Goal: Task Accomplishment & Management: Manage account settings

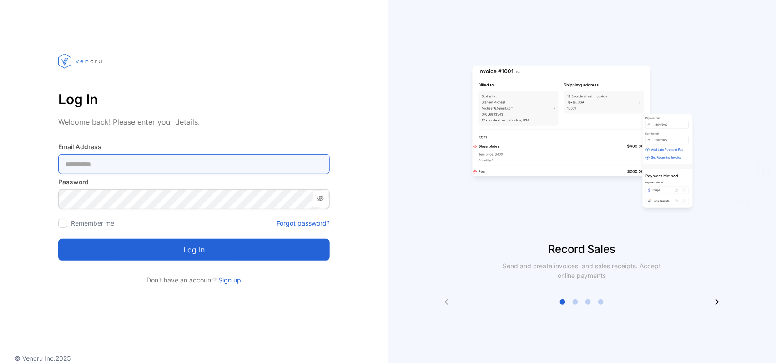
type Address-inputemail "**********"
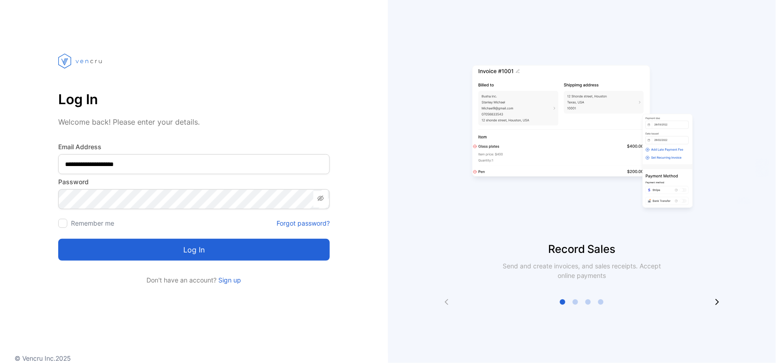
click at [174, 259] on button "Log in" at bounding box center [194, 250] width 272 height 22
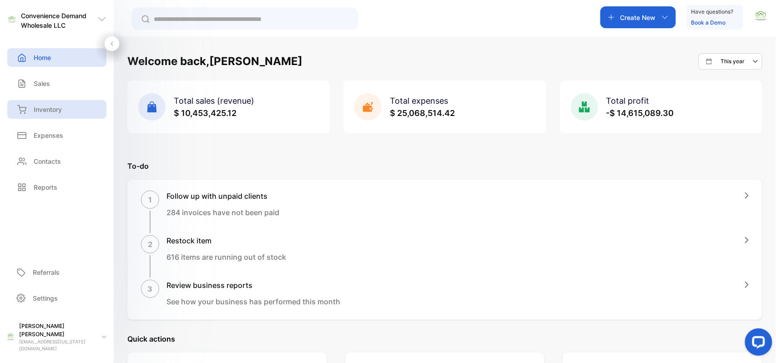
click at [46, 115] on div "Inventory" at bounding box center [56, 109] width 99 height 19
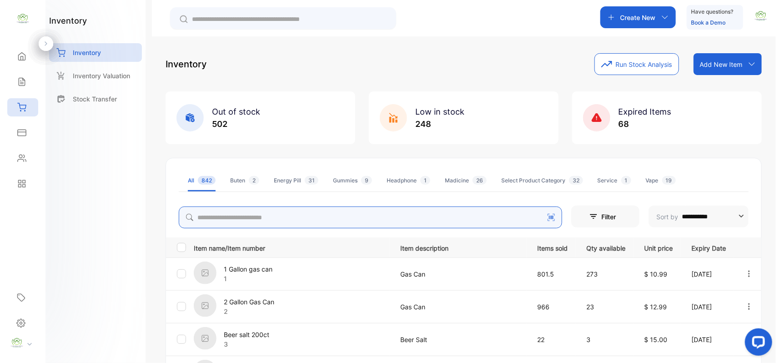
click at [231, 222] on input "search" at bounding box center [371, 218] width 384 height 22
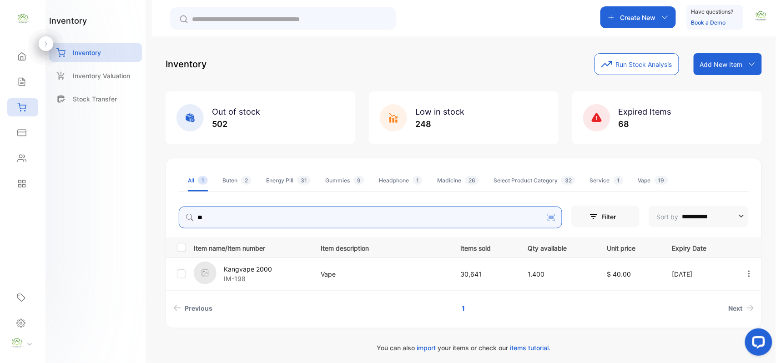
type input "*"
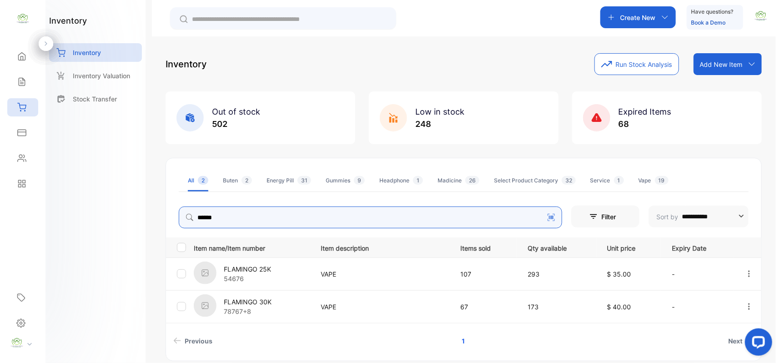
click at [616, 15] on div "Create New" at bounding box center [639, 17] width 76 height 22
type input "******"
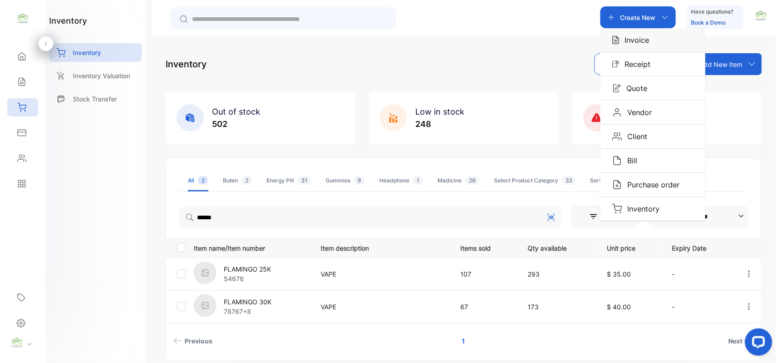
click at [621, 42] on p "Invoice" at bounding box center [635, 40] width 30 height 11
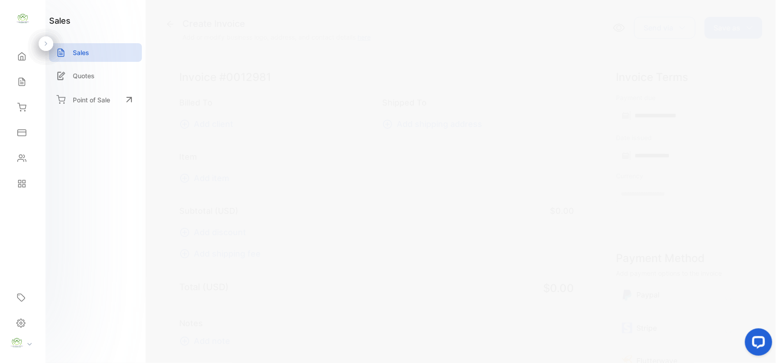
type input "**********"
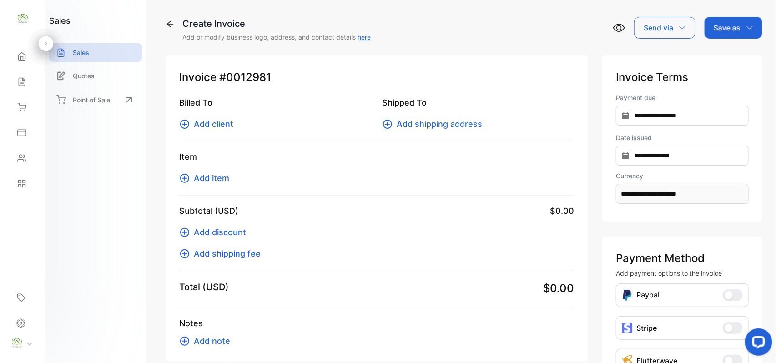
click at [207, 124] on span "Add client" at bounding box center [214, 124] width 40 height 12
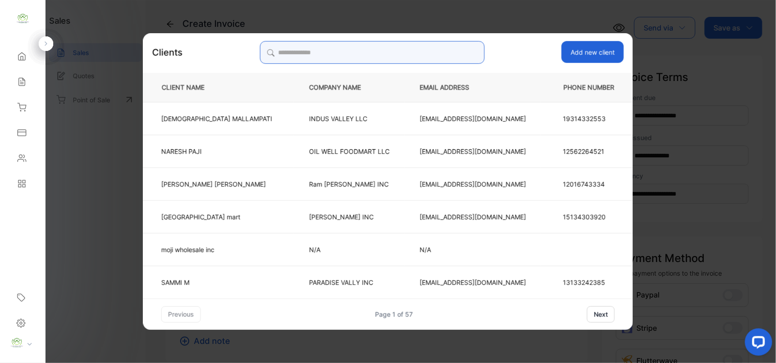
click at [439, 51] on input "search" at bounding box center [372, 52] width 225 height 23
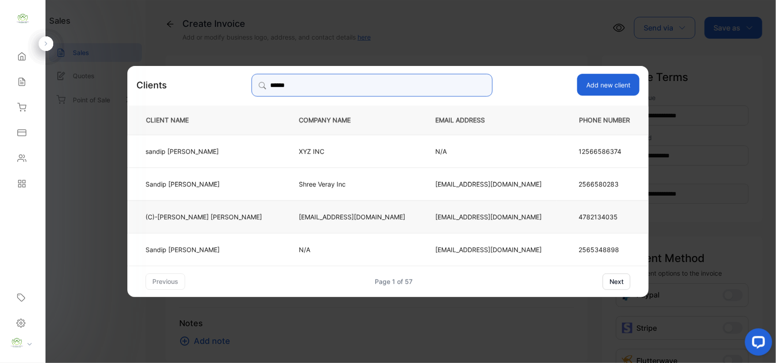
type input "******"
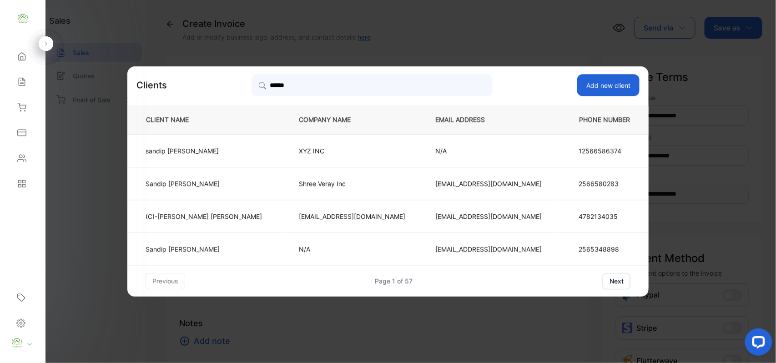
click at [314, 219] on p "[EMAIL_ADDRESS][DOMAIN_NAME]" at bounding box center [352, 217] width 106 height 10
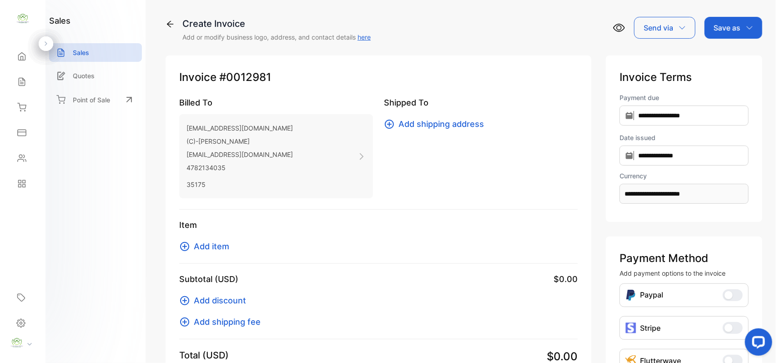
click at [215, 248] on span "Add item" at bounding box center [211, 246] width 35 height 12
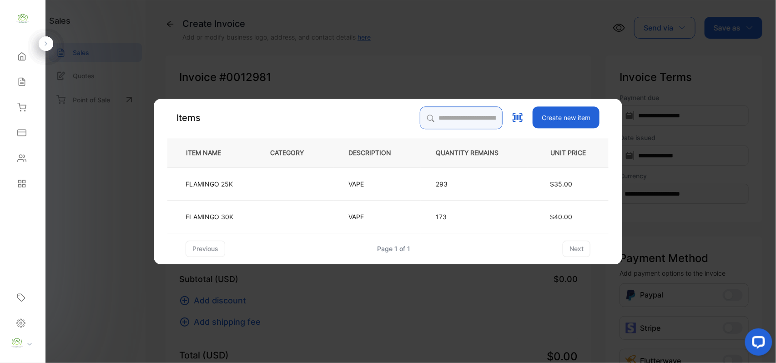
click at [435, 115] on input "search" at bounding box center [461, 117] width 83 height 23
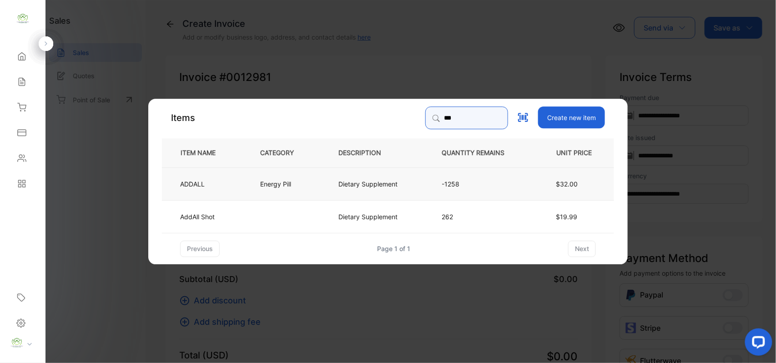
type input "***"
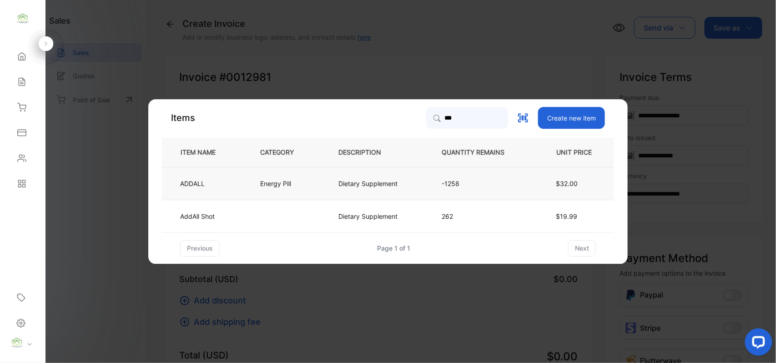
click at [350, 189] on td "Dietary Supplement" at bounding box center [375, 183] width 103 height 33
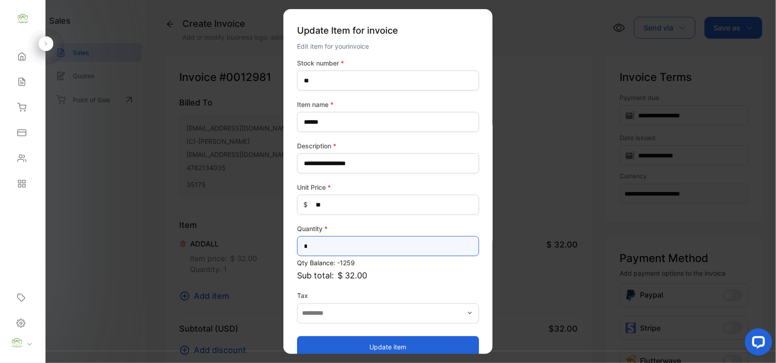
drag, startPoint x: 380, startPoint y: 248, endPoint x: 0, endPoint y: 238, distance: 380.5
click at [0, 240] on div "**********" at bounding box center [388, 190] width 776 height 381
type input "*"
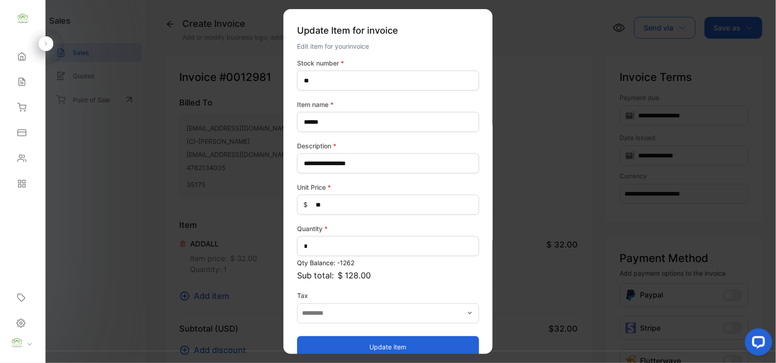
click at [340, 340] on button "Update item" at bounding box center [388, 347] width 182 height 22
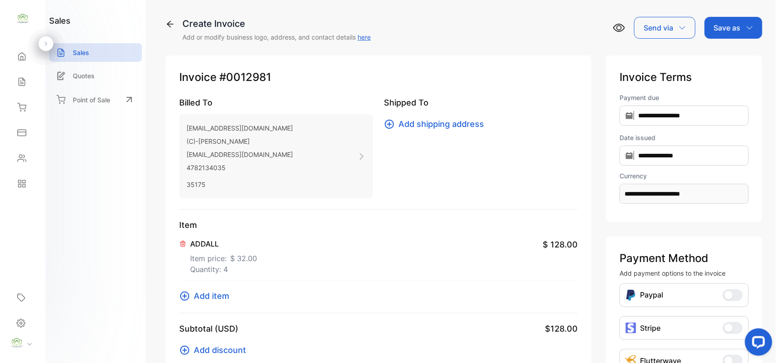
click at [204, 300] on span "Add item" at bounding box center [211, 296] width 35 height 12
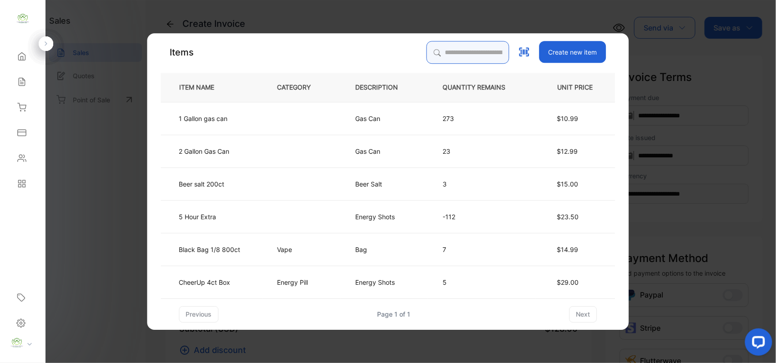
click at [485, 53] on input "search" at bounding box center [468, 52] width 83 height 23
type input "*"
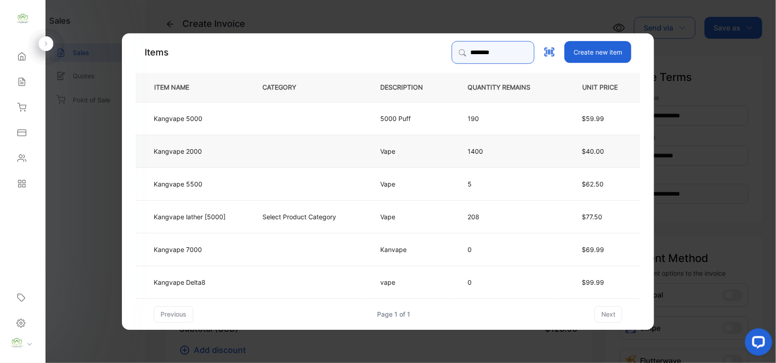
type input "********"
click at [190, 150] on p "Kangvape 2000" at bounding box center [178, 151] width 48 height 10
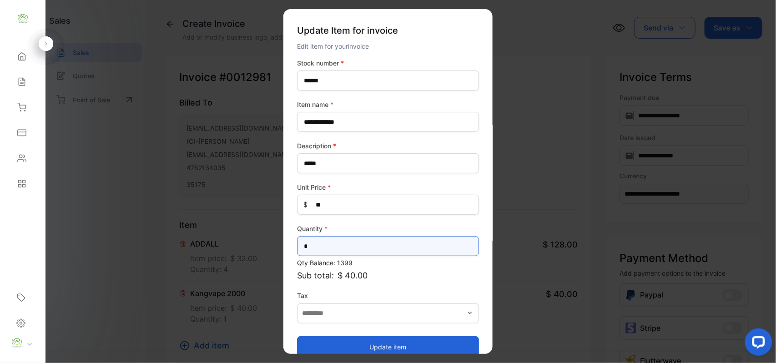
drag, startPoint x: 175, startPoint y: 246, endPoint x: 80, endPoint y: 225, distance: 97.4
type input "*"
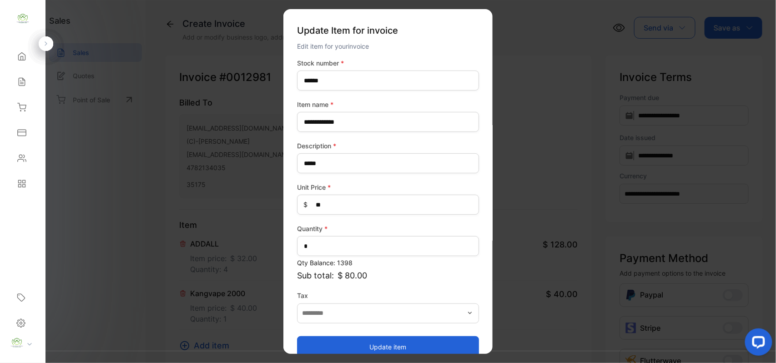
click at [384, 347] on button "Update item" at bounding box center [388, 347] width 182 height 22
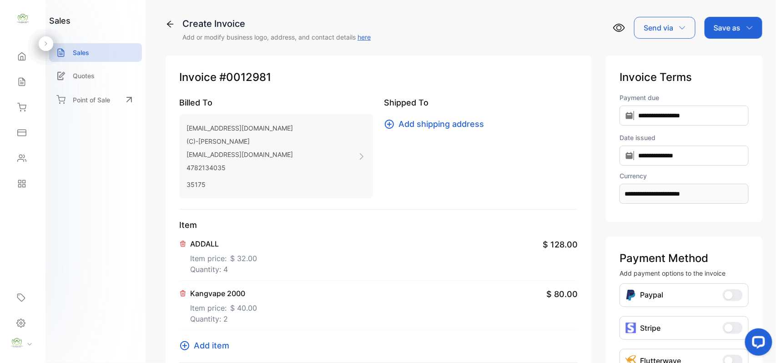
click at [203, 343] on span "Add item" at bounding box center [211, 345] width 35 height 12
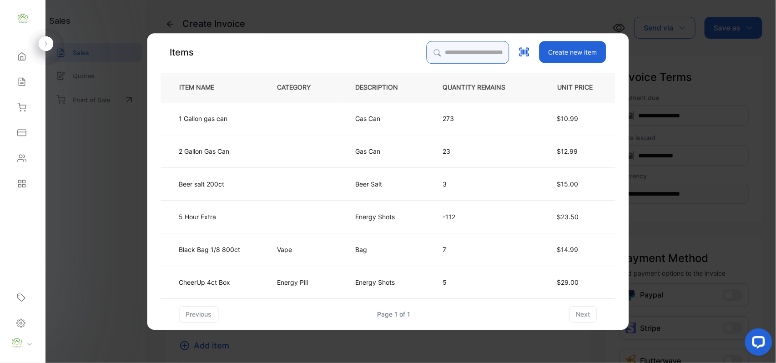
click at [463, 56] on input "search" at bounding box center [468, 52] width 83 height 23
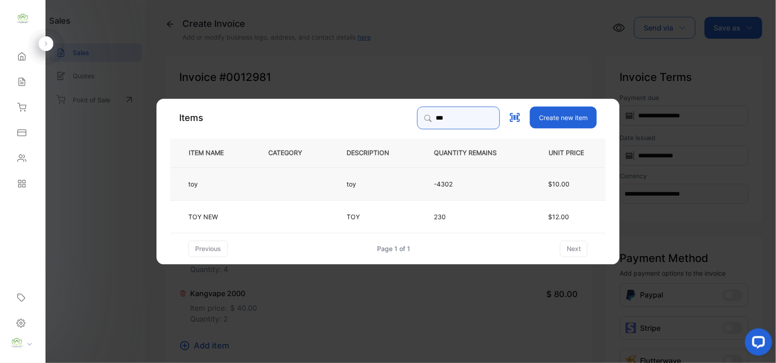
type input "***"
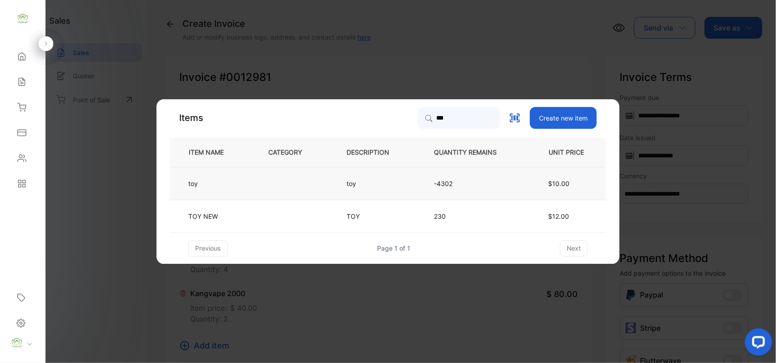
click at [450, 182] on p "-4302" at bounding box center [472, 184] width 77 height 10
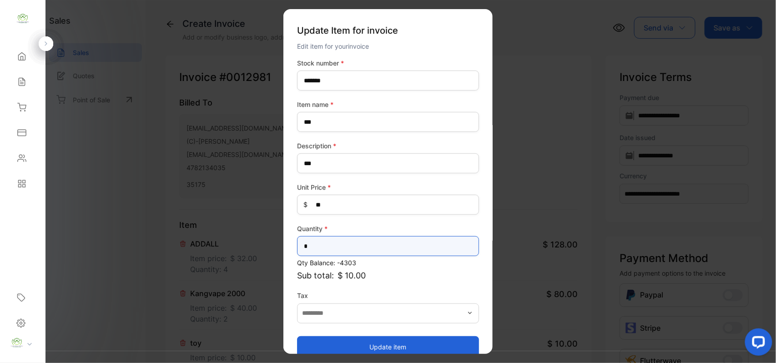
drag, startPoint x: 309, startPoint y: 248, endPoint x: 12, endPoint y: 205, distance: 300.7
click at [0, 209] on div "Convenience Demand Wholesale LLC Convenience Demand Wholesale LLC Home Home Sal…" at bounding box center [388, 190] width 776 height 381
type input "**"
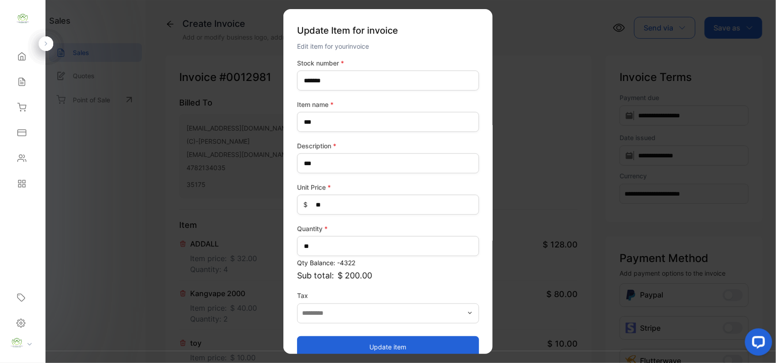
click at [362, 347] on button "Update item" at bounding box center [388, 347] width 182 height 22
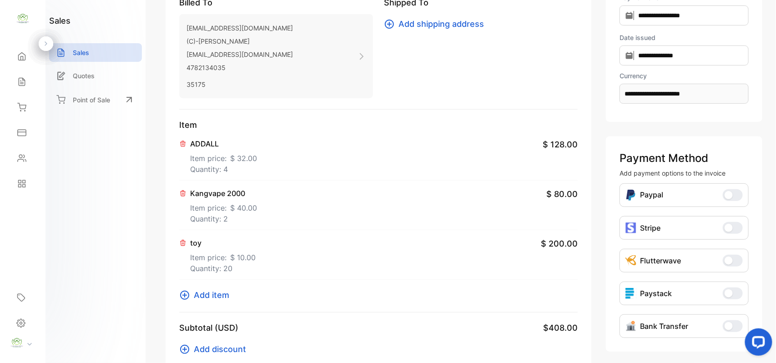
scroll to position [141, 0]
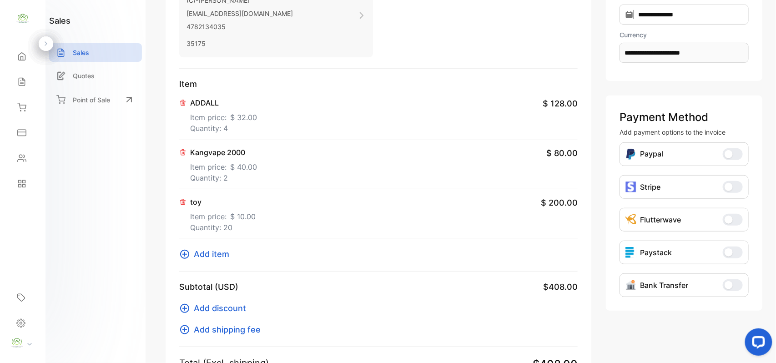
click at [197, 253] on span "Add item" at bounding box center [211, 254] width 35 height 12
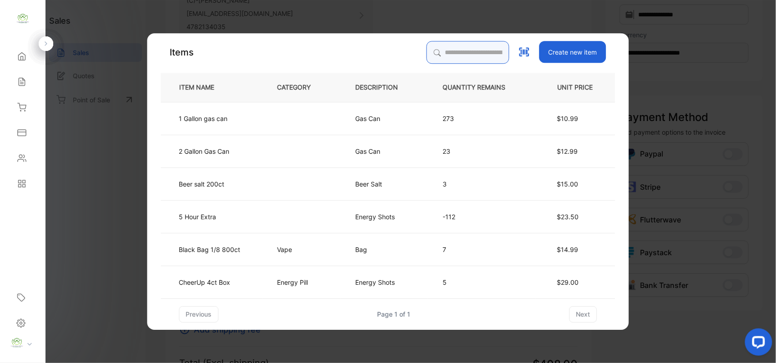
click at [481, 53] on input "search" at bounding box center [468, 52] width 83 height 23
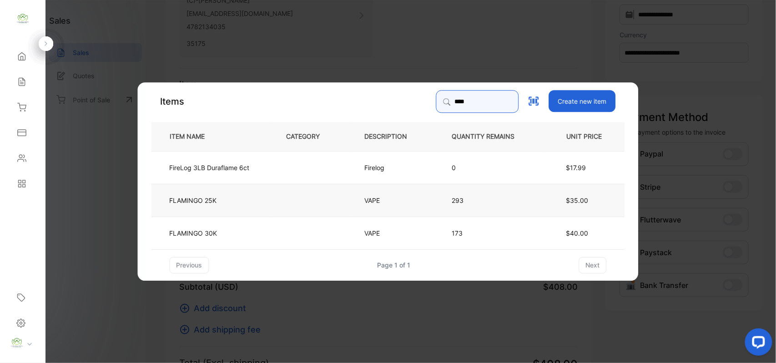
type input "****"
click at [253, 204] on td "FLAMINGO 25K" at bounding box center [212, 199] width 120 height 33
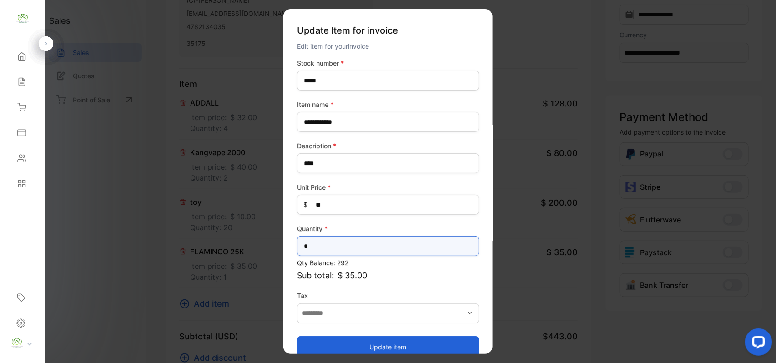
drag, startPoint x: 332, startPoint y: 248, endPoint x: 41, endPoint y: 244, distance: 291.2
type input "*"
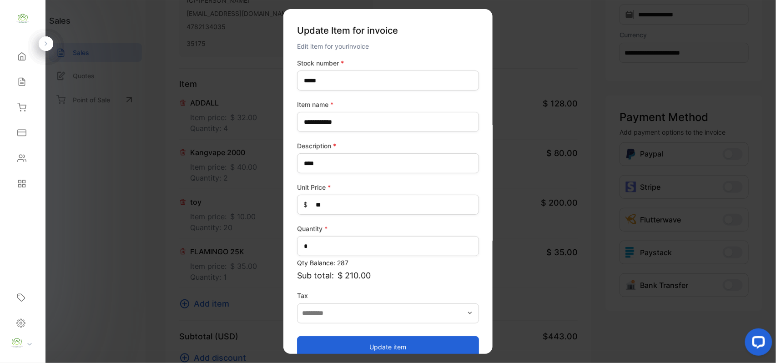
click at [321, 344] on button "Update item" at bounding box center [388, 347] width 182 height 22
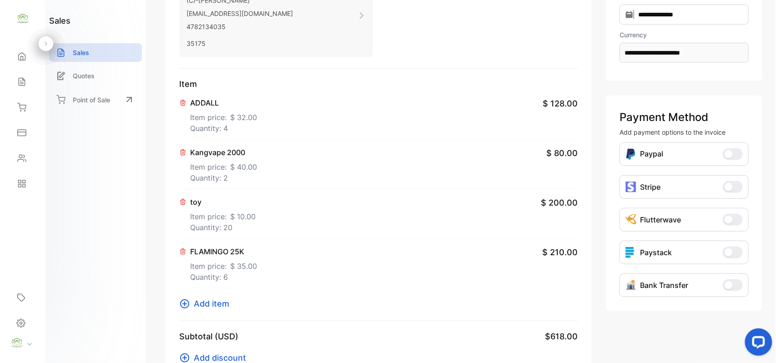
click at [204, 307] on span "Add item" at bounding box center [211, 304] width 35 height 12
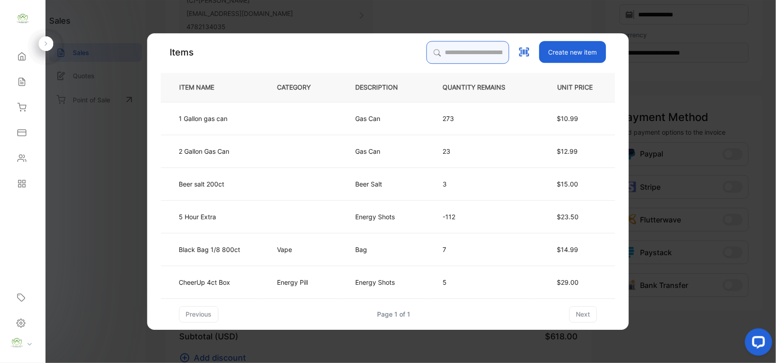
click at [446, 58] on input "search" at bounding box center [468, 52] width 83 height 23
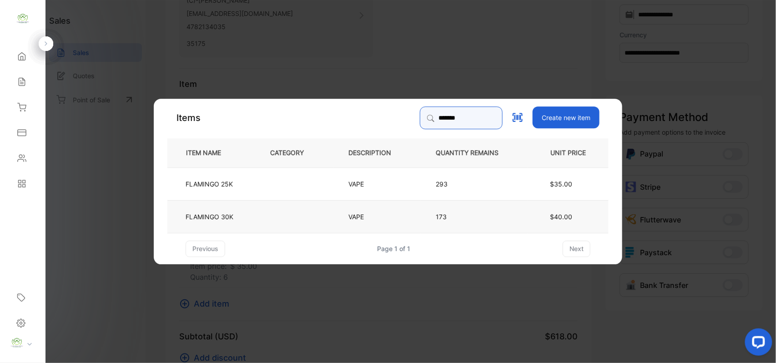
type input "*******"
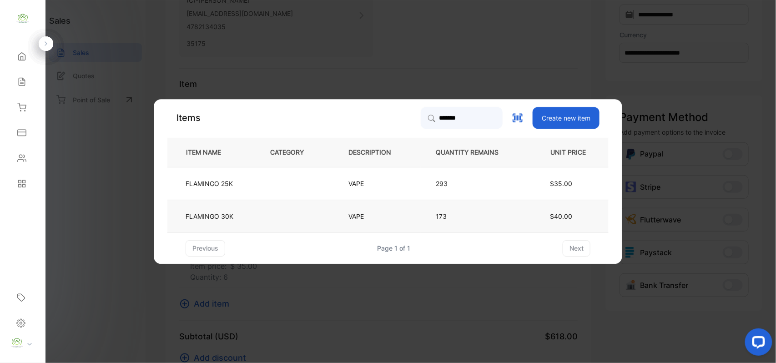
click at [250, 216] on td "FLAMINGO 30K" at bounding box center [211, 216] width 88 height 33
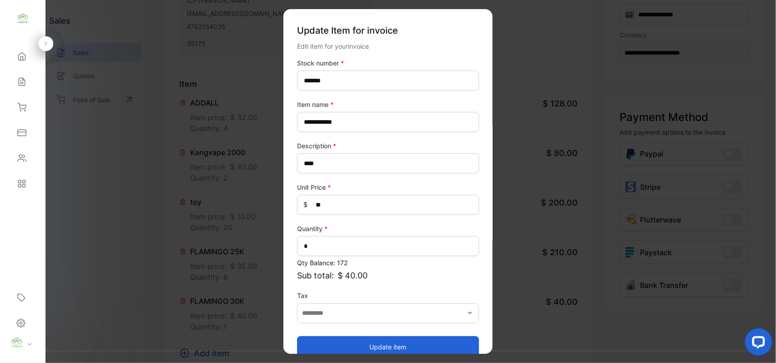
click at [438, 346] on button "Update item" at bounding box center [388, 347] width 182 height 22
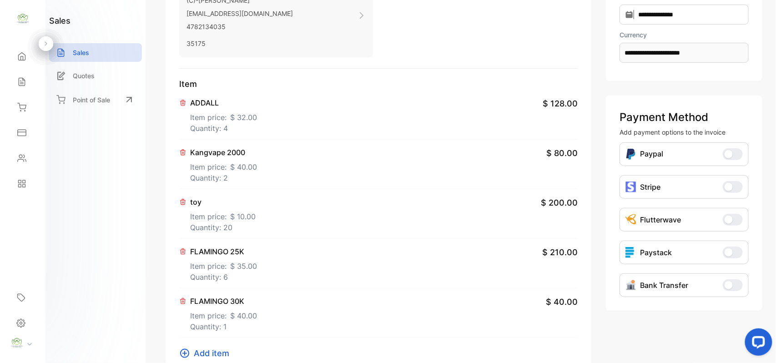
click at [217, 108] on p "ADDALL" at bounding box center [223, 102] width 67 height 11
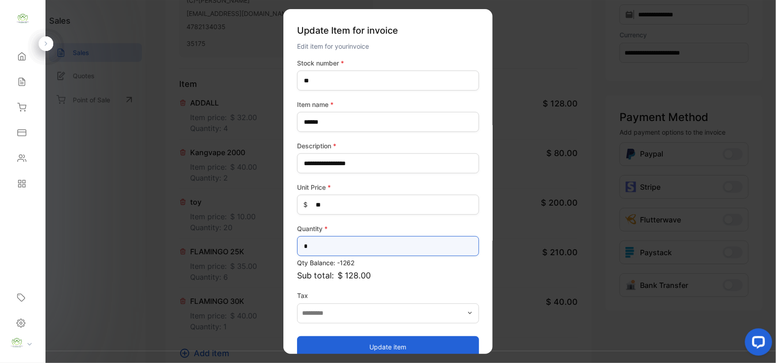
drag, startPoint x: 343, startPoint y: 251, endPoint x: 81, endPoint y: 251, distance: 262.1
type input "*"
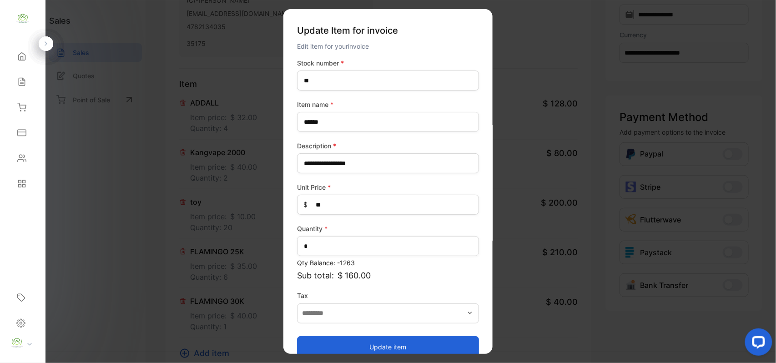
click at [451, 348] on button "Update item" at bounding box center [388, 347] width 182 height 22
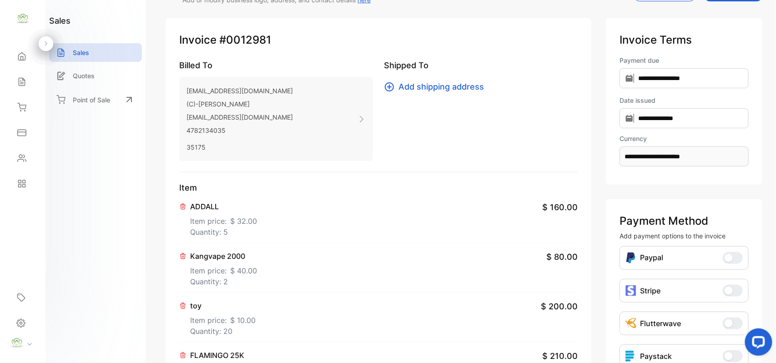
scroll to position [0, 0]
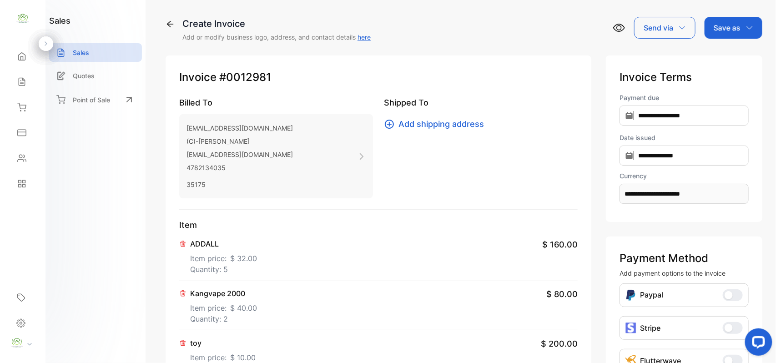
click at [729, 26] on p "Save as" at bounding box center [727, 27] width 27 height 11
click at [727, 60] on div "Invoice" at bounding box center [731, 58] width 52 height 18
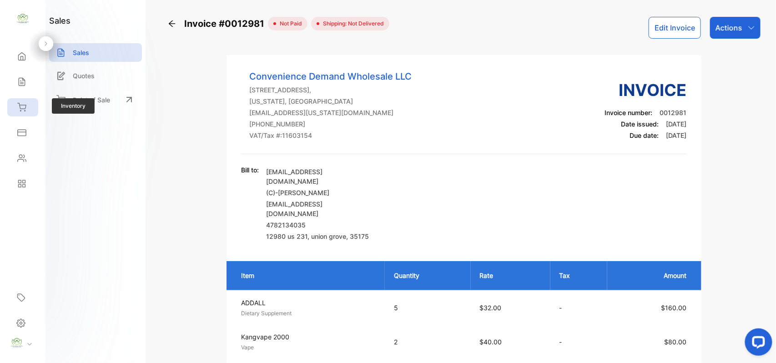
click at [24, 110] on icon at bounding box center [21, 107] width 9 height 9
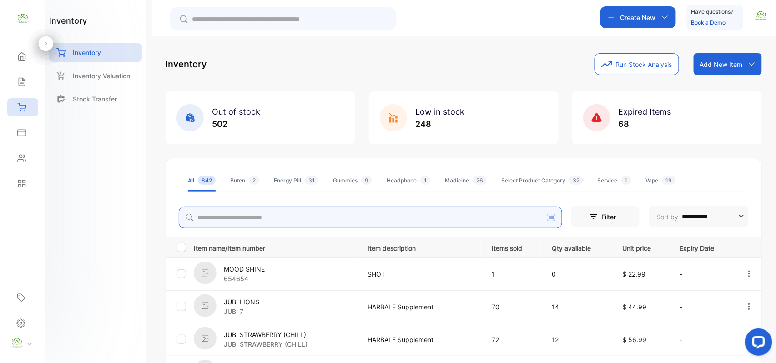
click at [260, 218] on input "search" at bounding box center [371, 218] width 384 height 22
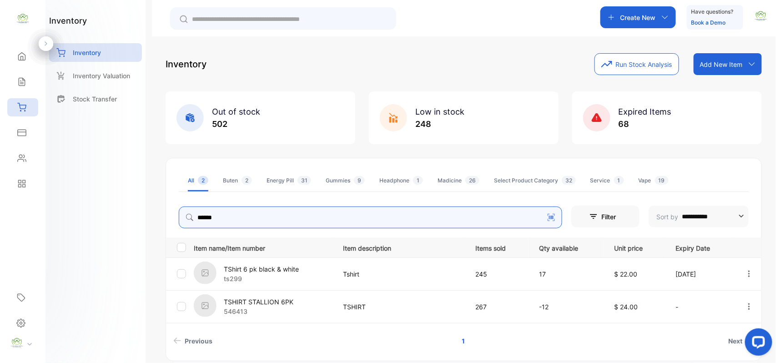
type input "******"
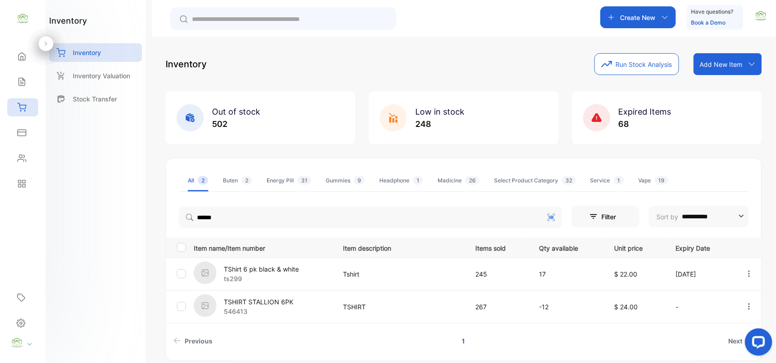
click at [624, 310] on span "$ 24.00" at bounding box center [627, 307] width 24 height 8
click at [266, 300] on p "TSHIRT STALLION 6PK" at bounding box center [259, 302] width 70 height 10
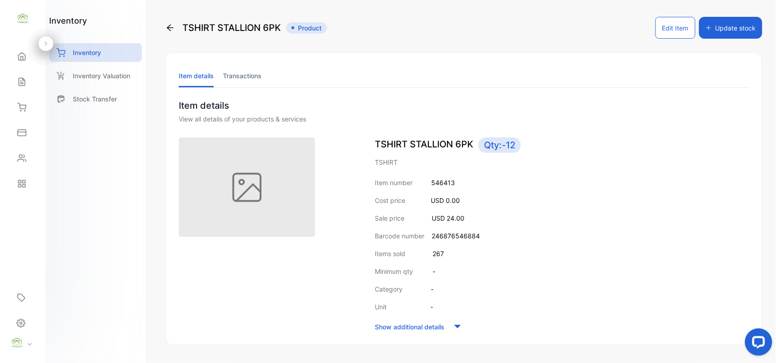
click at [250, 77] on li "Transactions" at bounding box center [242, 75] width 39 height 23
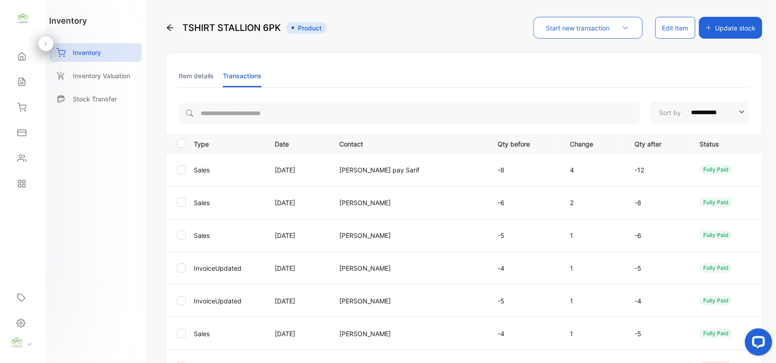
click at [182, 72] on li "Item details" at bounding box center [196, 75] width 35 height 23
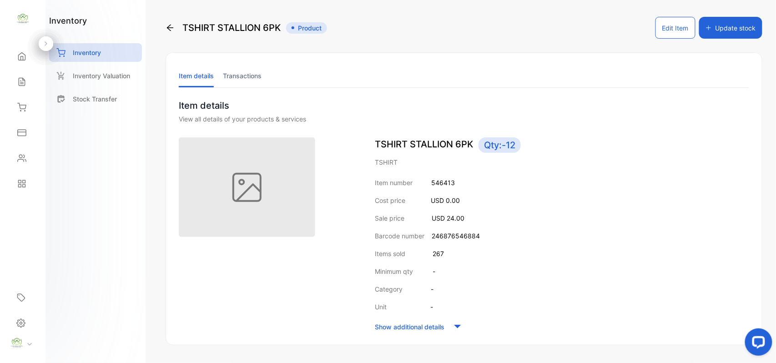
click at [167, 25] on icon at bounding box center [170, 27] width 9 height 9
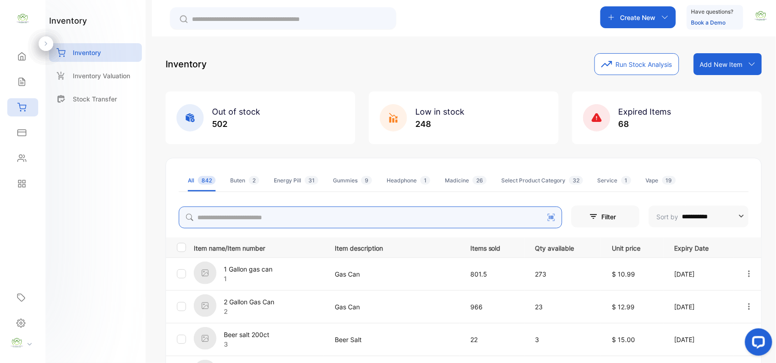
click at [239, 217] on input "search" at bounding box center [371, 218] width 384 height 22
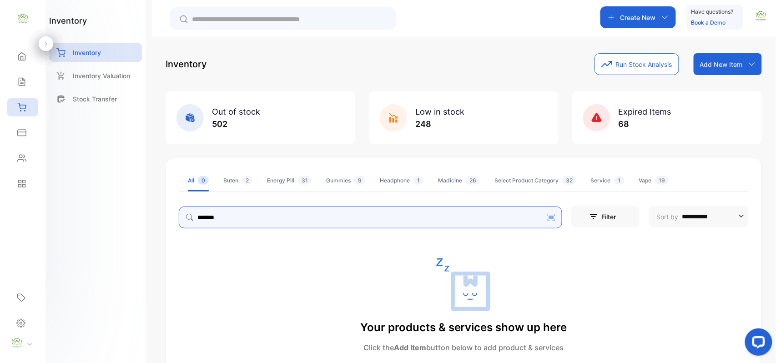
drag, startPoint x: 271, startPoint y: 217, endPoint x: 0, endPoint y: 214, distance: 271.2
click at [0, 214] on div "**********" at bounding box center [388, 209] width 776 height 418
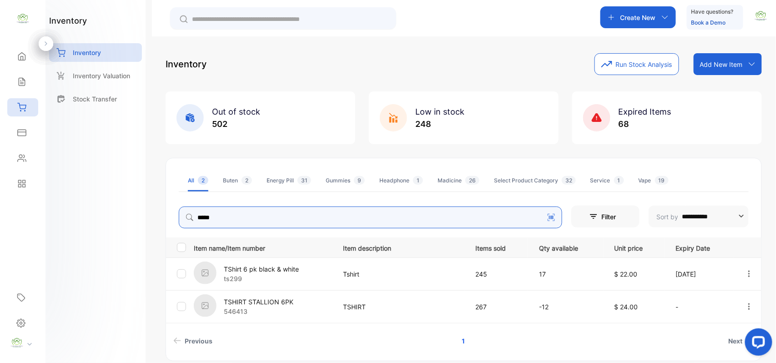
type input "*****"
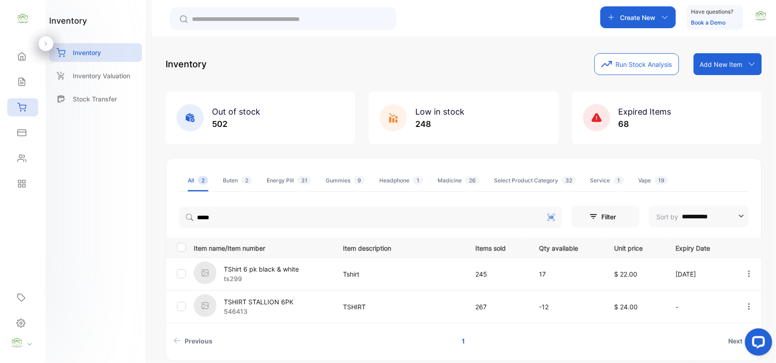
click at [246, 270] on p "TShirt 6 pk black & white" at bounding box center [261, 269] width 75 height 10
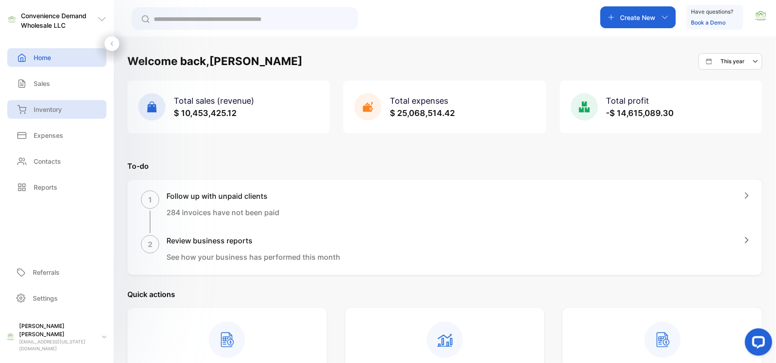
click at [54, 110] on p "Inventory" at bounding box center [48, 110] width 28 height 10
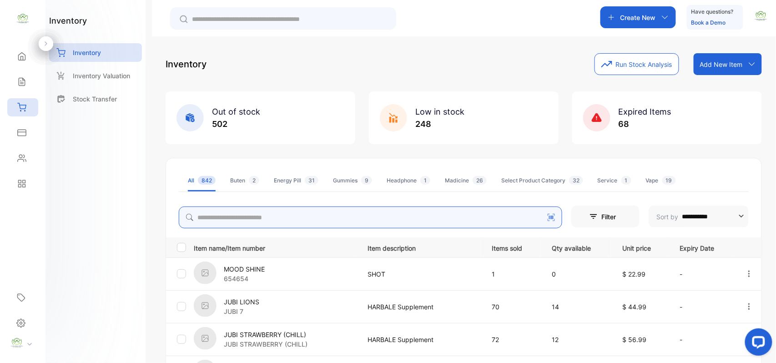
click at [293, 219] on input "search" at bounding box center [371, 218] width 384 height 22
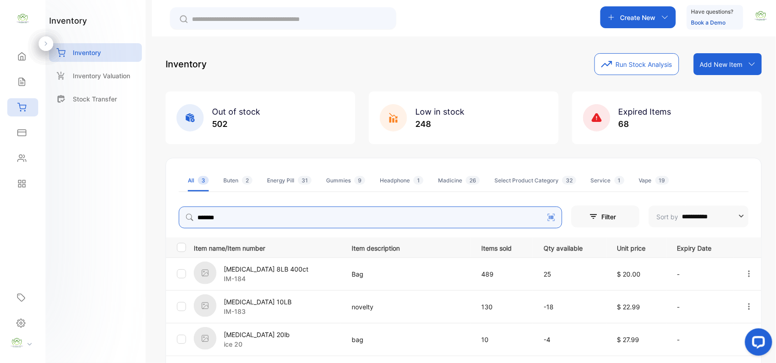
type input "*******"
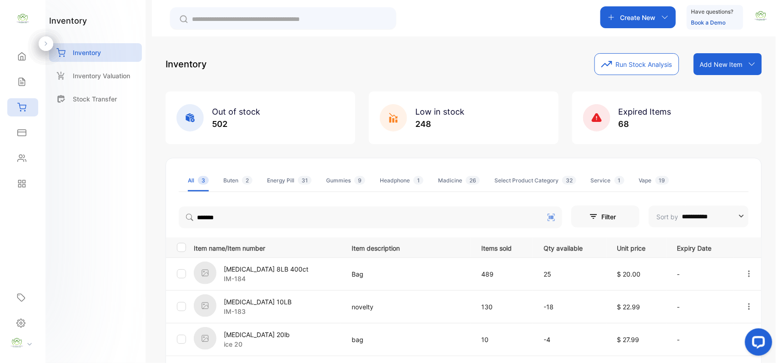
click at [764, 255] on div "**********" at bounding box center [464, 217] width 624 height 363
click at [621, 17] on p "Create New" at bounding box center [638, 18] width 35 height 10
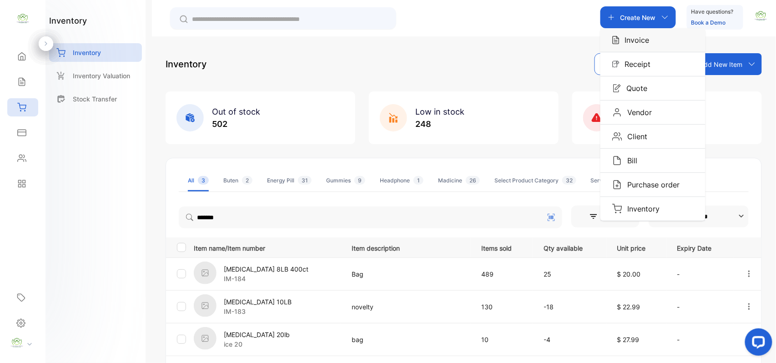
click at [634, 46] on div "Invoice" at bounding box center [653, 40] width 105 height 24
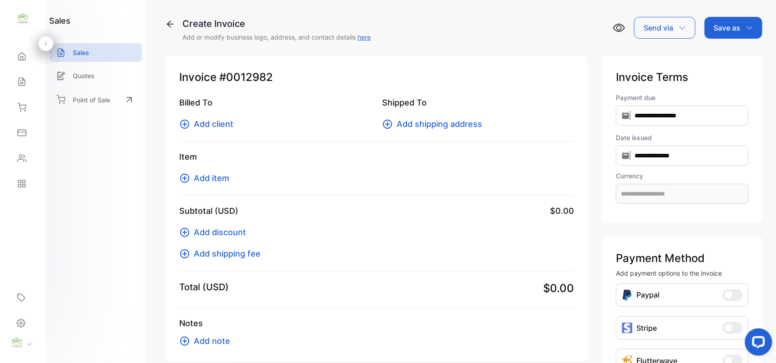
type input "**********"
click at [223, 124] on span "Add client" at bounding box center [214, 124] width 40 height 12
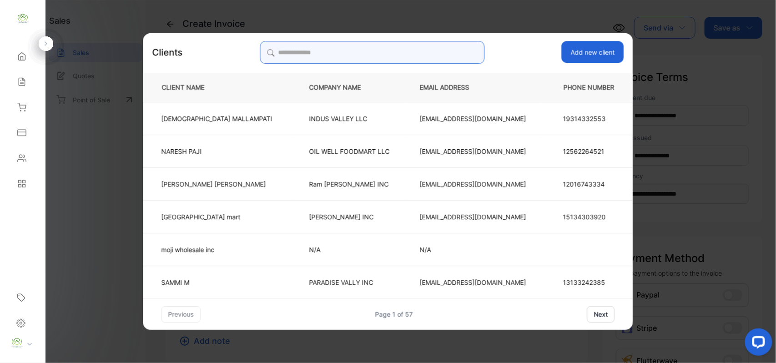
click at [415, 61] on input "search" at bounding box center [372, 52] width 225 height 23
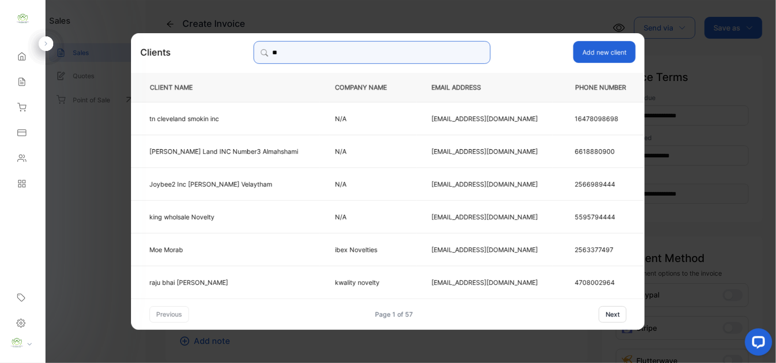
type input "*"
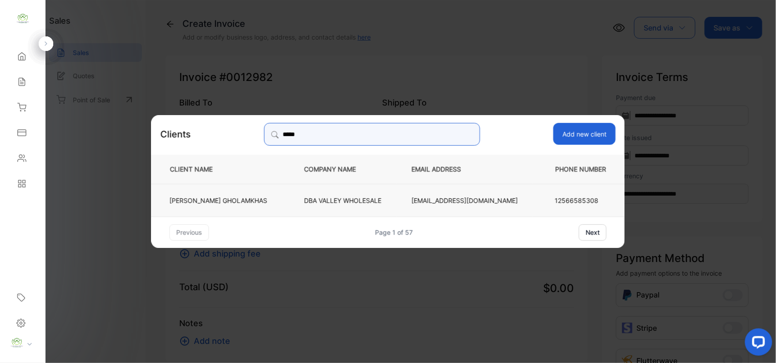
type input "*****"
click at [257, 200] on p "MARLENE BELL GHOLAMKHAS" at bounding box center [219, 200] width 98 height 10
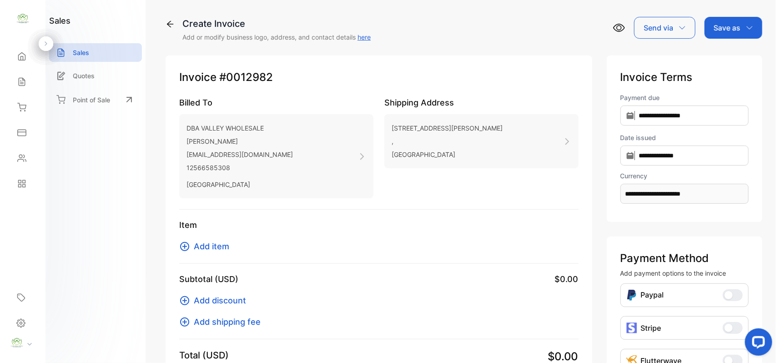
click at [207, 253] on div "Item Add item" at bounding box center [379, 241] width 400 height 45
click at [207, 250] on span "Add item" at bounding box center [211, 246] width 35 height 12
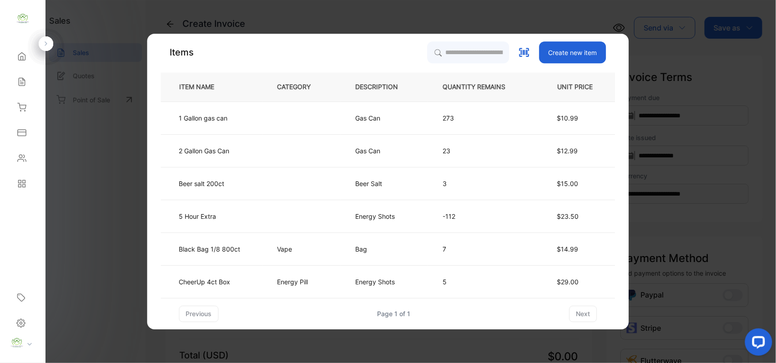
click at [476, 101] on td "273" at bounding box center [481, 117] width 107 height 33
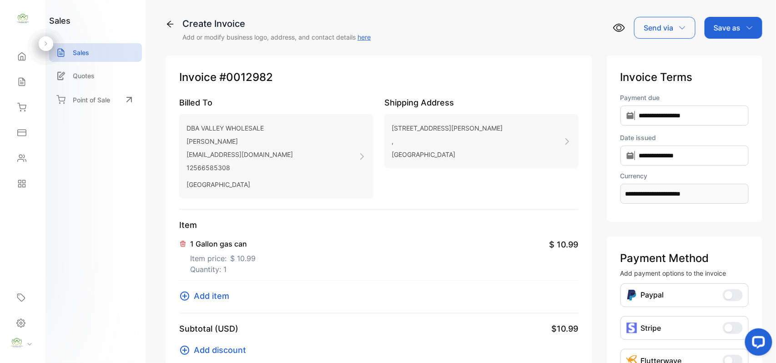
click at [185, 242] on icon at bounding box center [182, 243] width 7 height 7
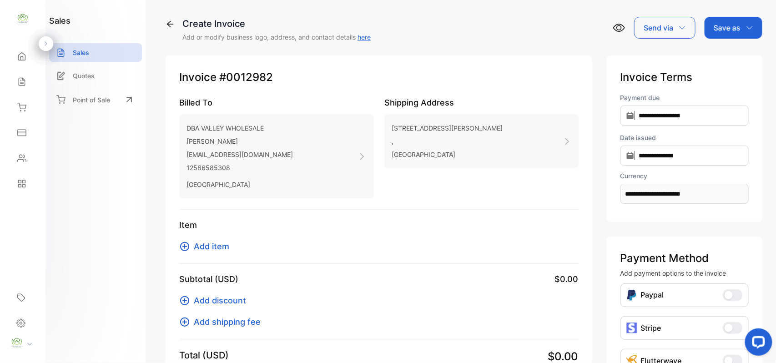
click at [203, 250] on span "Add item" at bounding box center [211, 246] width 35 height 12
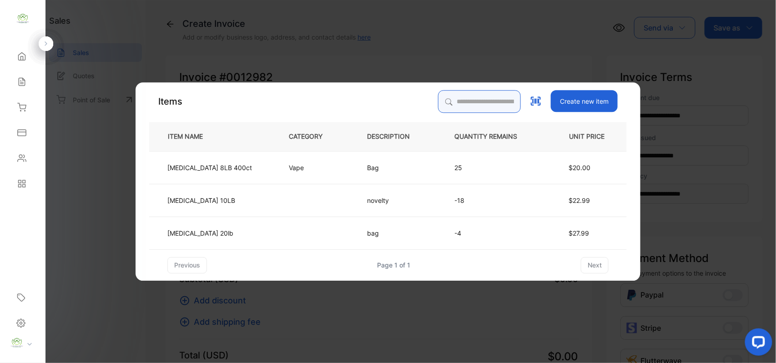
click at [453, 106] on div "Items Create new item ITEM NAME CATEGORY DESCRIPTION QUANTITY REMAINS UNIT PRIC…" at bounding box center [388, 181] width 478 height 183
type input "*******"
click at [247, 165] on td "Ice Bag 8LB 400ct" at bounding box center [211, 167] width 125 height 33
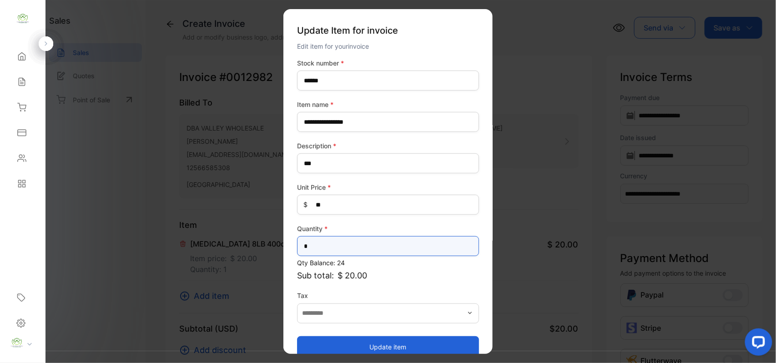
click at [332, 250] on input "*" at bounding box center [388, 246] width 182 height 20
type input "**"
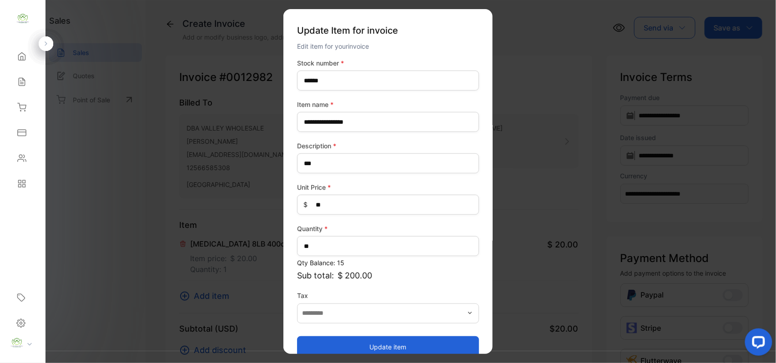
click at [330, 344] on button "Update item" at bounding box center [388, 347] width 182 height 22
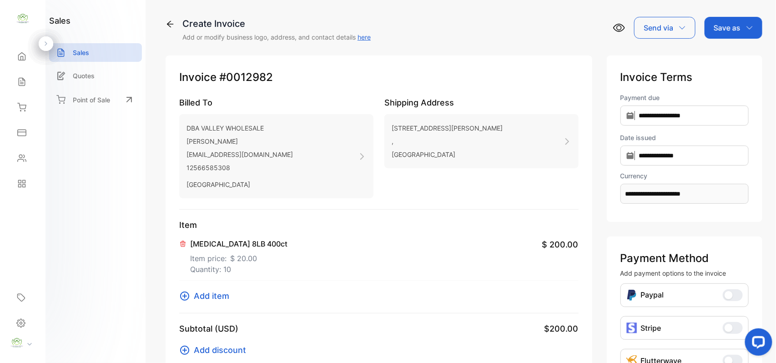
click at [741, 28] on div "Save as" at bounding box center [734, 28] width 58 height 22
click at [737, 51] on div "Invoice" at bounding box center [731, 58] width 52 height 18
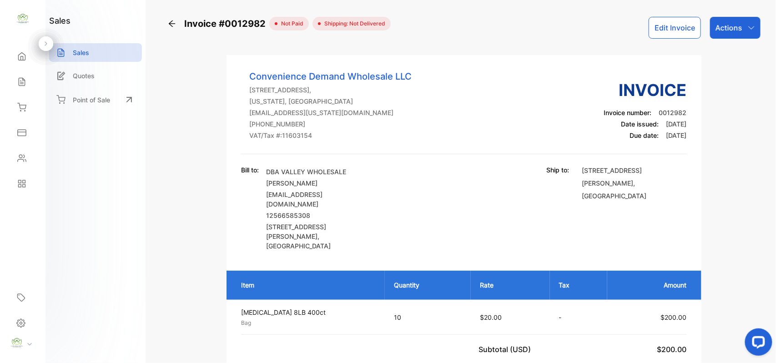
click at [730, 32] on p "Actions" at bounding box center [729, 27] width 27 height 11
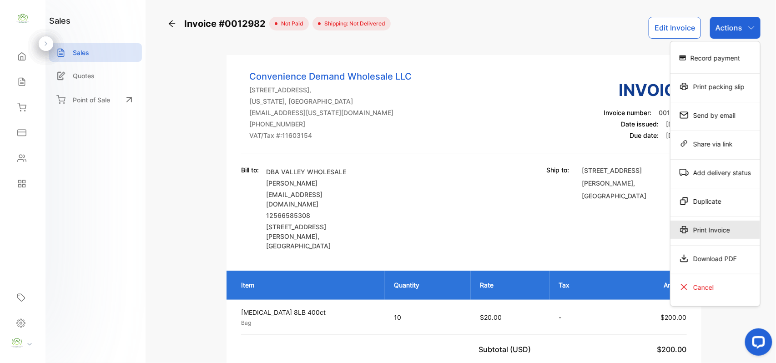
click at [703, 228] on div "Print Invoice" at bounding box center [716, 230] width 90 height 18
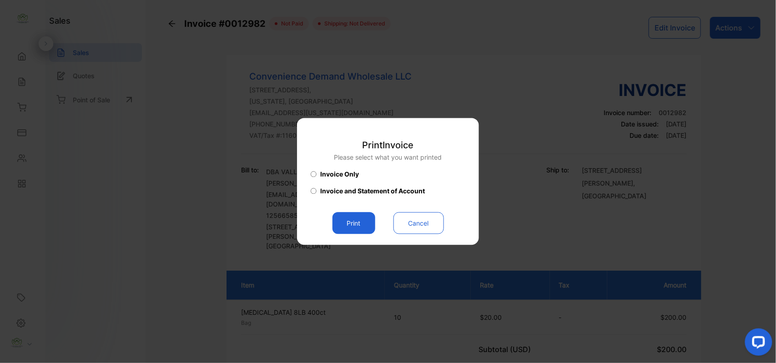
click at [344, 219] on button "Print" at bounding box center [354, 223] width 43 height 22
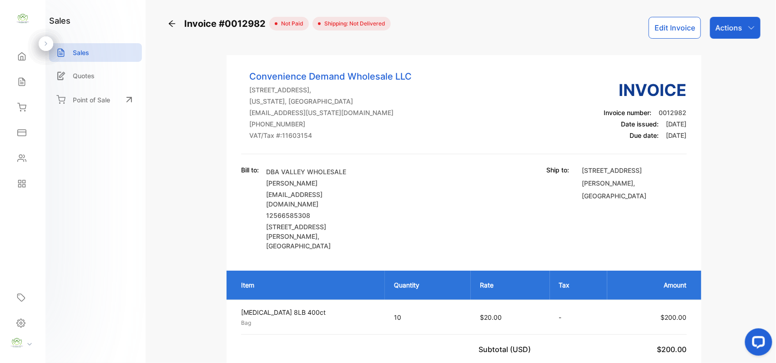
click at [718, 30] on p "Actions" at bounding box center [729, 27] width 27 height 11
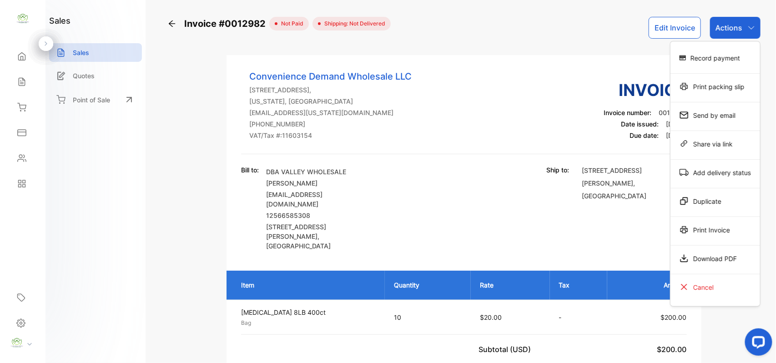
click at [712, 55] on div "Record payment" at bounding box center [716, 58] width 90 height 18
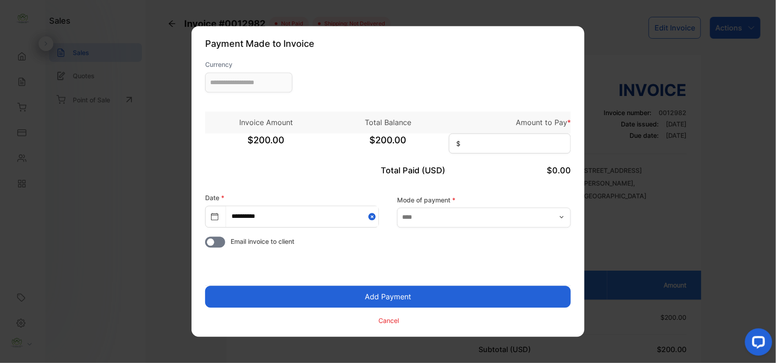
type input "**********"
click at [486, 144] on input at bounding box center [510, 144] width 122 height 20
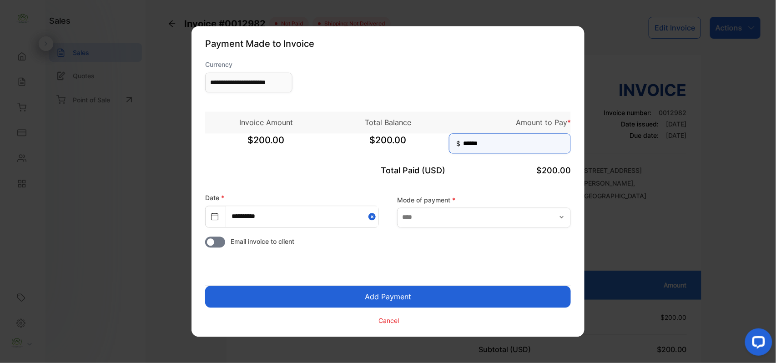
type input "******"
click at [401, 299] on button "Add Payment" at bounding box center [388, 297] width 366 height 22
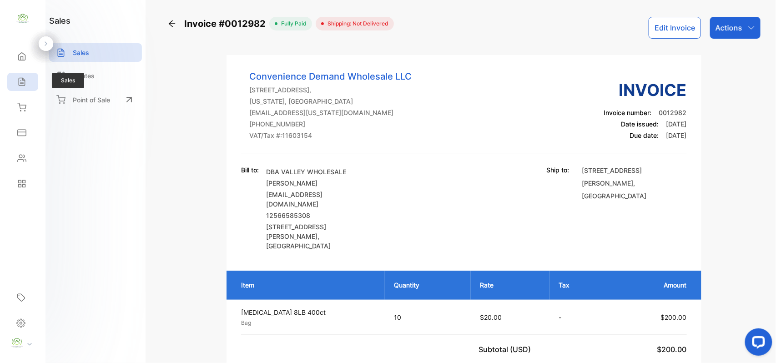
click at [26, 84] on div "Sales" at bounding box center [22, 82] width 31 height 18
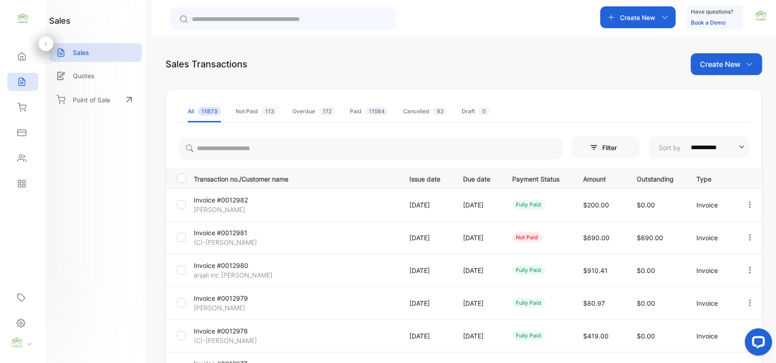
click at [215, 232] on p "Invoice #0012981" at bounding box center [228, 233] width 68 height 10
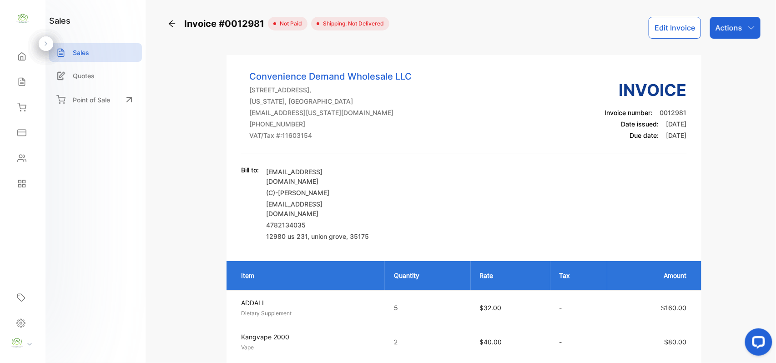
click at [667, 34] on button "Edit Invoice" at bounding box center [675, 28] width 52 height 22
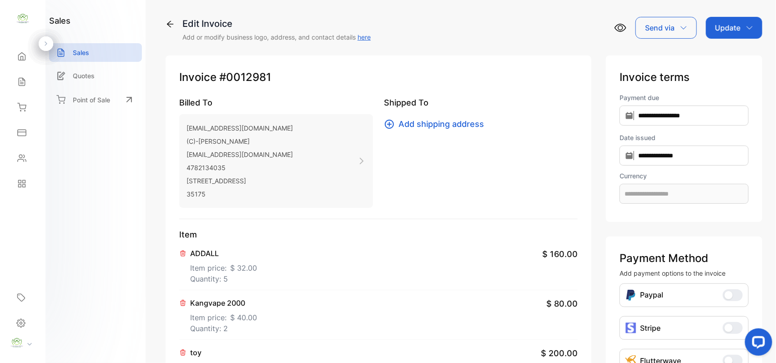
type input "**********"
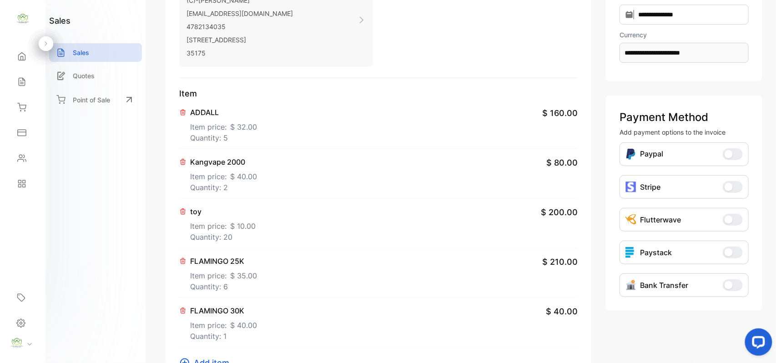
scroll to position [283, 0]
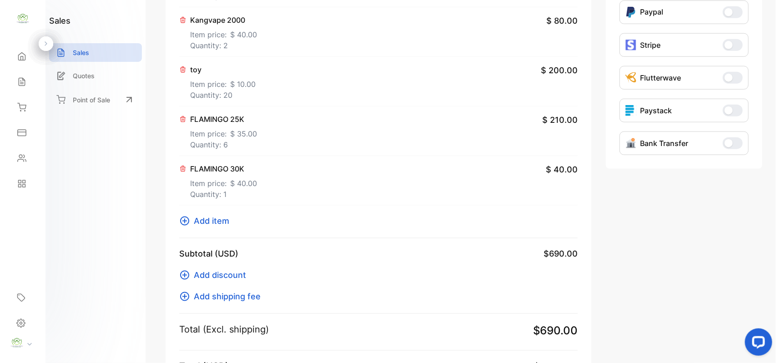
click at [210, 226] on span "Add item" at bounding box center [211, 221] width 35 height 12
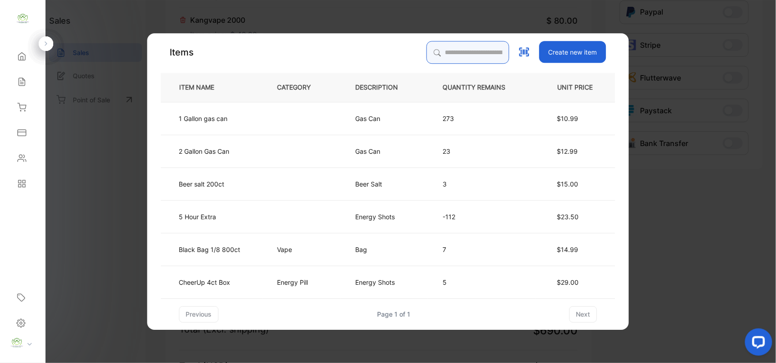
click at [470, 52] on input "search" at bounding box center [468, 52] width 83 height 23
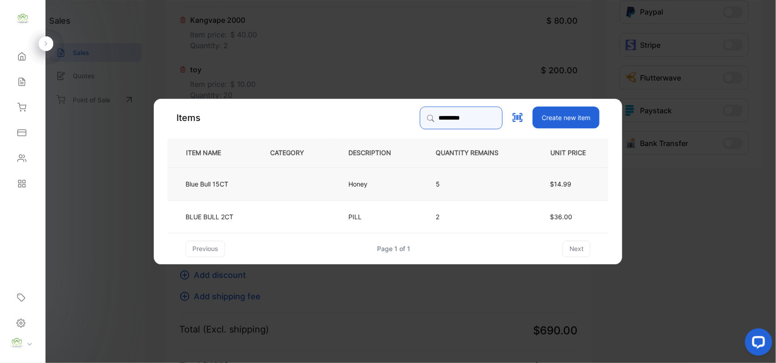
type input "*********"
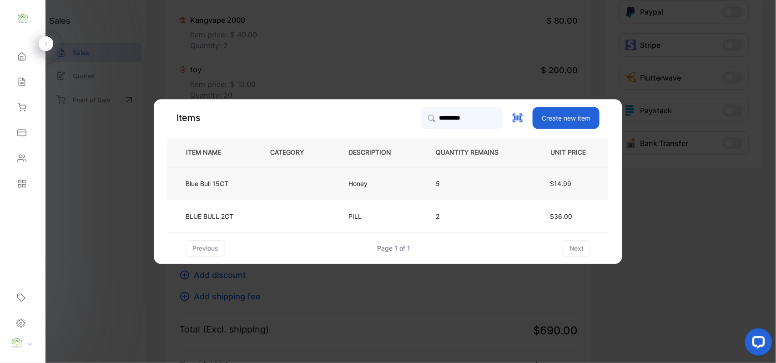
click at [359, 184] on p "Honey" at bounding box center [361, 184] width 24 height 10
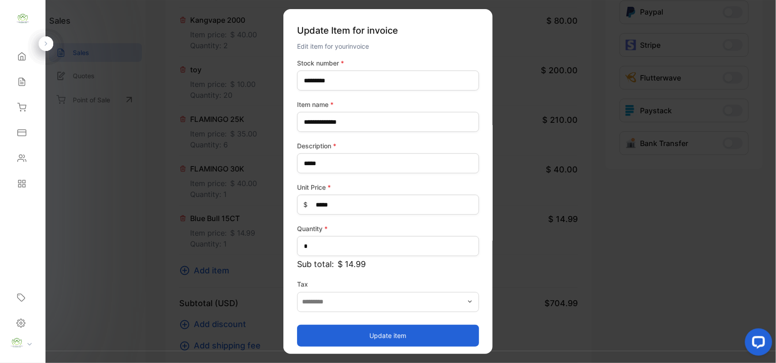
click at [370, 334] on button "Update item" at bounding box center [388, 335] width 182 height 22
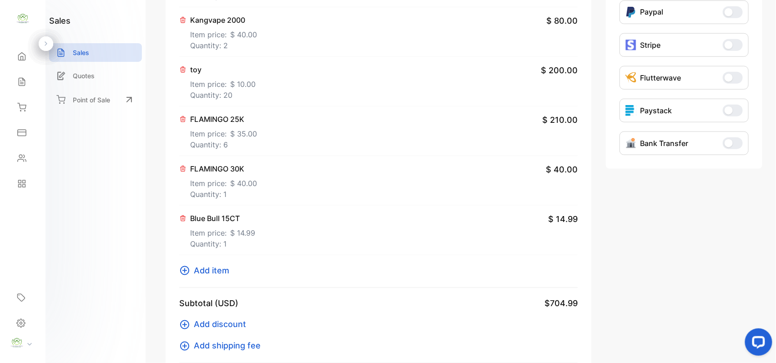
click at [208, 272] on span "Add item" at bounding box center [211, 270] width 35 height 12
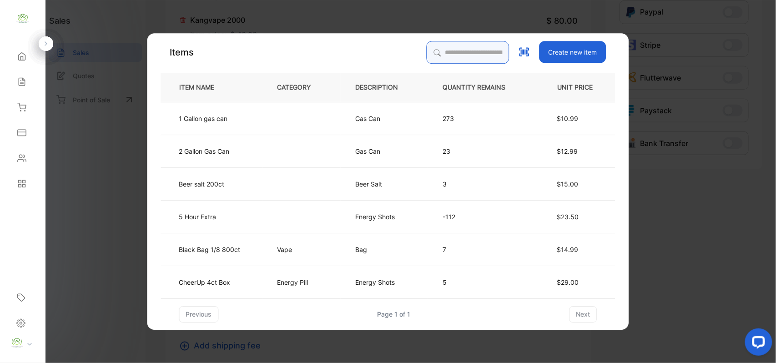
click at [456, 57] on input "search" at bounding box center [468, 52] width 83 height 23
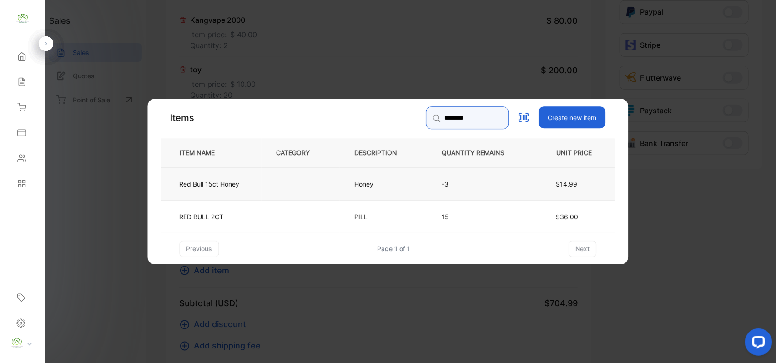
type input "********"
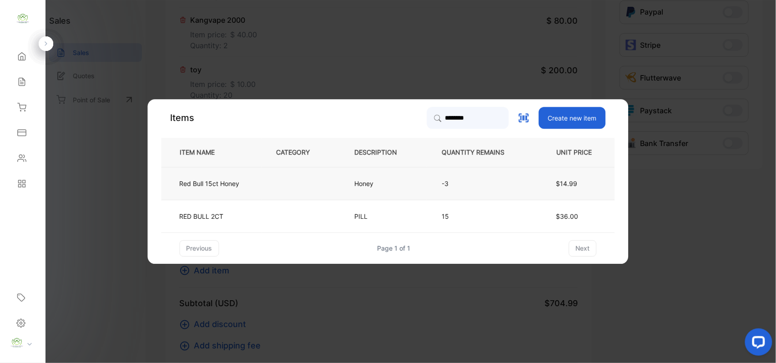
click at [264, 187] on td at bounding box center [301, 183] width 78 height 33
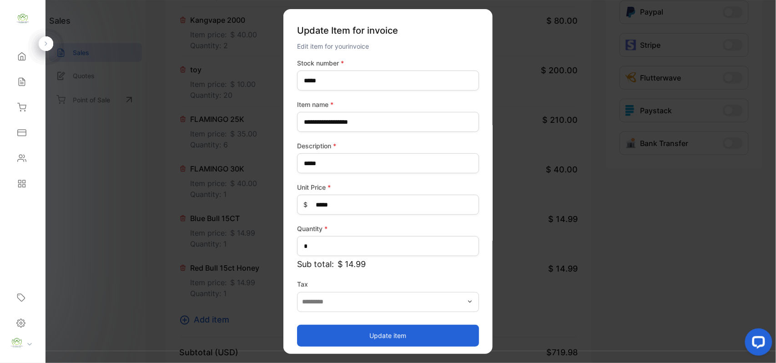
click at [415, 340] on button "Update item" at bounding box center [388, 335] width 182 height 22
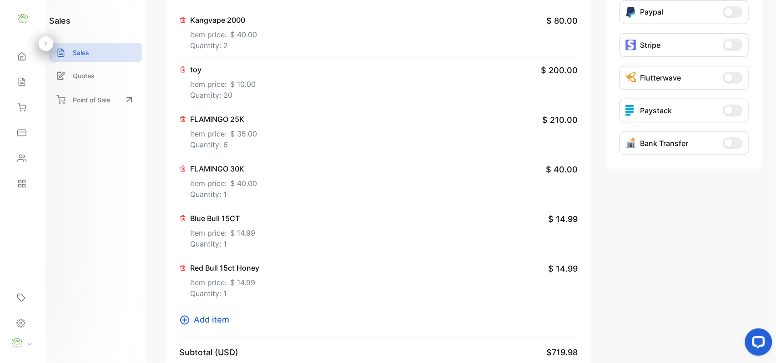
click at [200, 320] on span "Add item" at bounding box center [211, 320] width 35 height 12
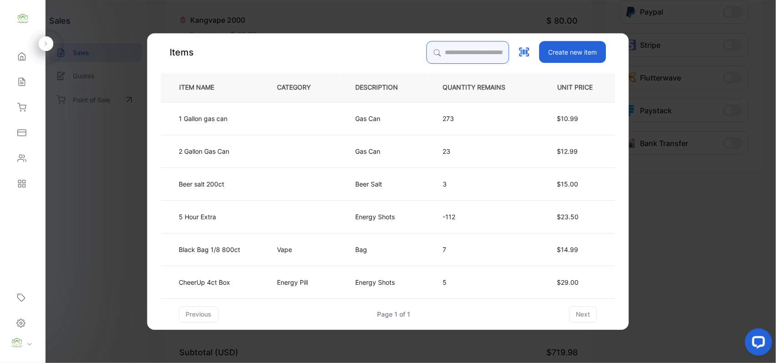
click at [468, 53] on input "search" at bounding box center [468, 52] width 83 height 23
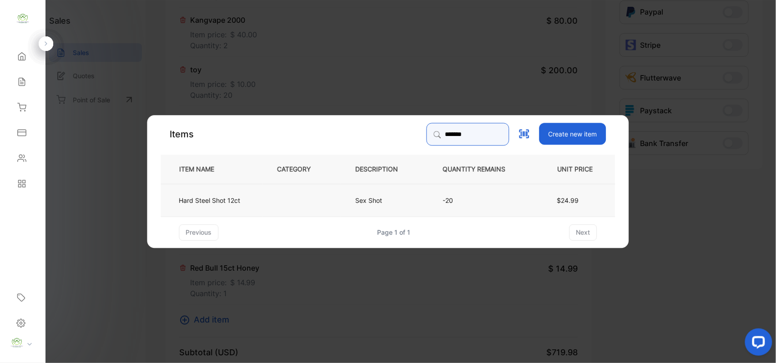
type input "*******"
click at [304, 194] on td at bounding box center [302, 199] width 78 height 33
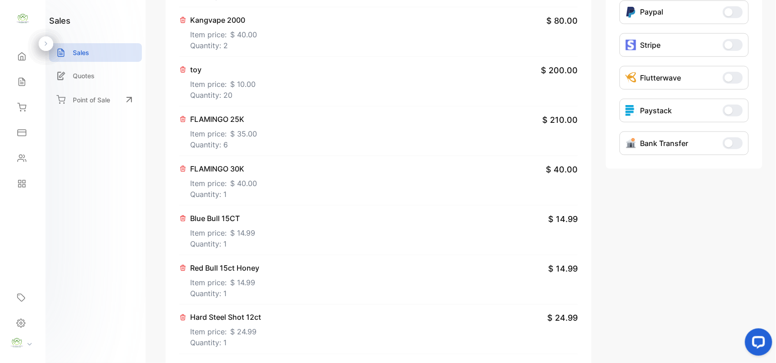
click at [182, 319] on icon at bounding box center [183, 317] width 5 height 5
click at [199, 321] on span "Add item" at bounding box center [211, 320] width 35 height 12
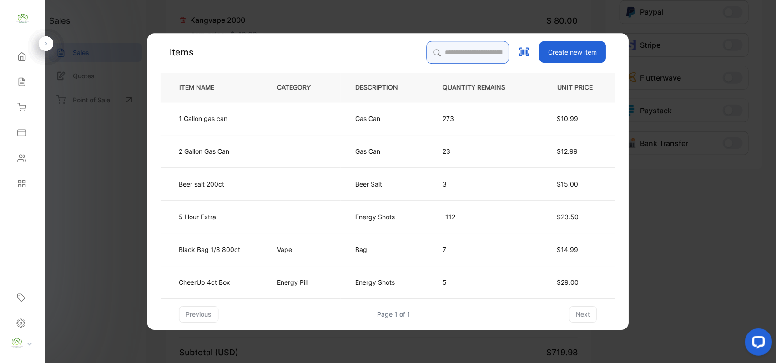
click at [470, 58] on input "search" at bounding box center [468, 52] width 83 height 23
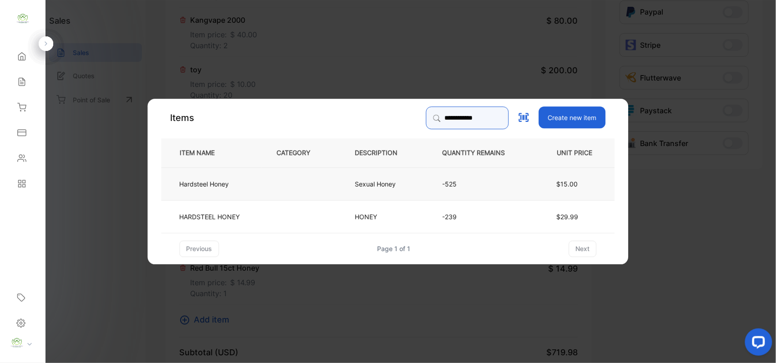
type input "**********"
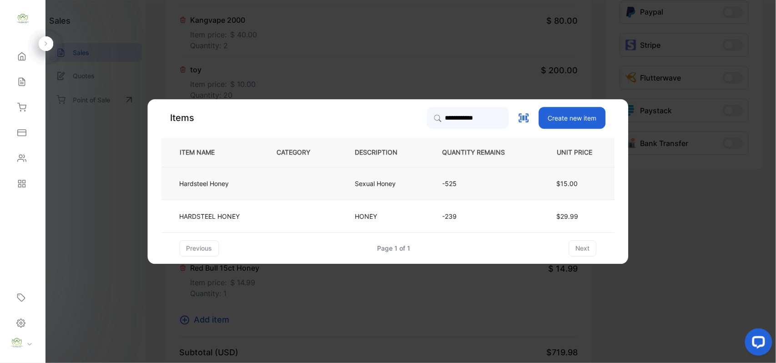
click at [279, 195] on td at bounding box center [301, 183] width 78 height 33
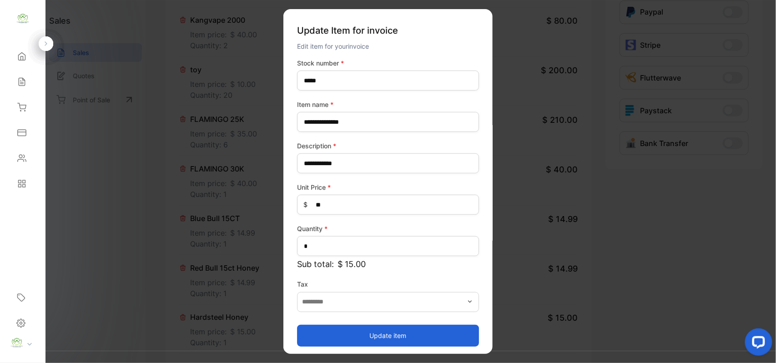
click at [343, 338] on button "Update item" at bounding box center [388, 335] width 182 height 22
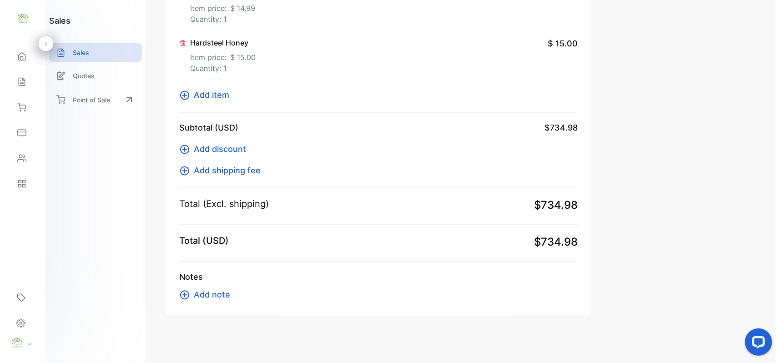
scroll to position [563, 0]
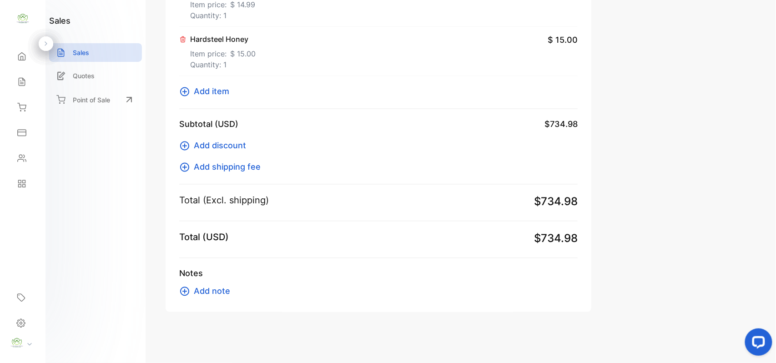
click at [212, 93] on span "Add item" at bounding box center [211, 92] width 35 height 12
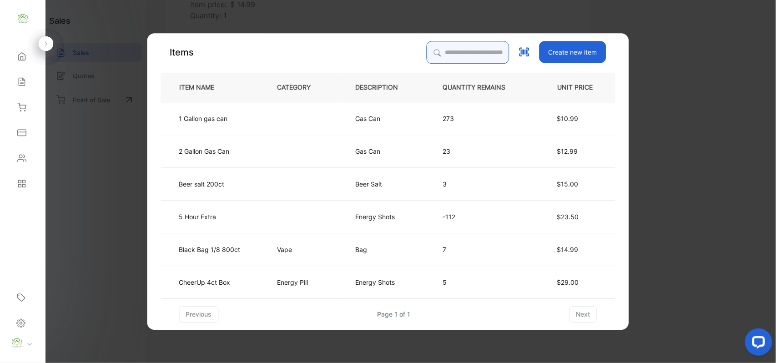
click at [466, 51] on input "search" at bounding box center [468, 52] width 83 height 23
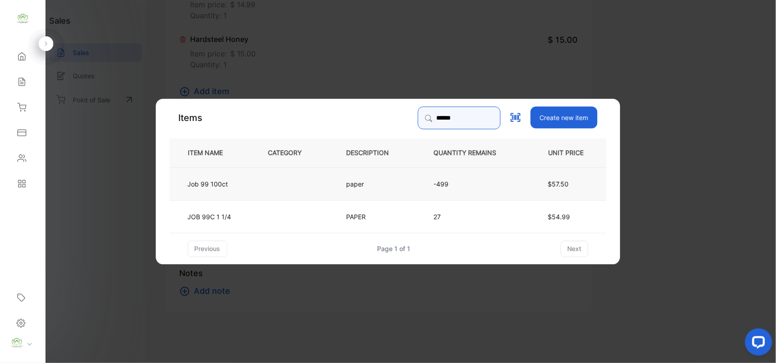
type input "******"
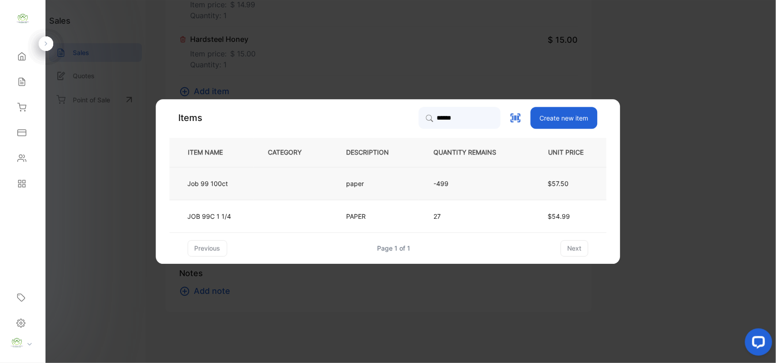
click at [513, 184] on td "-499" at bounding box center [472, 183] width 107 height 33
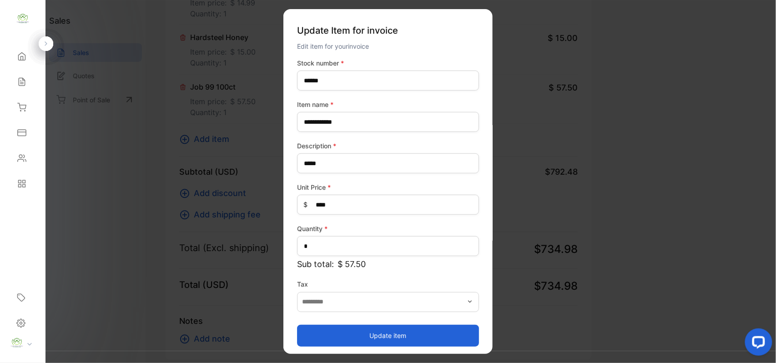
drag, startPoint x: 354, startPoint y: 333, endPoint x: 352, endPoint y: 315, distance: 17.9
click at [354, 331] on button "Update item" at bounding box center [388, 335] width 182 height 22
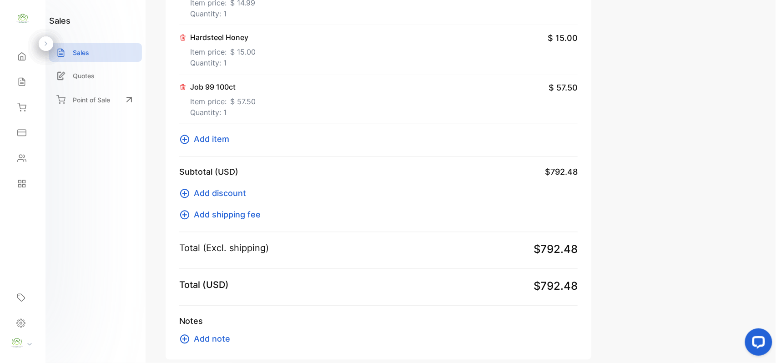
click at [202, 144] on span "Add item" at bounding box center [211, 139] width 35 height 12
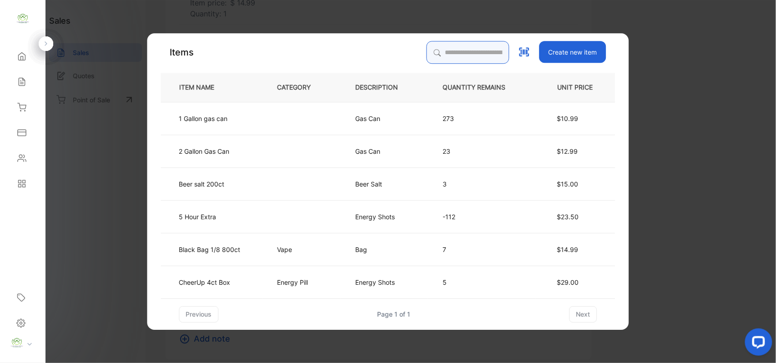
click at [468, 53] on input "search" at bounding box center [468, 52] width 83 height 23
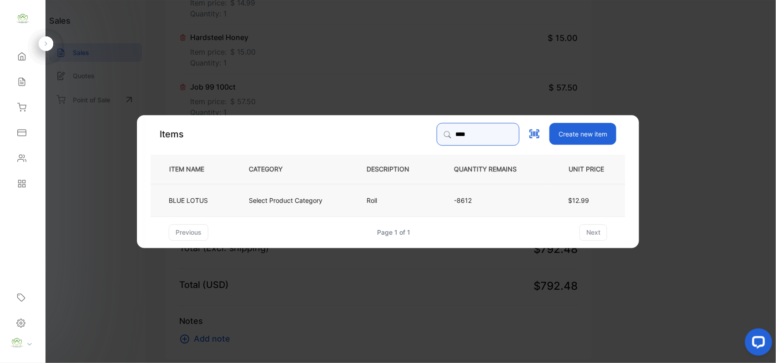
type input "****"
click at [290, 204] on p "Select Product Category" at bounding box center [286, 200] width 74 height 10
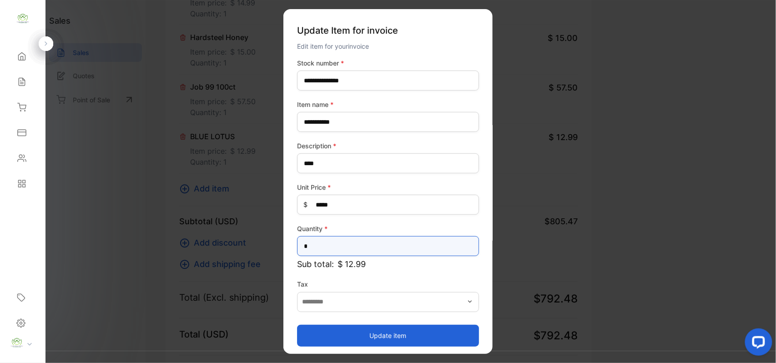
type input "*"
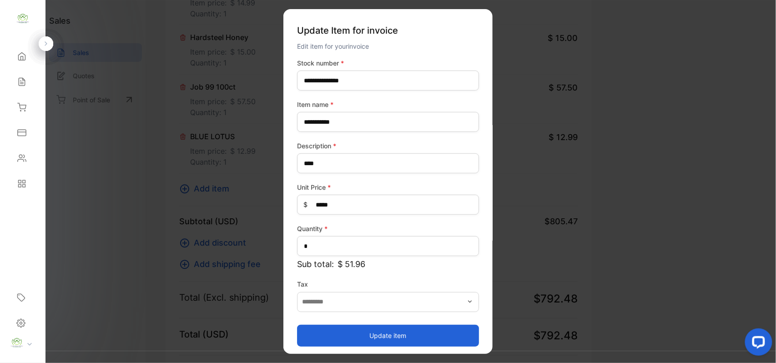
click at [421, 337] on button "Update item" at bounding box center [388, 335] width 182 height 22
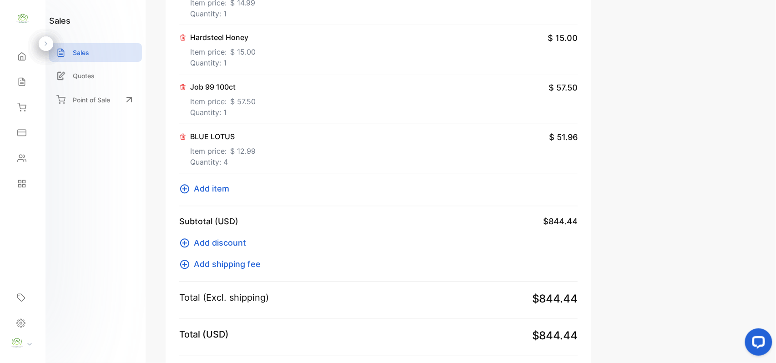
click at [204, 187] on span "Add item" at bounding box center [211, 189] width 35 height 12
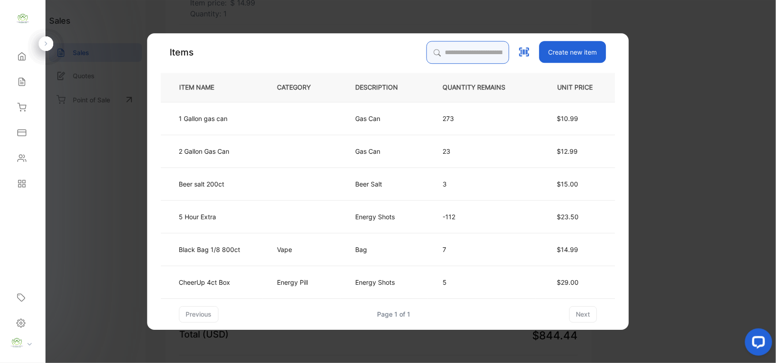
click at [470, 50] on input "search" at bounding box center [468, 52] width 83 height 23
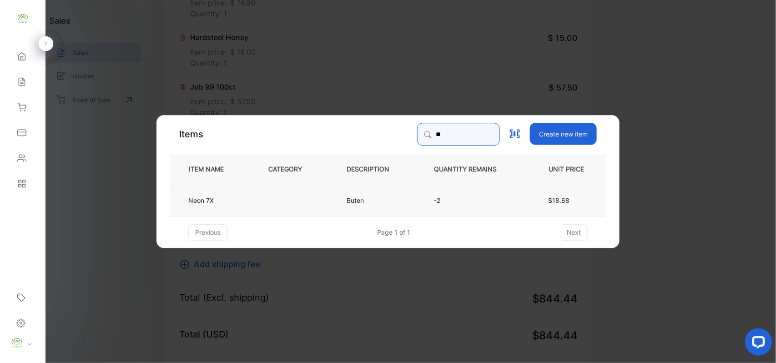
type input "**"
click at [237, 201] on td "Neon 7X" at bounding box center [211, 199] width 83 height 33
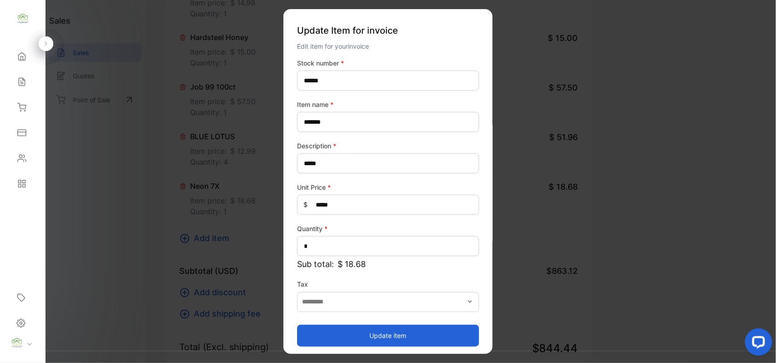
click at [352, 337] on button "Update item" at bounding box center [388, 335] width 182 height 22
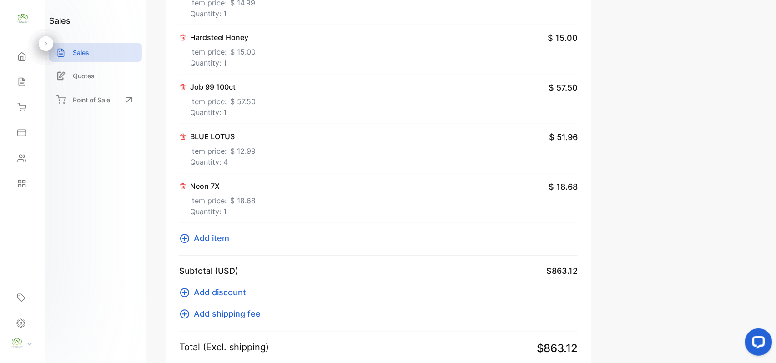
click at [228, 101] on p "Item price: $ 57.50" at bounding box center [223, 100] width 66 height 15
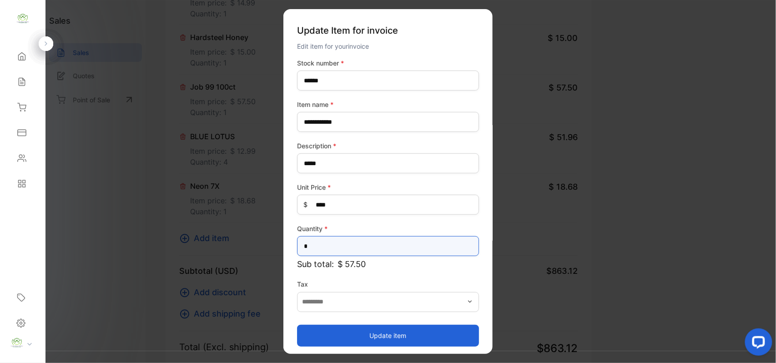
drag, startPoint x: 321, startPoint y: 248, endPoint x: 206, endPoint y: 241, distance: 115.8
type input "*"
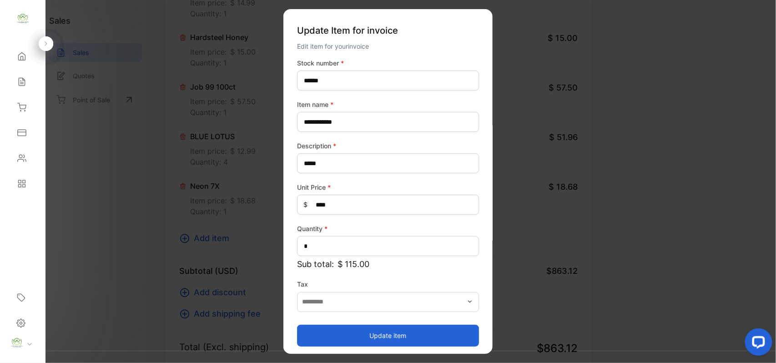
click at [344, 330] on button "Update item" at bounding box center [388, 335] width 182 height 22
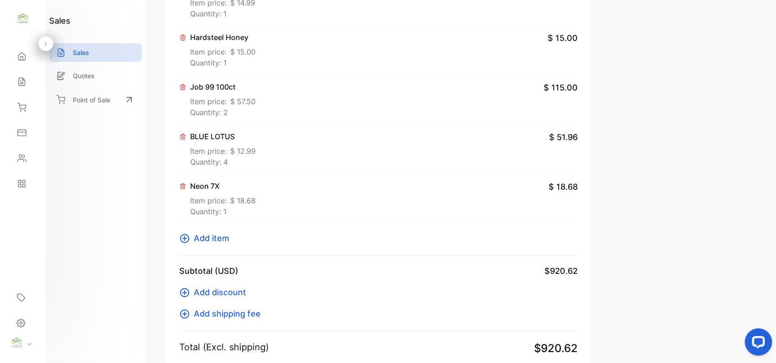
click at [214, 241] on span "Add item" at bounding box center [211, 239] width 35 height 12
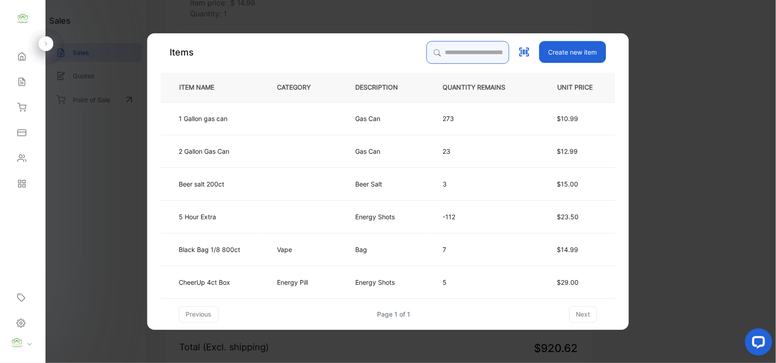
click at [456, 56] on input "search" at bounding box center [468, 52] width 83 height 23
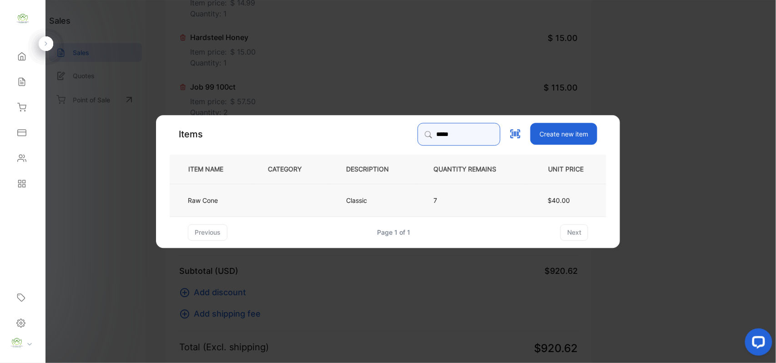
type input "*****"
click at [207, 206] on td "Raw Cone" at bounding box center [211, 199] width 83 height 33
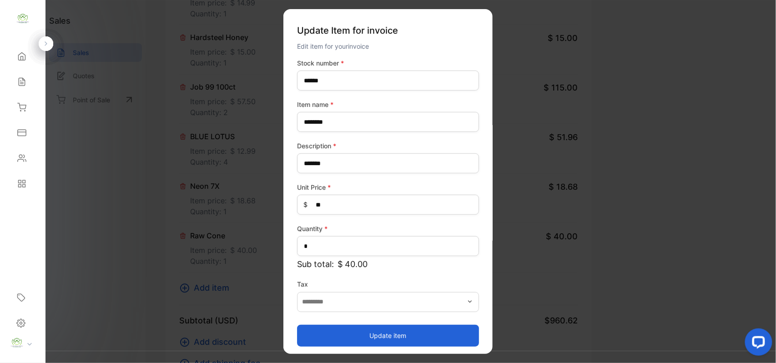
click at [410, 334] on button "Update item" at bounding box center [388, 335] width 182 height 22
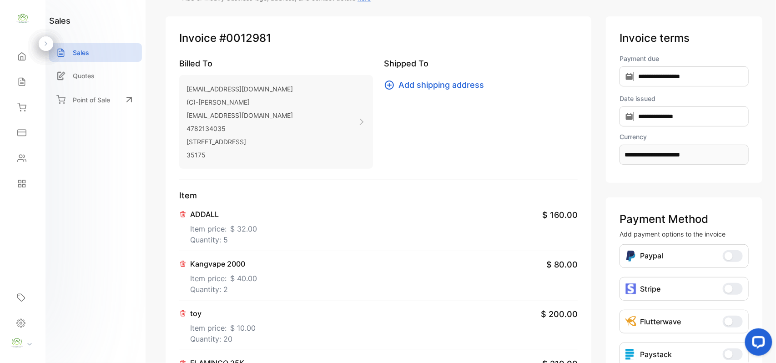
scroll to position [0, 0]
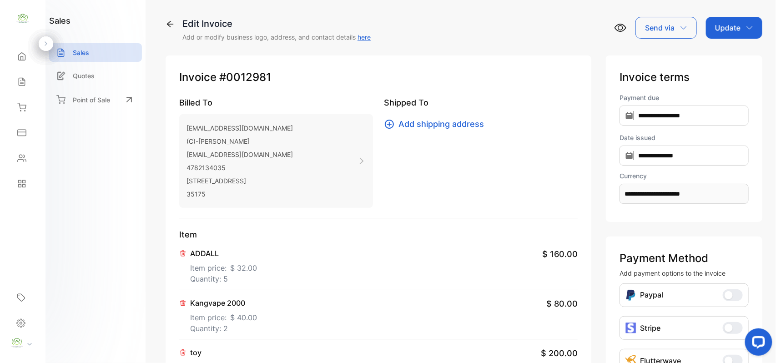
click at [738, 35] on div "Update" at bounding box center [734, 28] width 56 height 22
click at [729, 58] on div "Invoice" at bounding box center [736, 58] width 52 height 18
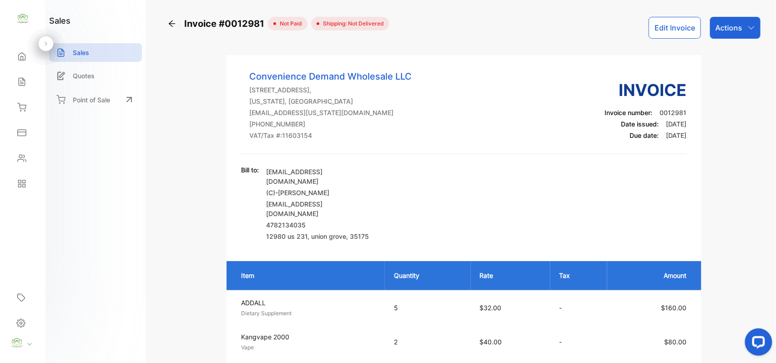
click at [730, 26] on p "Actions" at bounding box center [729, 27] width 27 height 11
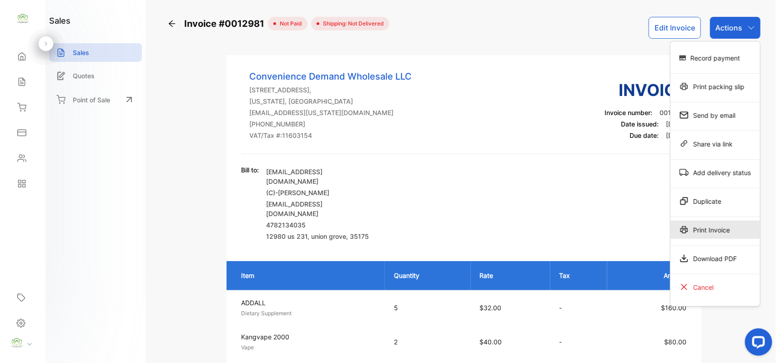
click at [705, 229] on div "Print Invoice" at bounding box center [716, 230] width 90 height 18
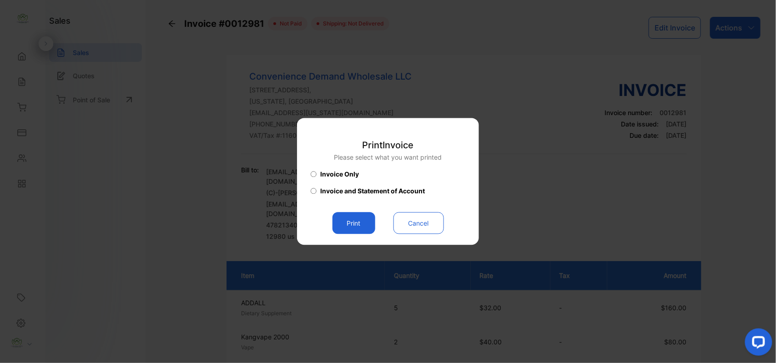
click at [359, 226] on button "Print" at bounding box center [354, 223] width 43 height 22
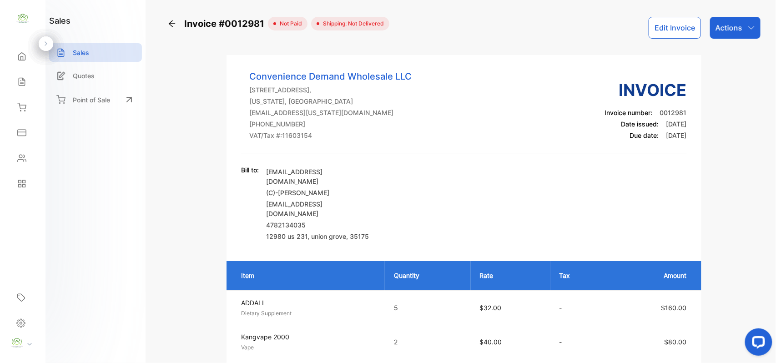
click at [658, 27] on button "Edit Invoice" at bounding box center [675, 28] width 52 height 22
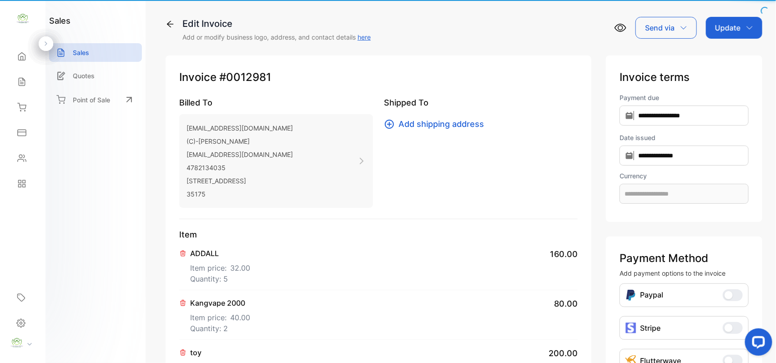
type input "**********"
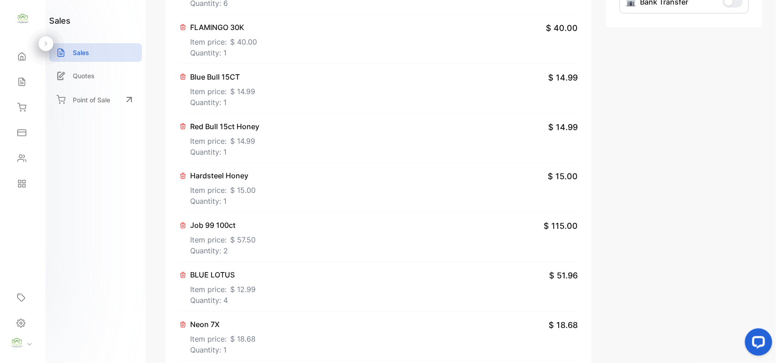
scroll to position [762, 0]
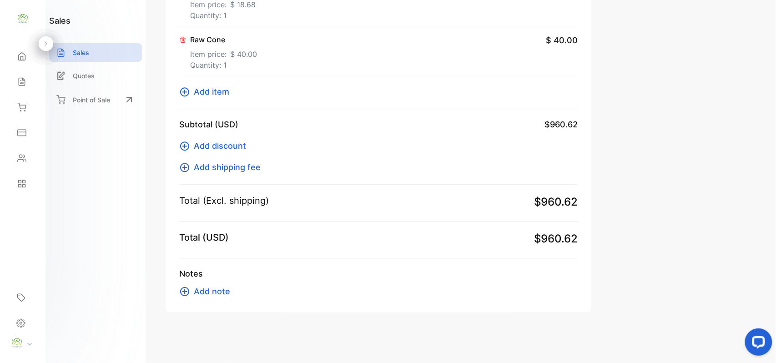
click at [216, 96] on span "Add item" at bounding box center [211, 92] width 35 height 12
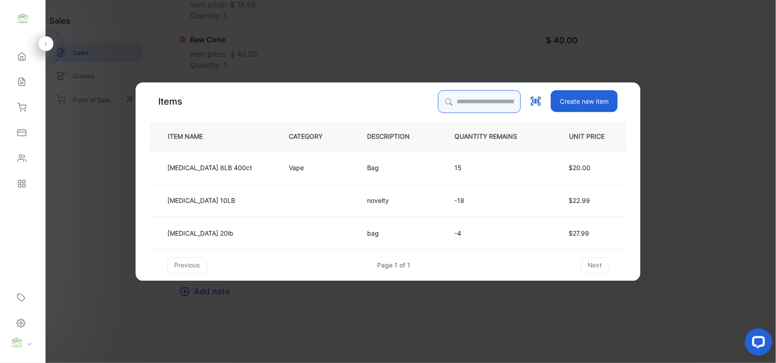
click at [460, 96] on div "Items Create new item ITEM NAME CATEGORY DESCRIPTION QUANTITY REMAINS UNIT PRIC…" at bounding box center [388, 181] width 478 height 183
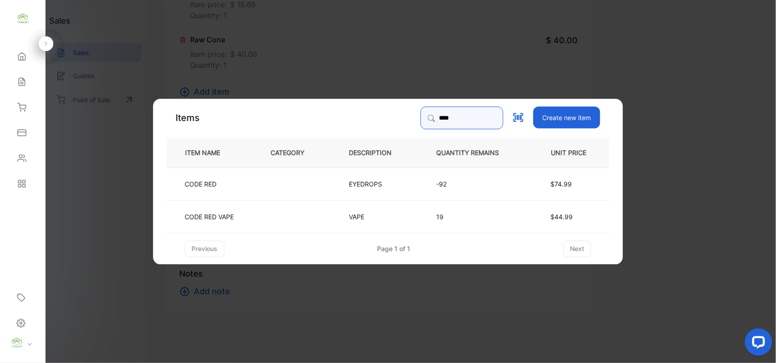
type input "****"
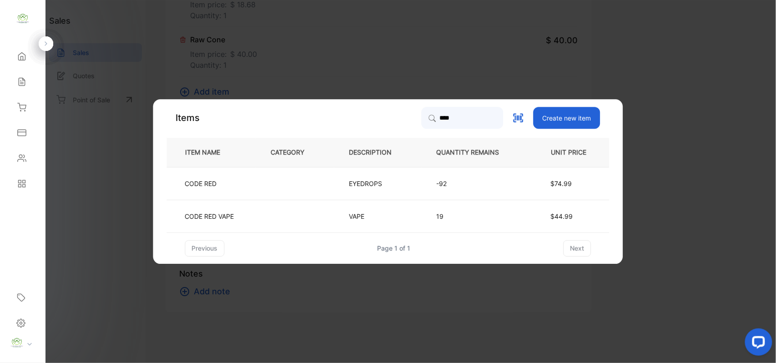
click at [297, 228] on td at bounding box center [295, 216] width 78 height 33
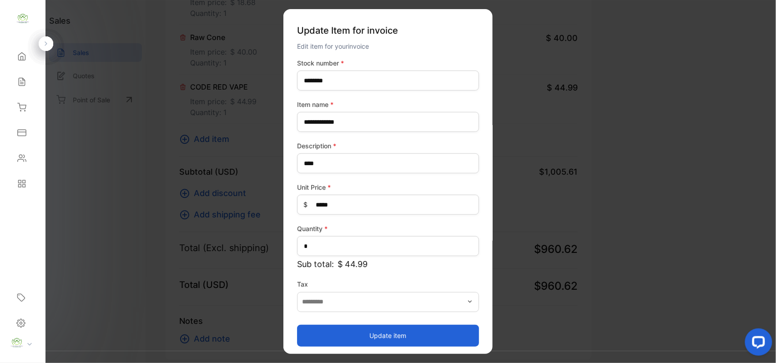
click at [343, 335] on button "Update item" at bounding box center [388, 335] width 182 height 22
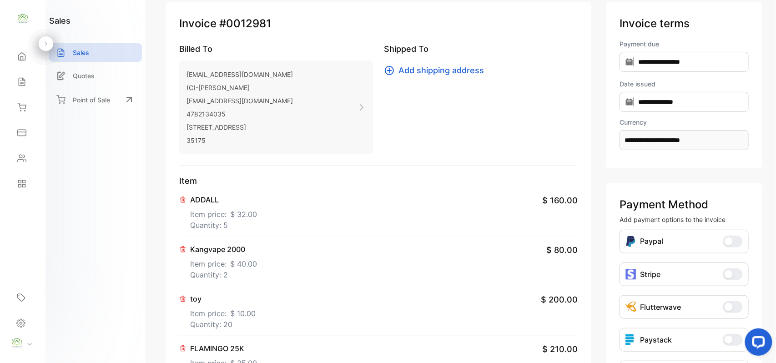
scroll to position [0, 0]
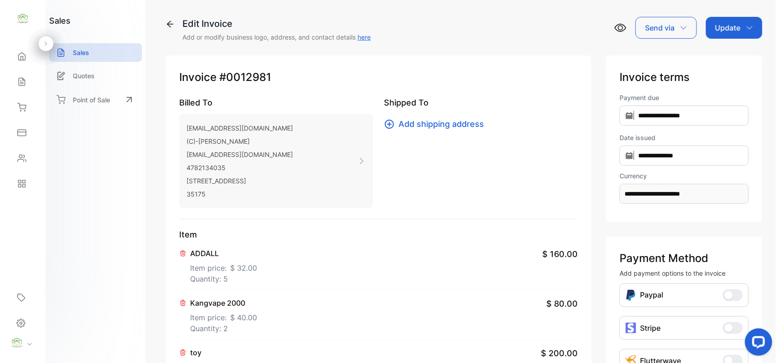
click at [736, 30] on p "Update" at bounding box center [727, 27] width 25 height 11
click at [723, 58] on div "Invoice" at bounding box center [736, 58] width 52 height 18
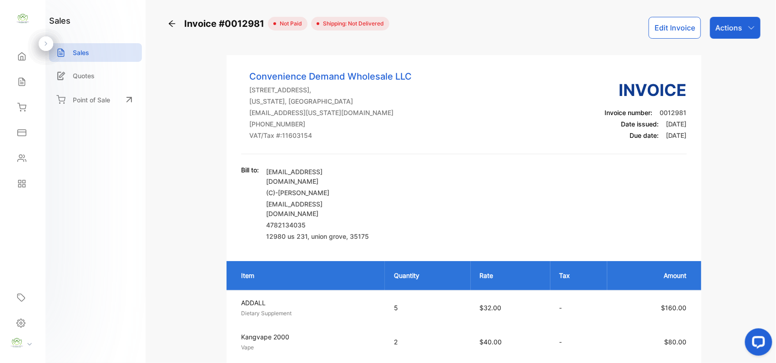
click at [732, 24] on p "Actions" at bounding box center [729, 27] width 27 height 11
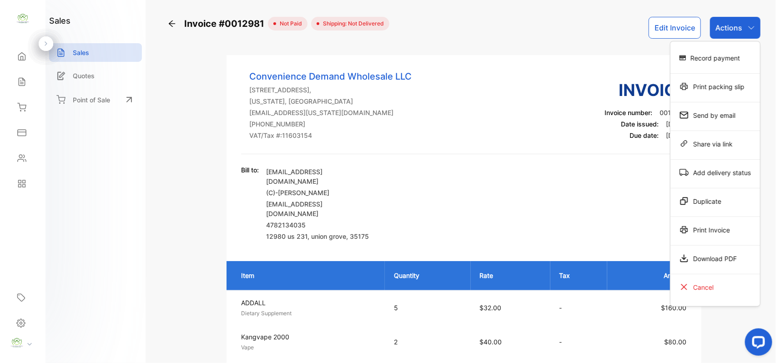
click at [718, 229] on div "Print Invoice" at bounding box center [716, 230] width 90 height 18
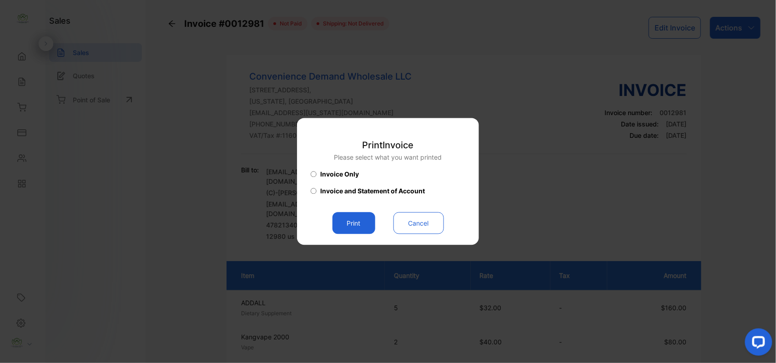
click at [339, 228] on button "Print" at bounding box center [354, 223] width 43 height 22
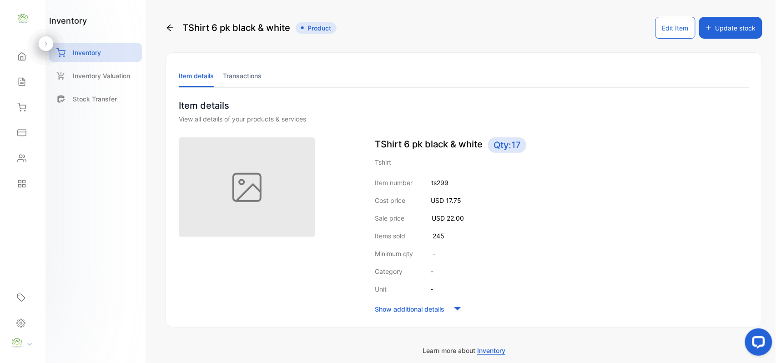
click at [171, 26] on icon at bounding box center [170, 27] width 9 height 9
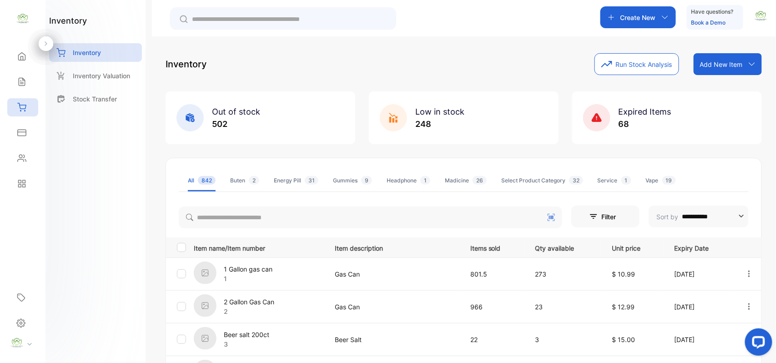
click at [639, 15] on p "Create New" at bounding box center [638, 18] width 35 height 10
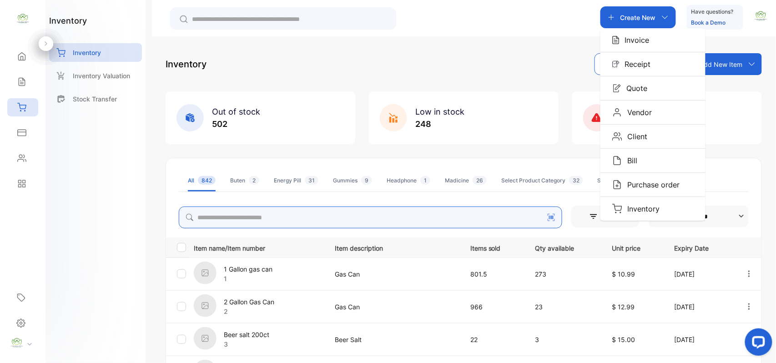
click at [268, 210] on input "search" at bounding box center [371, 218] width 384 height 22
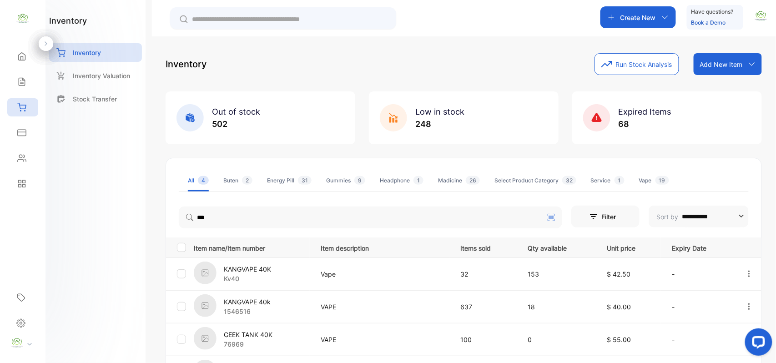
click at [134, 270] on div "inventory Inventory Inventory Valuation Stock Transfer" at bounding box center [96, 181] width 100 height 363
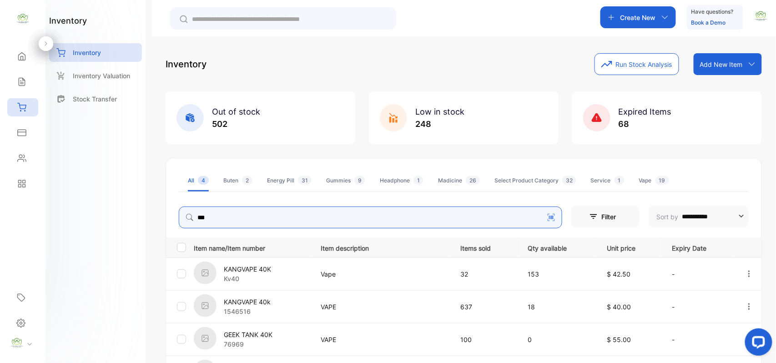
drag, startPoint x: 242, startPoint y: 218, endPoint x: 0, endPoint y: 193, distance: 243.4
click at [0, 193] on div "**********" at bounding box center [388, 209] width 776 height 418
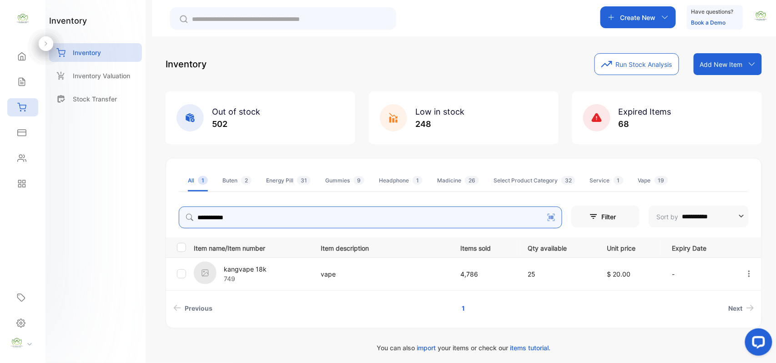
click at [752, 273] on icon "button" at bounding box center [749, 274] width 8 height 8
type input "**********"
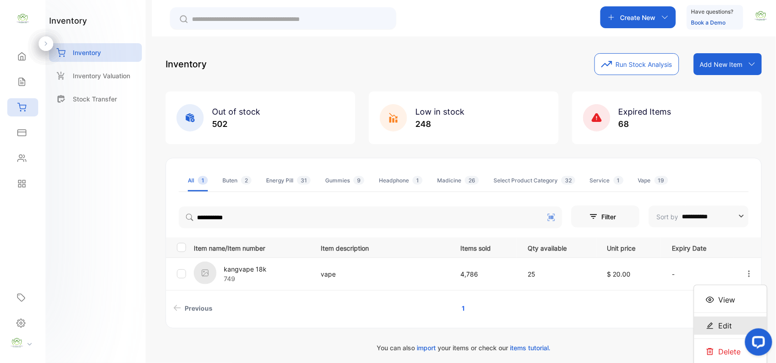
click at [730, 329] on span "Edit" at bounding box center [726, 325] width 14 height 11
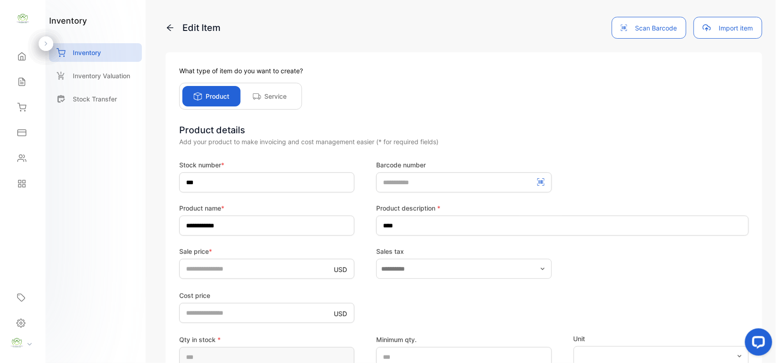
scroll to position [141, 0]
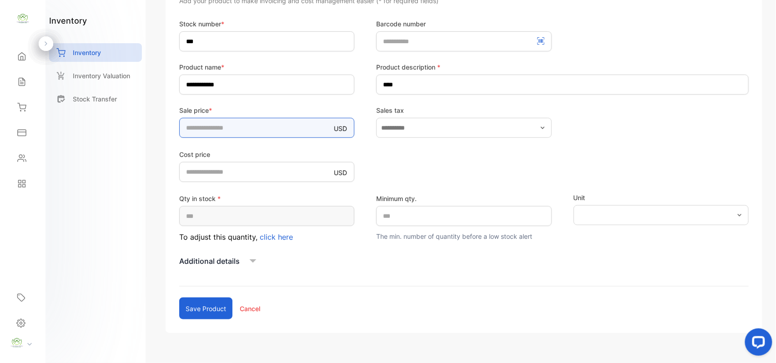
drag, startPoint x: 223, startPoint y: 129, endPoint x: 0, endPoint y: 133, distance: 222.5
click at [0, 133] on div "**********" at bounding box center [388, 190] width 776 height 381
type input "**"
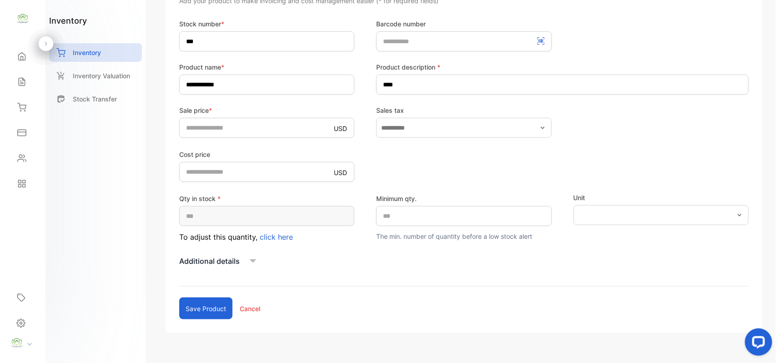
click at [194, 309] on button "Save product" at bounding box center [205, 309] width 53 height 22
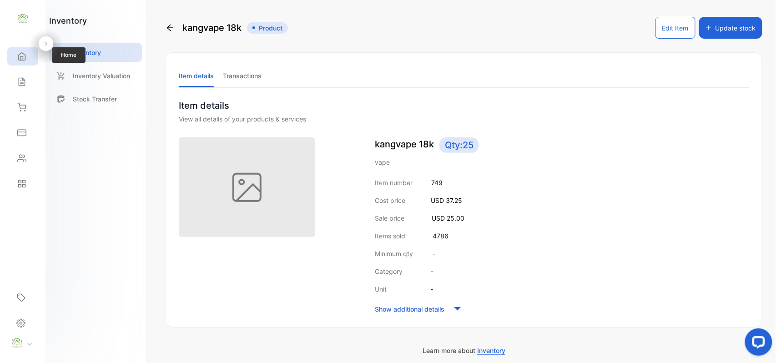
click at [21, 56] on icon at bounding box center [21, 56] width 9 height 9
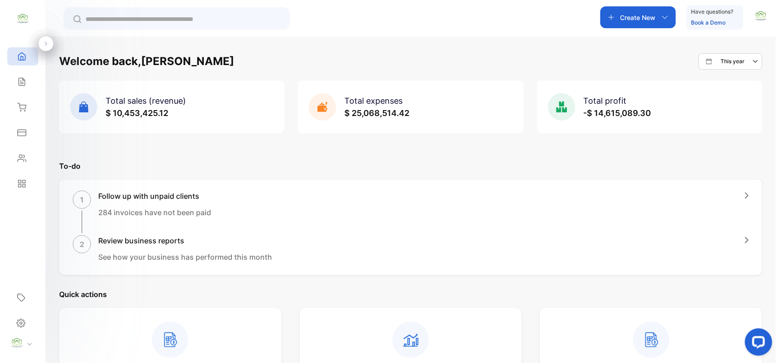
click at [640, 20] on p "Create New" at bounding box center [638, 18] width 35 height 10
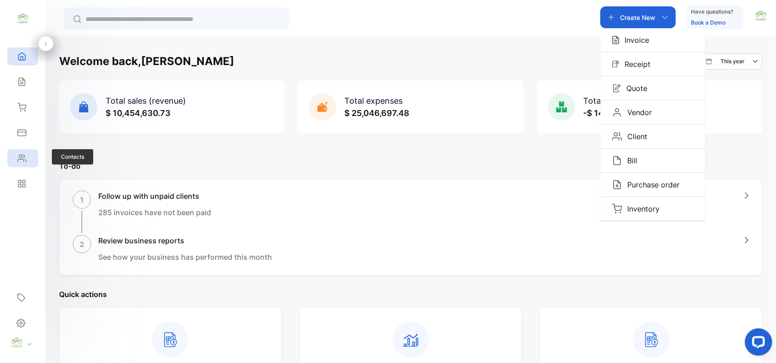
click at [19, 162] on icon at bounding box center [21, 158] width 9 height 9
click at [20, 161] on icon at bounding box center [21, 158] width 9 height 9
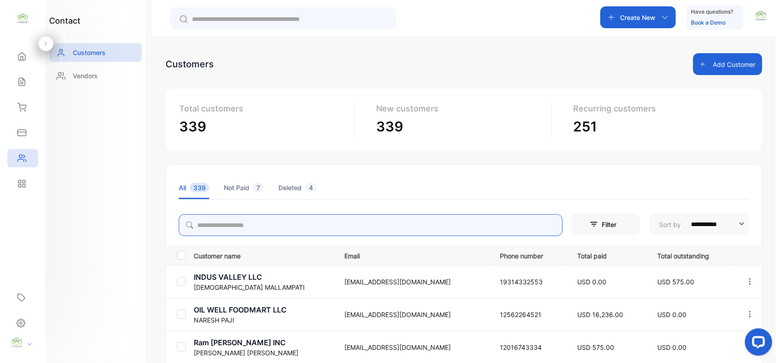
click at [298, 226] on input "search" at bounding box center [371, 225] width 384 height 22
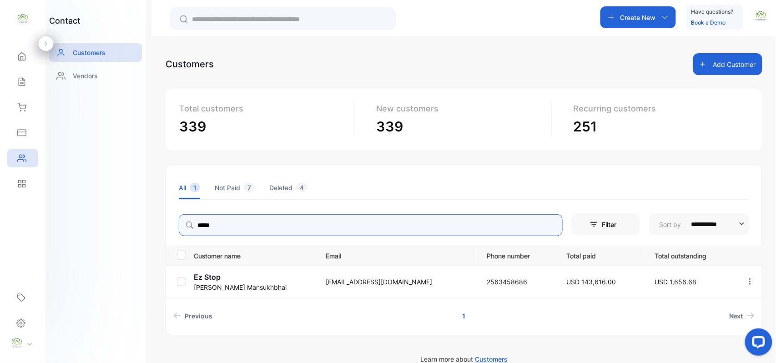
type input "*****"
click at [632, 15] on p "Create New" at bounding box center [638, 18] width 35 height 10
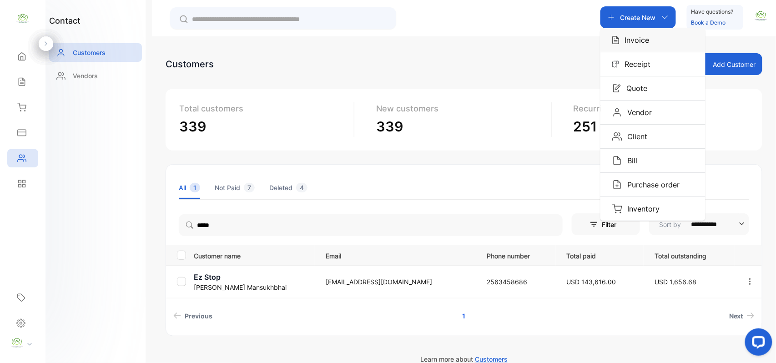
click at [654, 44] on div "Invoice" at bounding box center [653, 40] width 105 height 24
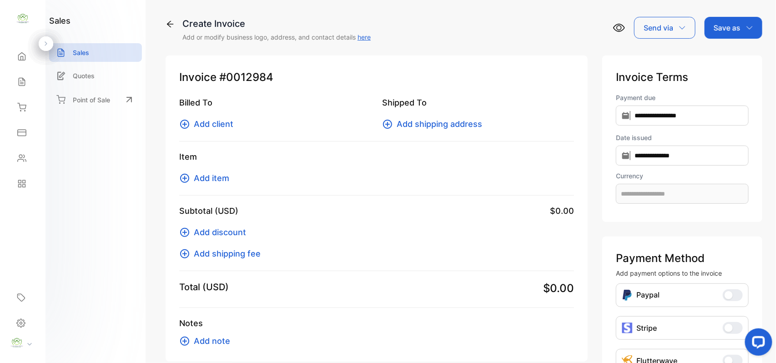
type input "**********"
click at [216, 121] on span "Add client" at bounding box center [214, 124] width 40 height 12
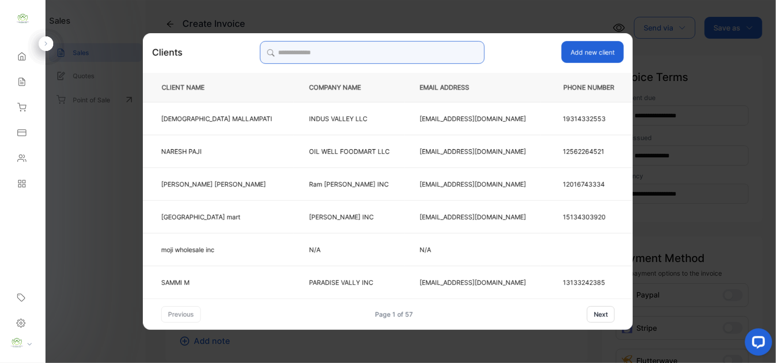
click at [415, 48] on input "search" at bounding box center [372, 52] width 225 height 23
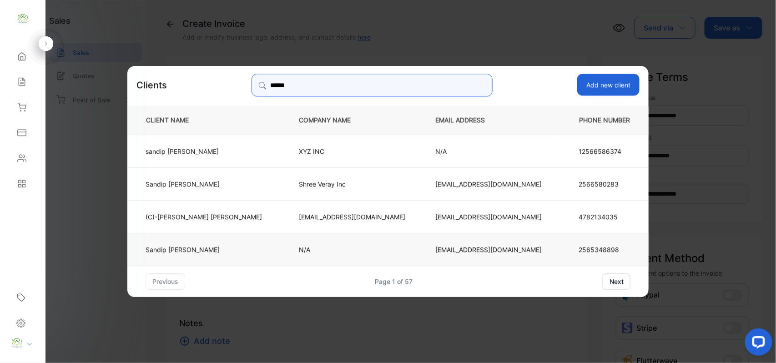
type input "******"
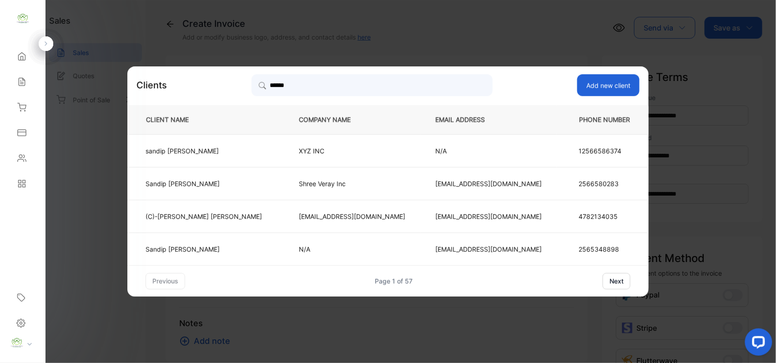
click at [321, 250] on p "N/A" at bounding box center [352, 249] width 106 height 10
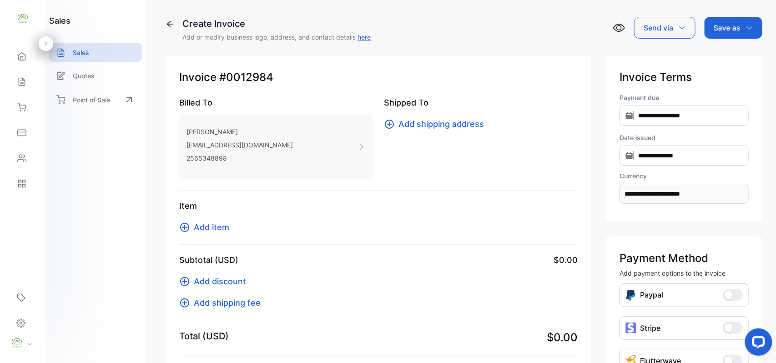
drag, startPoint x: 208, startPoint y: 233, endPoint x: 223, endPoint y: 215, distance: 23.4
click at [209, 233] on div "Item Add item" at bounding box center [378, 222] width 399 height 45
click at [215, 225] on span "Add item" at bounding box center [211, 227] width 35 height 12
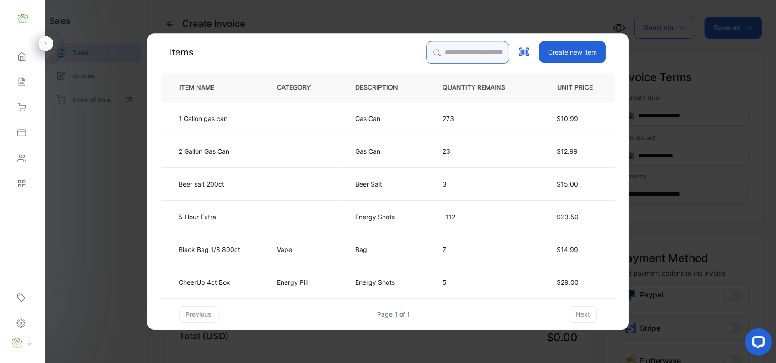
click at [450, 55] on input "search" at bounding box center [468, 52] width 83 height 23
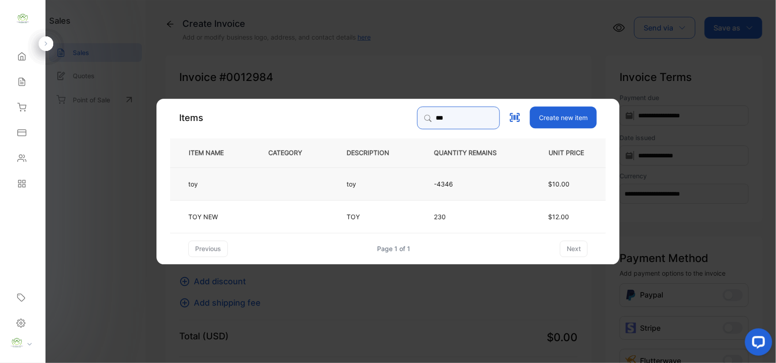
type input "***"
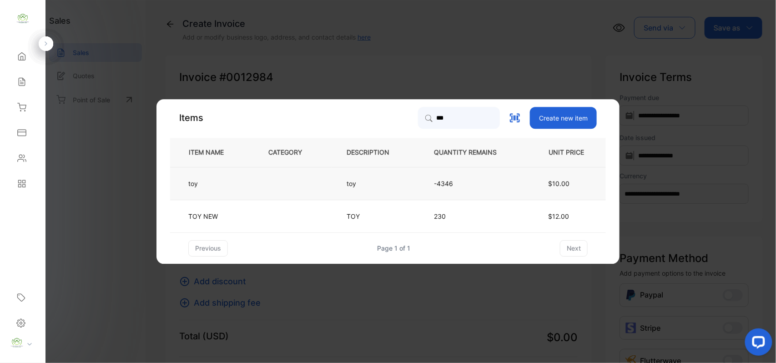
click at [288, 187] on td at bounding box center [292, 183] width 78 height 33
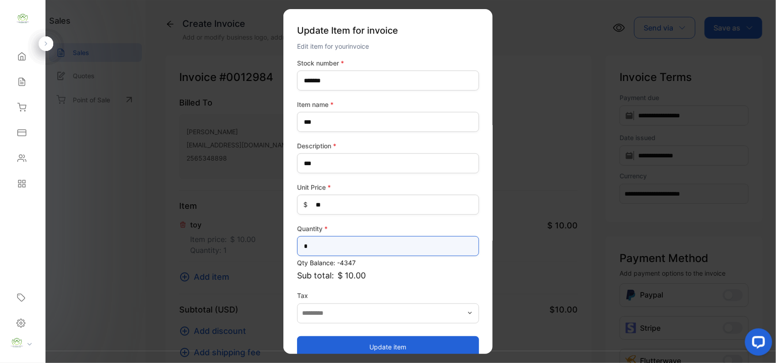
drag, startPoint x: 11, startPoint y: 250, endPoint x: 0, endPoint y: 250, distance: 10.9
click at [0, 250] on div "**********" at bounding box center [388, 190] width 776 height 381
type input "**"
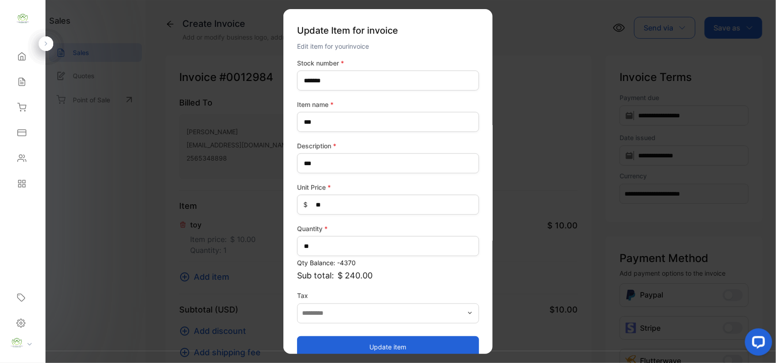
drag, startPoint x: 328, startPoint y: 346, endPoint x: 309, endPoint y: 307, distance: 43.8
click at [328, 344] on button "Update item" at bounding box center [388, 347] width 182 height 22
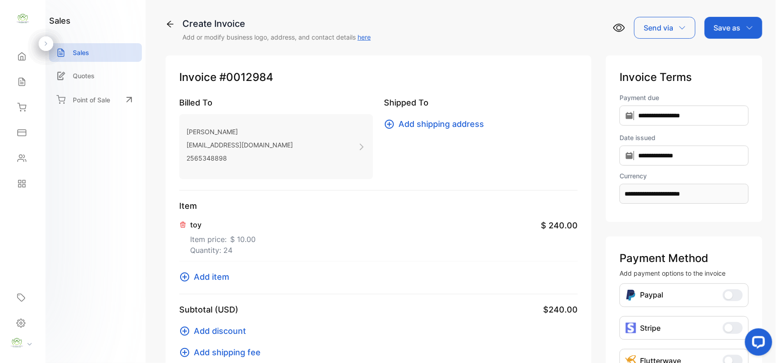
click at [188, 279] on icon at bounding box center [184, 277] width 9 height 9
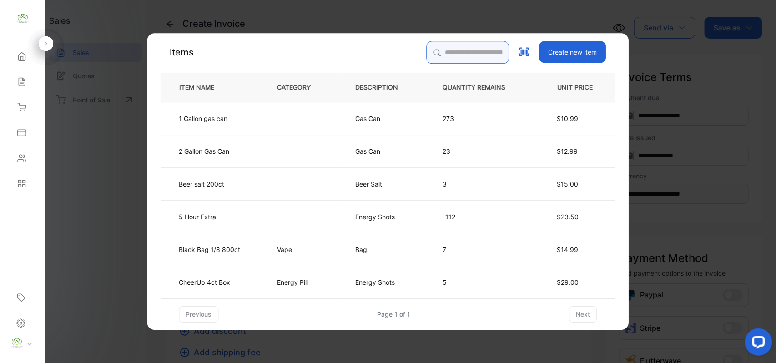
click at [472, 56] on input "search" at bounding box center [468, 52] width 83 height 23
type input "********"
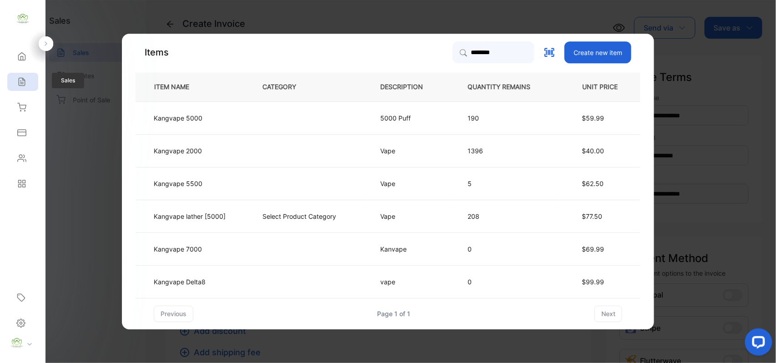
click at [28, 77] on div "Sales" at bounding box center [22, 82] width 31 height 18
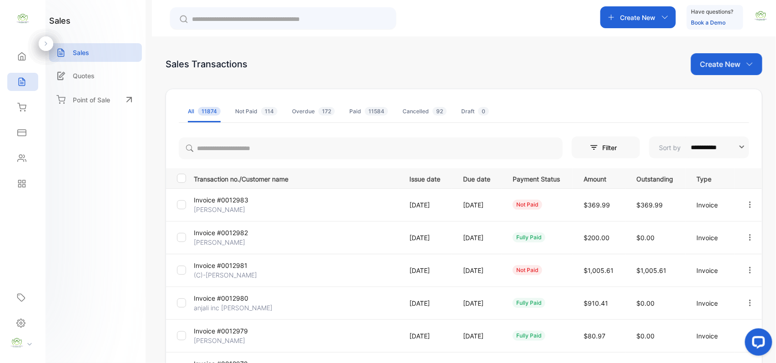
click at [217, 204] on p "Invoice #0012983" at bounding box center [228, 200] width 68 height 10
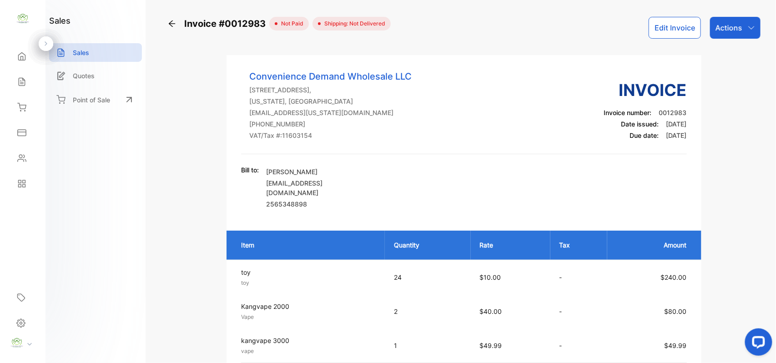
click at [735, 25] on p "Actions" at bounding box center [729, 27] width 27 height 11
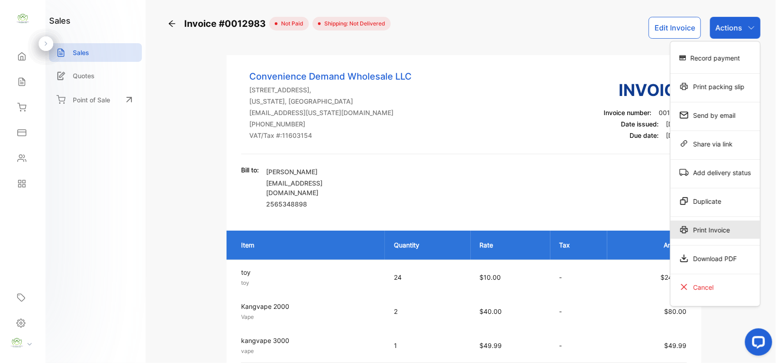
click at [719, 228] on div "Print Invoice" at bounding box center [716, 230] width 90 height 18
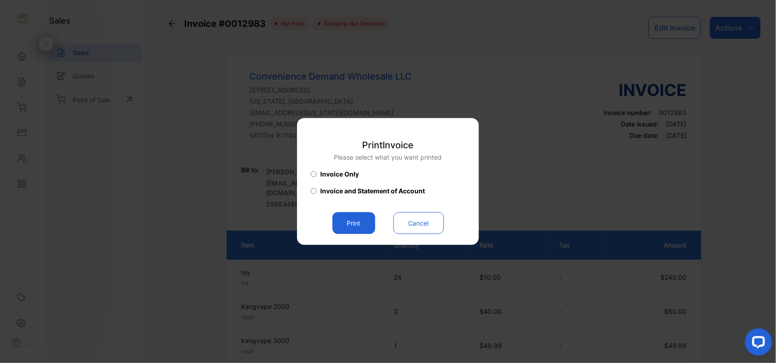
click at [366, 226] on button "Print" at bounding box center [354, 223] width 43 height 22
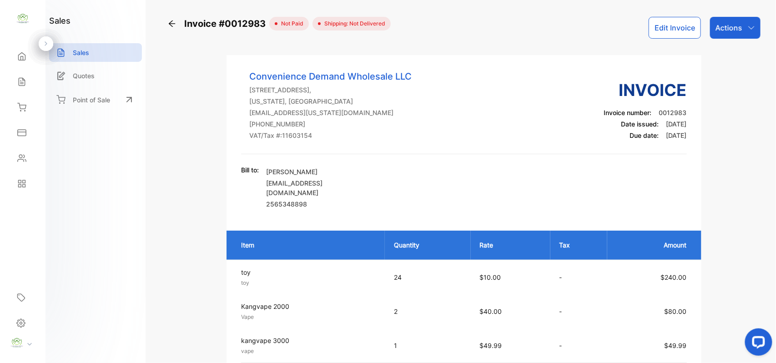
click at [732, 33] on div "Actions" at bounding box center [735, 28] width 51 height 22
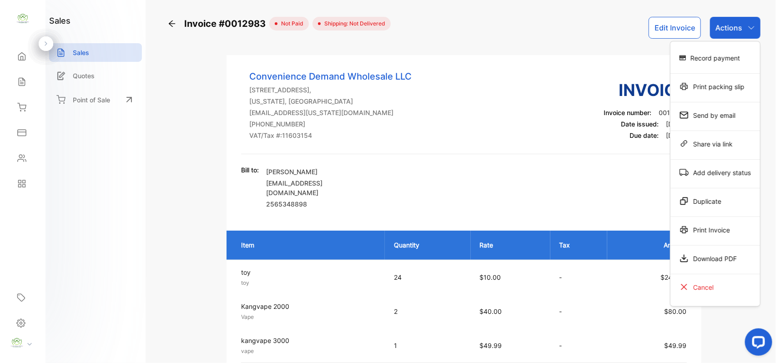
click at [728, 59] on div "Record payment" at bounding box center [716, 58] width 90 height 18
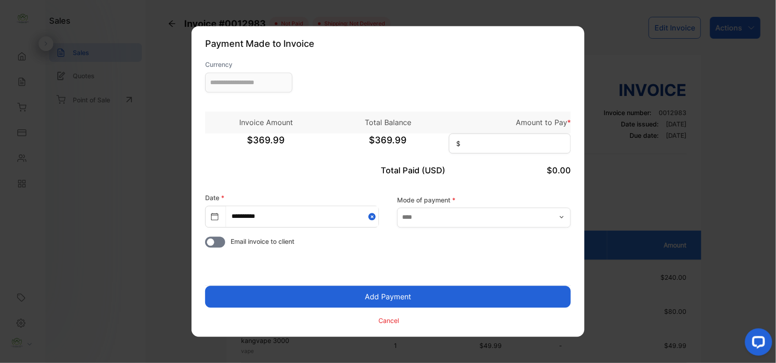
type input "**********"
click at [495, 144] on input at bounding box center [510, 144] width 122 height 20
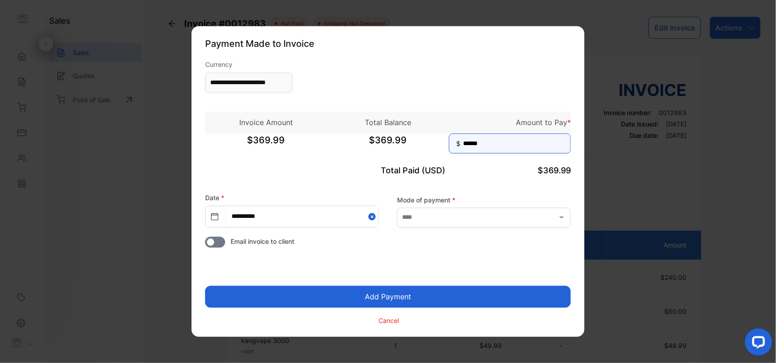
type input "******"
click at [376, 301] on button "Add Payment" at bounding box center [388, 297] width 366 height 22
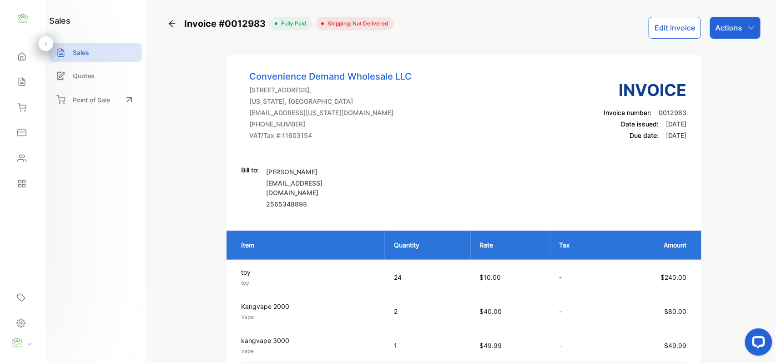
click at [724, 27] on p "Actions" at bounding box center [729, 27] width 27 height 11
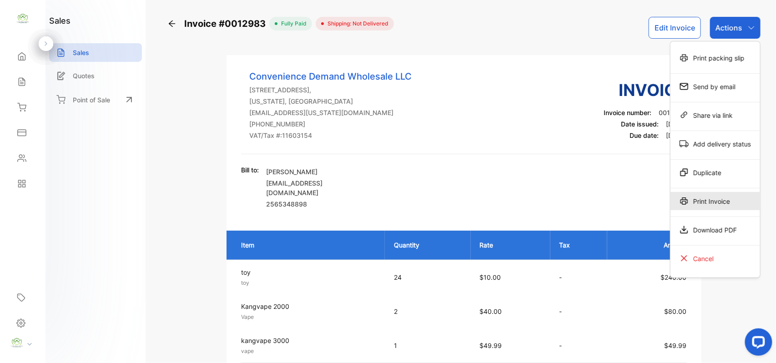
click at [711, 204] on div "Print Invoice" at bounding box center [716, 201] width 90 height 18
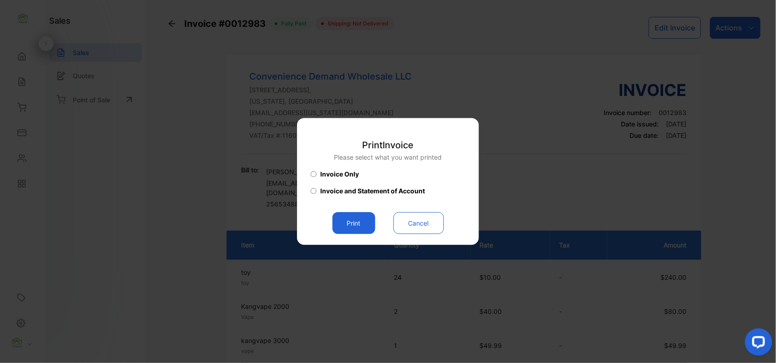
click at [359, 221] on button "Print" at bounding box center [354, 223] width 43 height 22
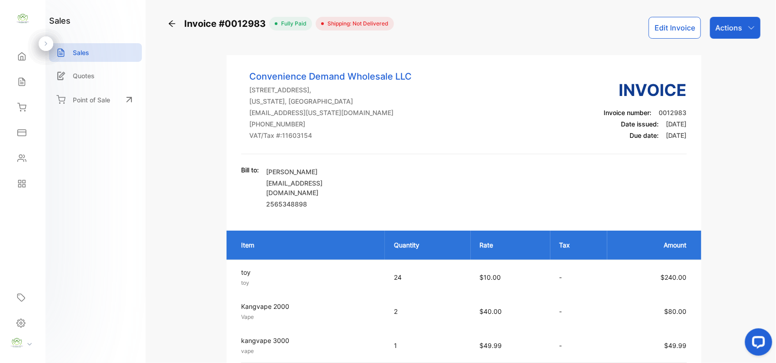
scroll to position [141, 0]
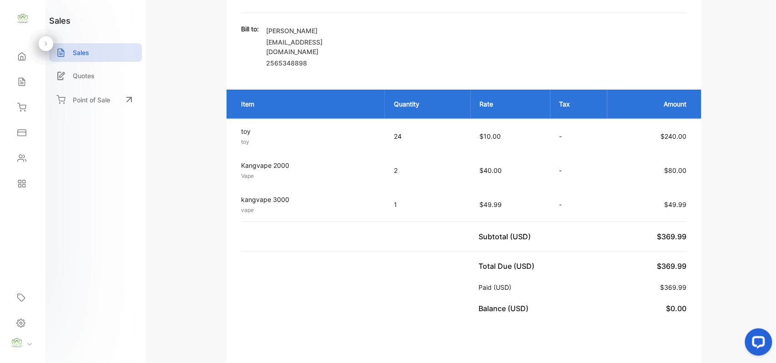
click at [17, 79] on icon at bounding box center [21, 81] width 9 height 9
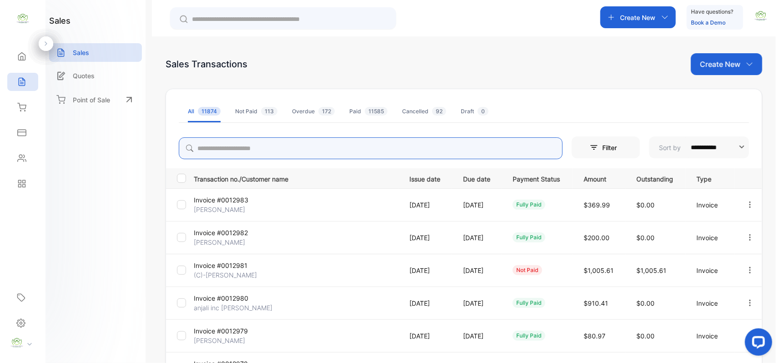
click at [263, 148] on input "search" at bounding box center [371, 148] width 384 height 22
click at [31, 110] on div "Inventory" at bounding box center [22, 107] width 31 height 18
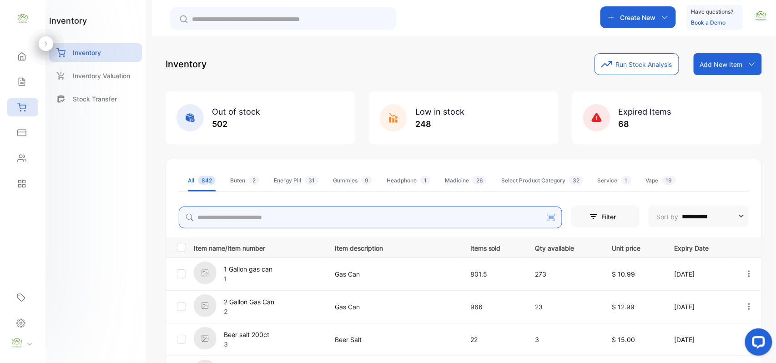
click at [303, 215] on input "search" at bounding box center [371, 218] width 384 height 22
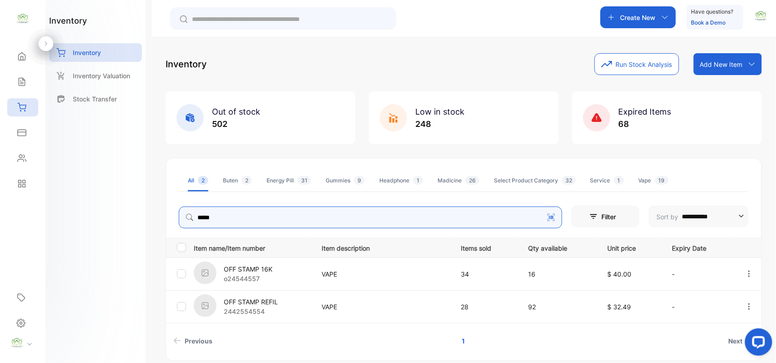
drag, startPoint x: 252, startPoint y: 220, endPoint x: 6, endPoint y: 216, distance: 245.8
click at [0, 219] on div "**********" at bounding box center [388, 209] width 776 height 418
click at [628, 24] on div "Create New" at bounding box center [639, 17] width 76 height 22
type input "***"
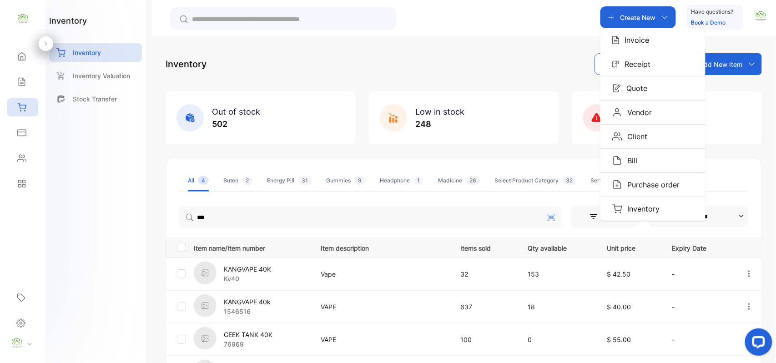
click at [632, 45] on p "Invoice" at bounding box center [635, 40] width 30 height 11
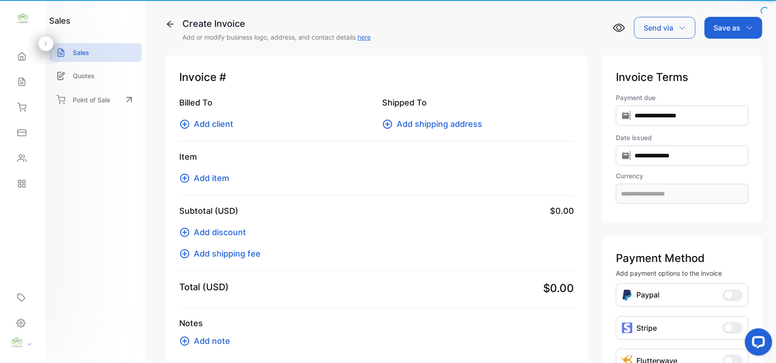
type input "**********"
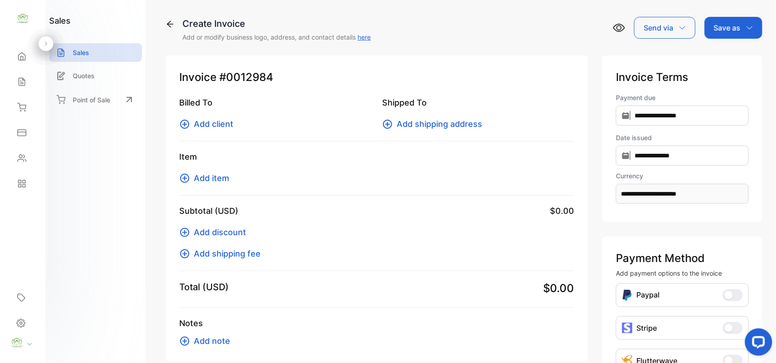
click at [209, 124] on span "Add client" at bounding box center [214, 124] width 40 height 12
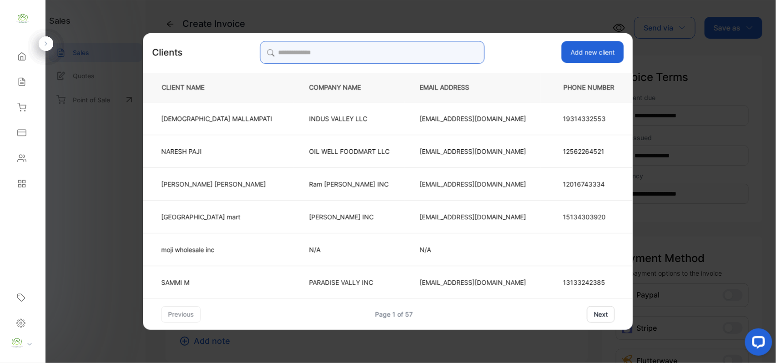
click at [343, 61] on input "search" at bounding box center [372, 52] width 225 height 23
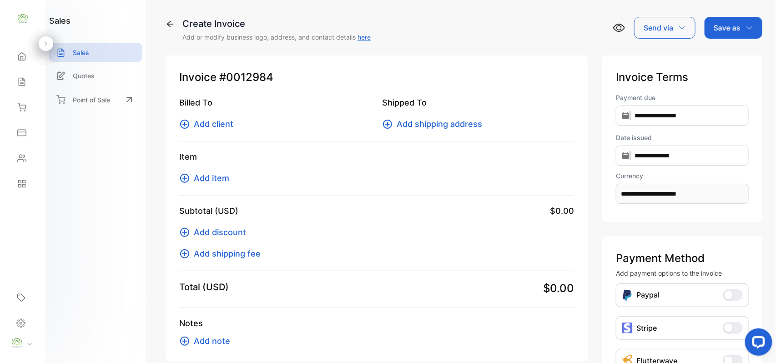
click at [207, 181] on span "Add item" at bounding box center [211, 178] width 35 height 12
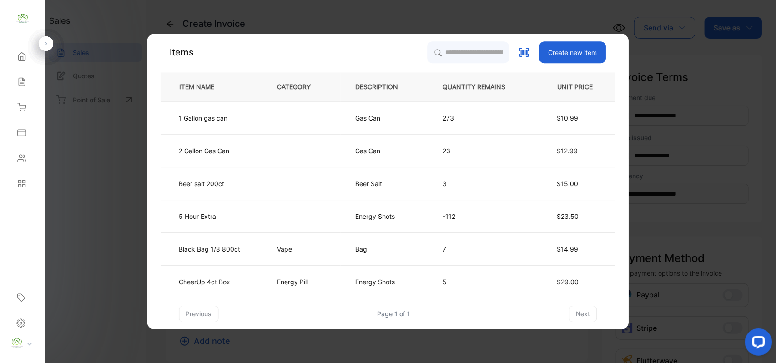
click at [457, 79] on th "QUANTITY REMAINS" at bounding box center [481, 86] width 107 height 29
click at [456, 53] on input "search" at bounding box center [468, 52] width 83 height 23
type input "*****"
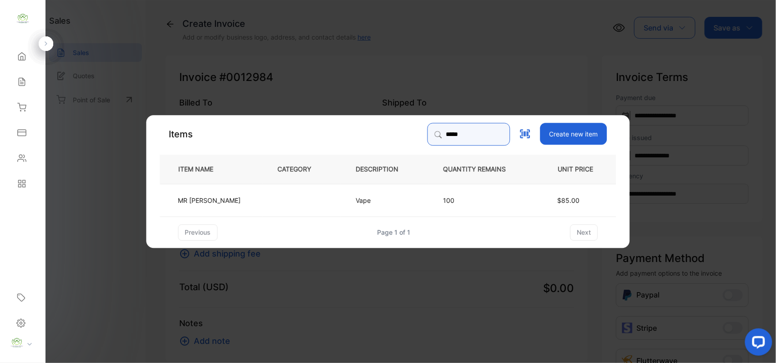
drag, startPoint x: 335, startPoint y: 157, endPoint x: 284, endPoint y: 148, distance: 51.9
click at [283, 153] on div "Items ***** Create new item ITEM NAME CATEGORY DESCRIPTION QUANTITY REMAINS UNI…" at bounding box center [388, 182] width 456 height 118
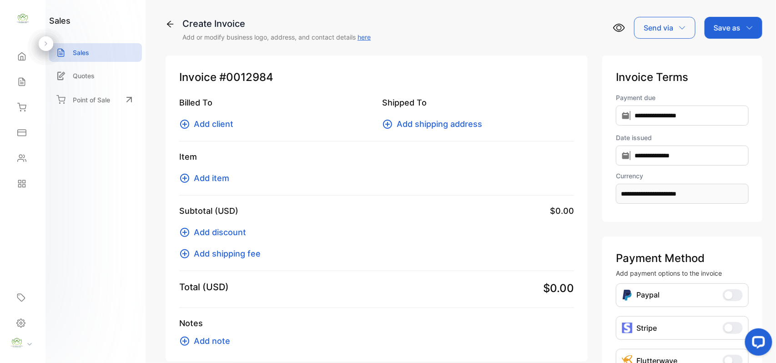
click at [207, 126] on span "Add client" at bounding box center [214, 124] width 40 height 12
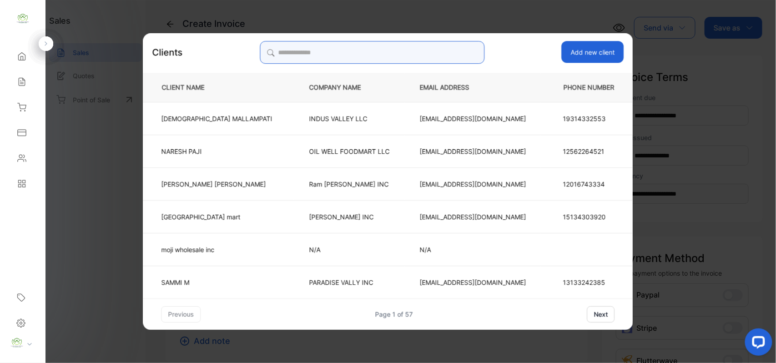
click at [395, 42] on input "search" at bounding box center [372, 52] width 225 height 23
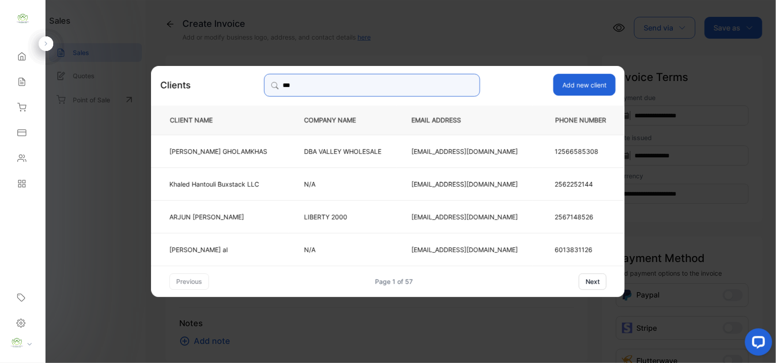
drag, startPoint x: 366, startPoint y: 95, endPoint x: 0, endPoint y: 94, distance: 366.3
click at [0, 95] on div "**********" at bounding box center [388, 190] width 776 height 381
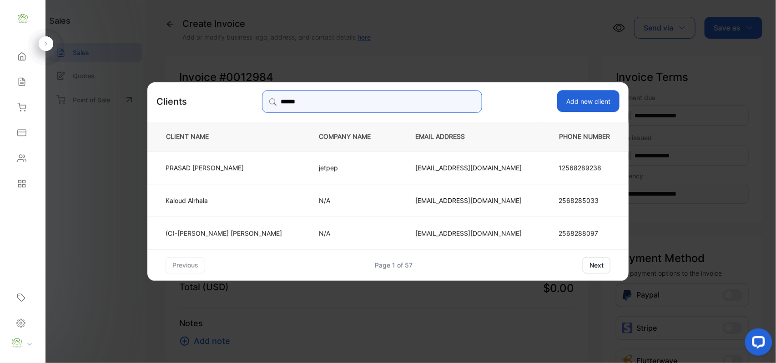
type input "******"
click at [329, 197] on p "N/A" at bounding box center [352, 200] width 66 height 10
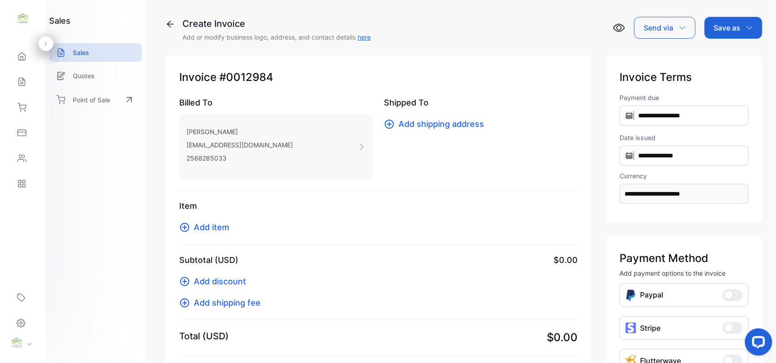
click at [206, 233] on div "Item Add item" at bounding box center [378, 222] width 399 height 45
click at [218, 224] on span "Add item" at bounding box center [211, 227] width 35 height 12
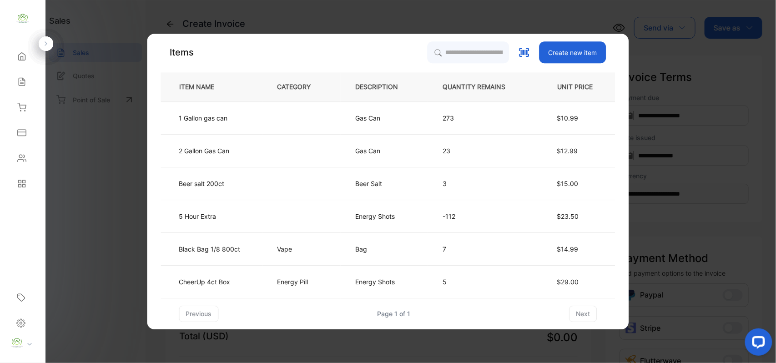
click at [478, 91] on p "QUANTITY REMAINS" at bounding box center [481, 87] width 77 height 10
click at [460, 54] on input "search" at bounding box center [468, 52] width 83 height 23
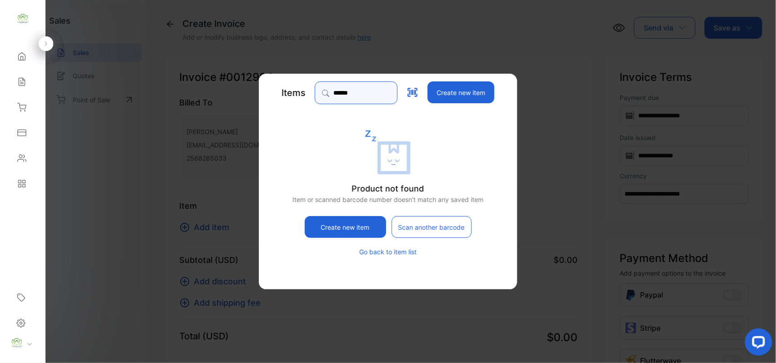
drag, startPoint x: 379, startPoint y: 96, endPoint x: 55, endPoint y: 106, distance: 324.6
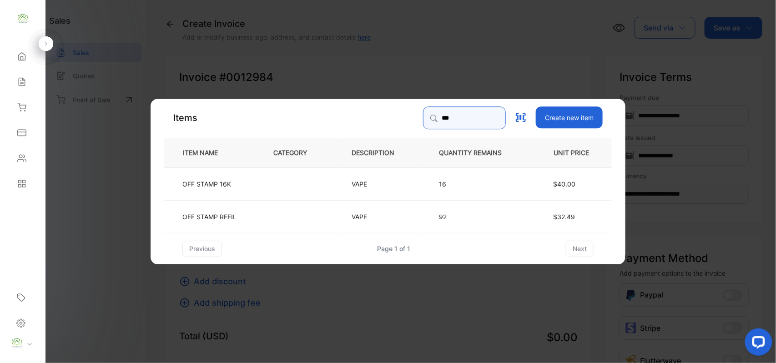
type input "***"
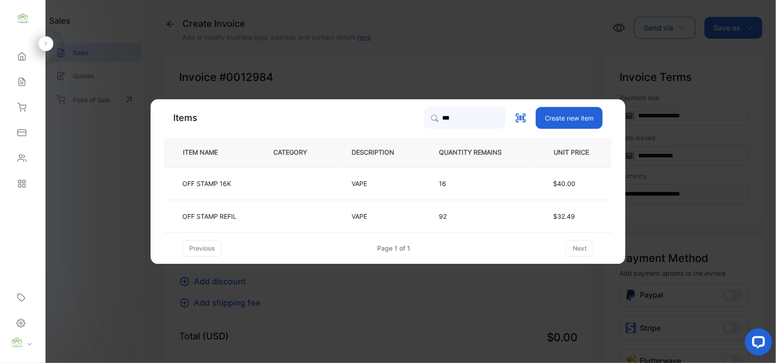
click at [231, 192] on td "OFF STAMP 16K" at bounding box center [211, 183] width 94 height 33
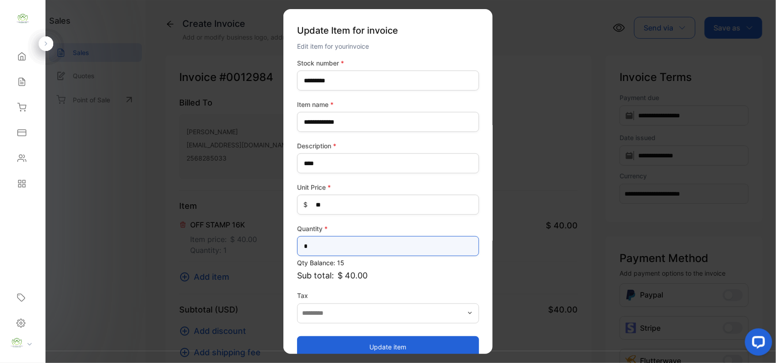
drag, startPoint x: 317, startPoint y: 258, endPoint x: 57, endPoint y: 255, distance: 259.8
type input "*"
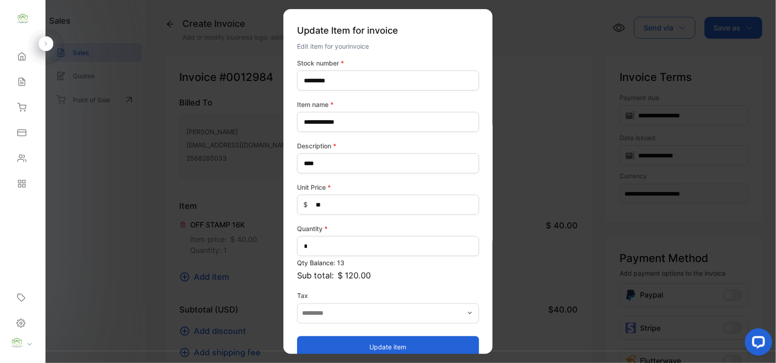
drag, startPoint x: 336, startPoint y: 346, endPoint x: 333, endPoint y: 335, distance: 11.7
click at [336, 346] on button "Update item" at bounding box center [388, 347] width 182 height 22
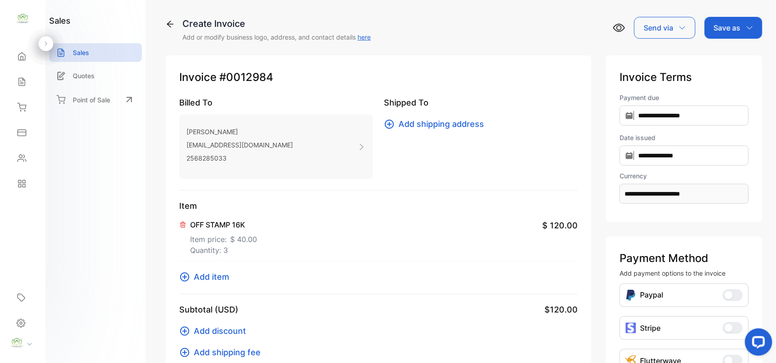
click at [222, 278] on span "Add item" at bounding box center [211, 277] width 35 height 12
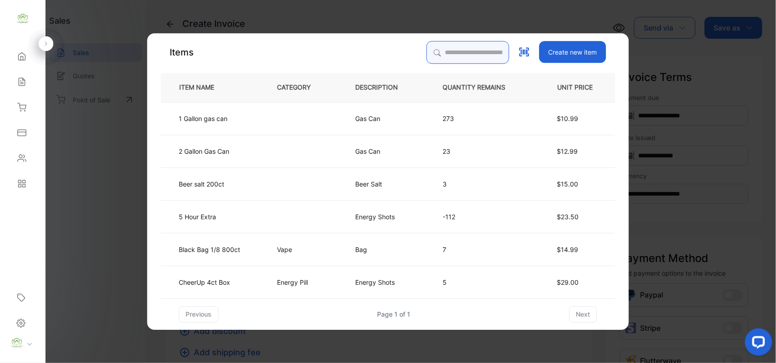
click at [456, 53] on input "search" at bounding box center [468, 52] width 83 height 23
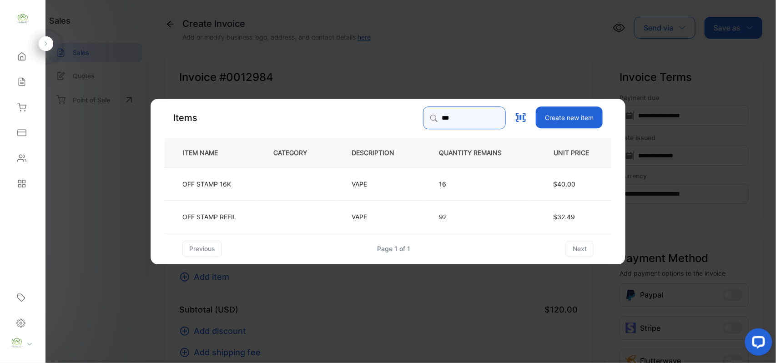
type input "***"
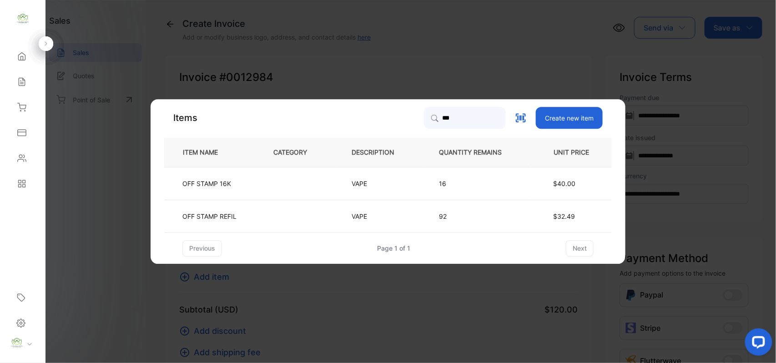
click at [231, 224] on td "OFF STAMP REFIL" at bounding box center [211, 216] width 94 height 33
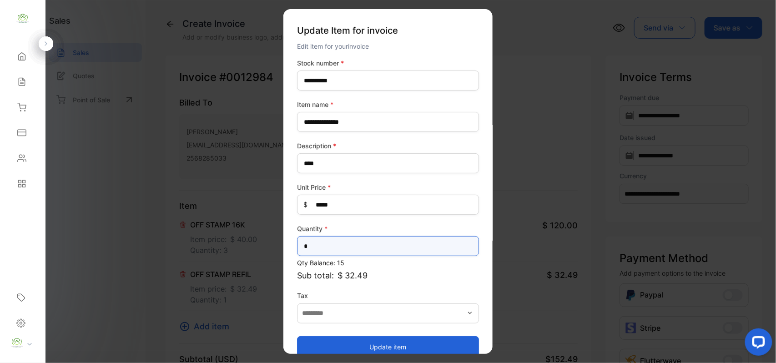
drag, startPoint x: 320, startPoint y: 248, endPoint x: 216, endPoint y: 235, distance: 105.4
type input "*"
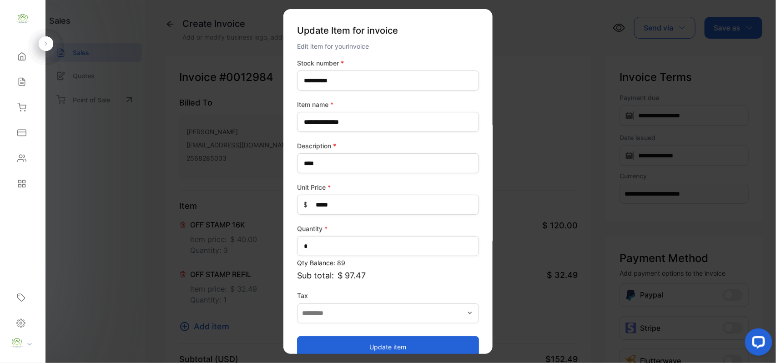
click at [412, 352] on button "Update item" at bounding box center [388, 347] width 182 height 22
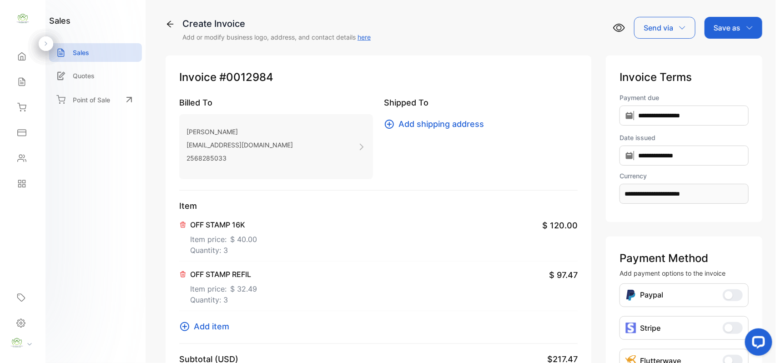
click at [201, 333] on div "Item OFF STAMP 16K Item price: $ 40.00 Quantity: 3 $ 120.00 OFF STAMP REFIL Ite…" at bounding box center [378, 272] width 399 height 144
click at [201, 331] on span "Add item" at bounding box center [211, 326] width 35 height 12
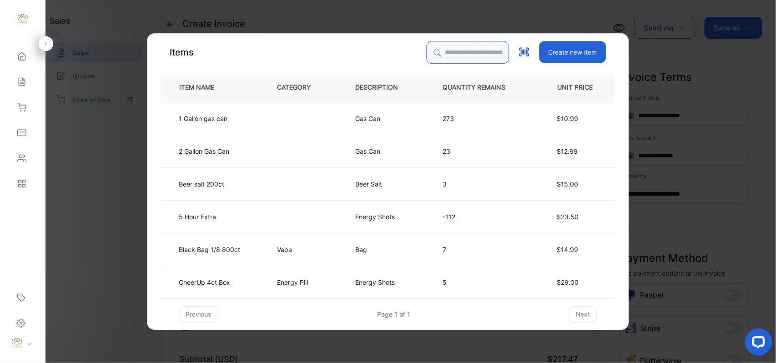
click at [488, 53] on input "search" at bounding box center [468, 52] width 83 height 23
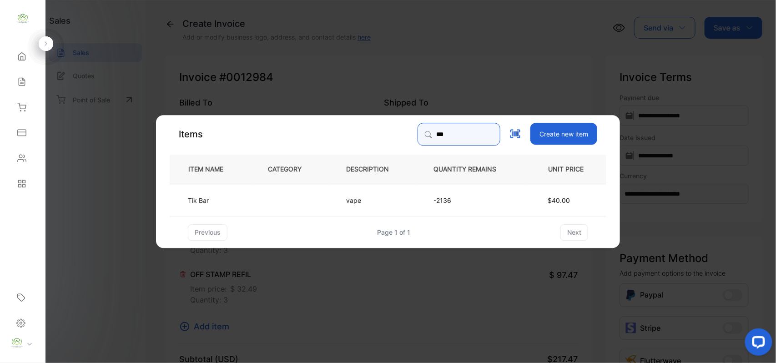
type input "***"
click at [273, 213] on td at bounding box center [292, 199] width 78 height 33
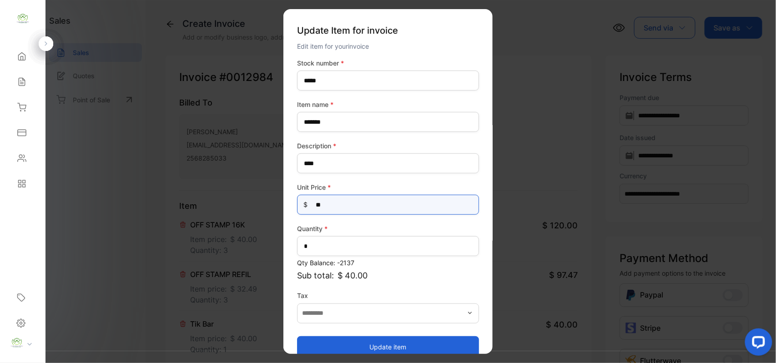
drag, startPoint x: 336, startPoint y: 206, endPoint x: 152, endPoint y: 203, distance: 184.3
type Price-inputprice "**"
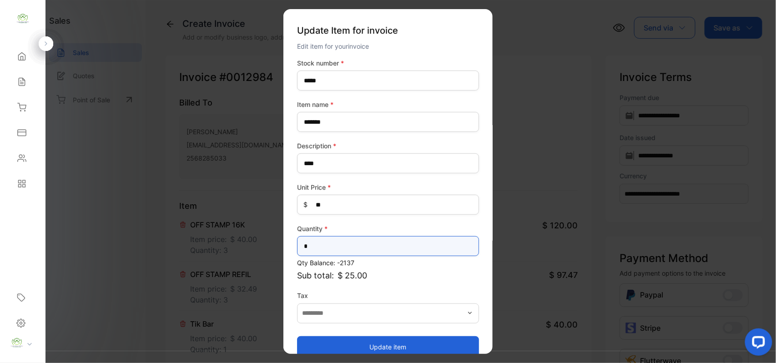
drag, startPoint x: 288, startPoint y: 246, endPoint x: 186, endPoint y: 249, distance: 102.0
type input "*"
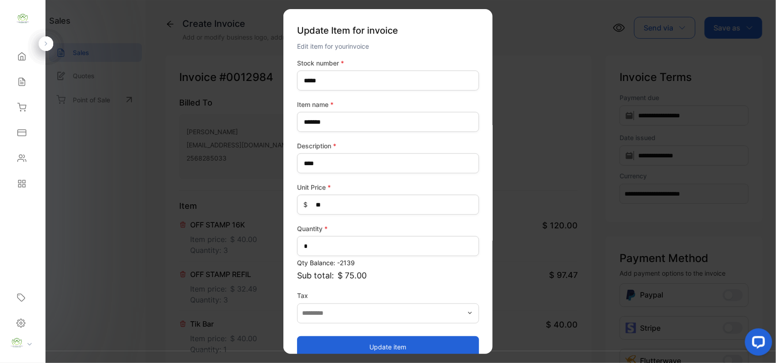
click at [362, 344] on button "Update item" at bounding box center [388, 347] width 182 height 22
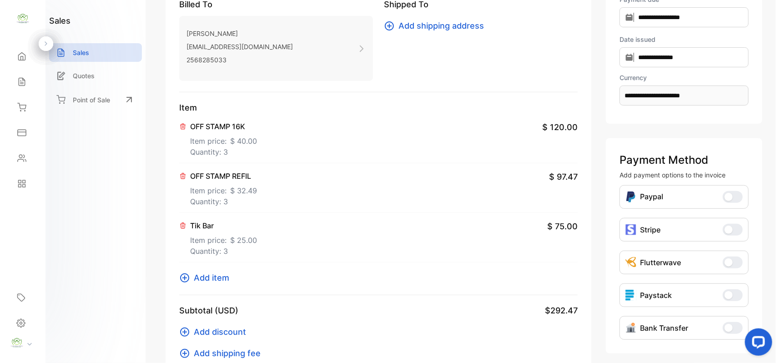
scroll to position [141, 0]
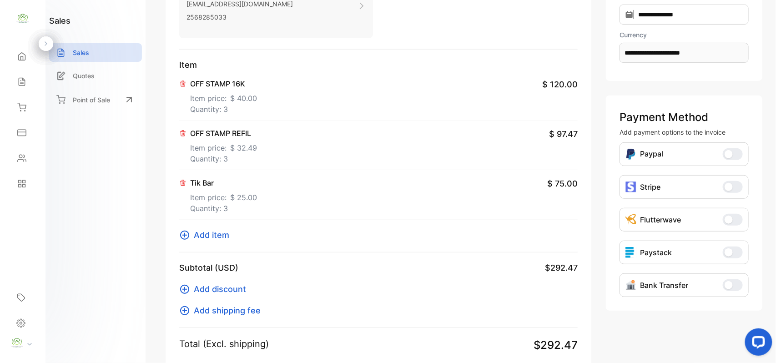
click at [221, 237] on span "Add item" at bounding box center [211, 235] width 35 height 12
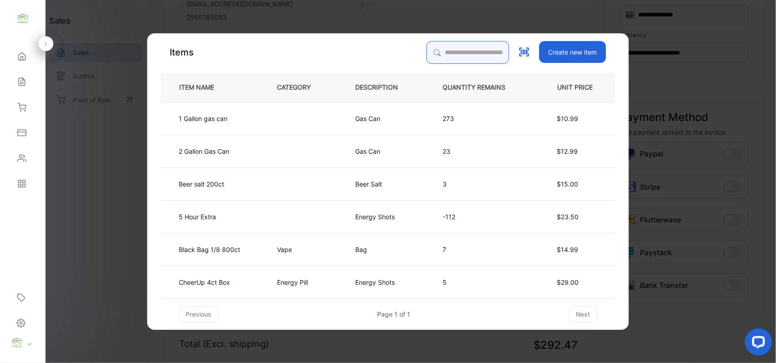
click at [459, 48] on input "search" at bounding box center [468, 52] width 83 height 23
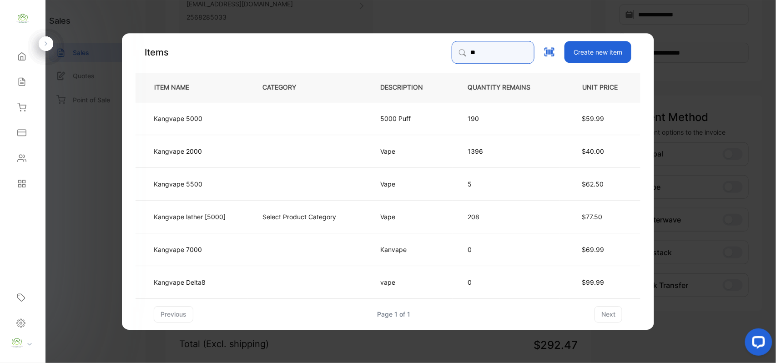
type input "*"
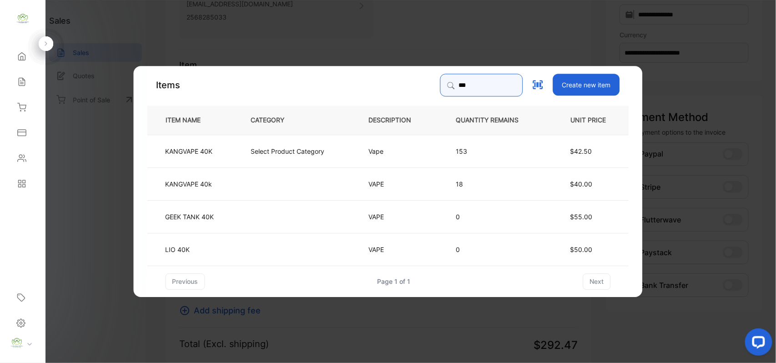
type input "***"
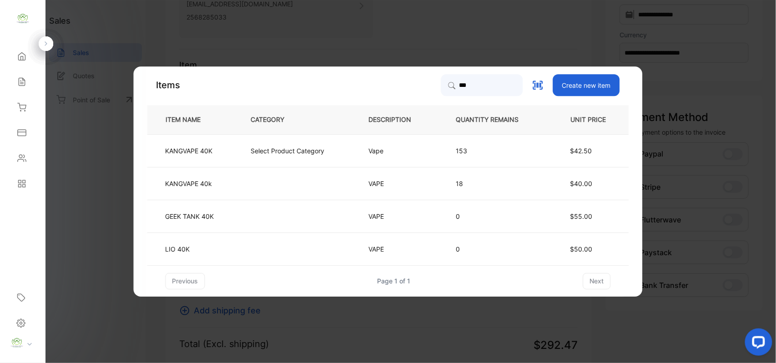
click at [225, 153] on td "KANGVAPE 40K" at bounding box center [191, 150] width 89 height 33
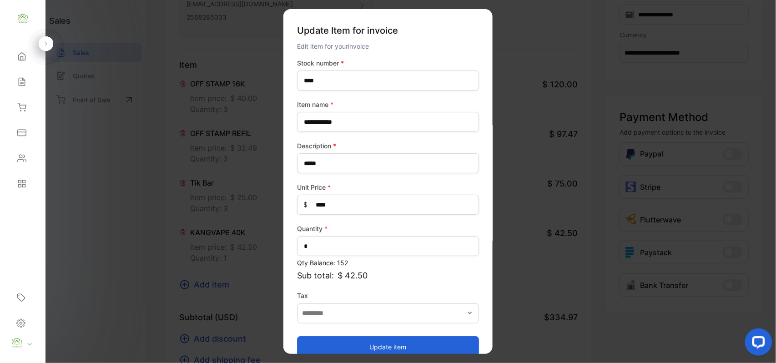
click at [354, 352] on button "Update item" at bounding box center [388, 347] width 182 height 22
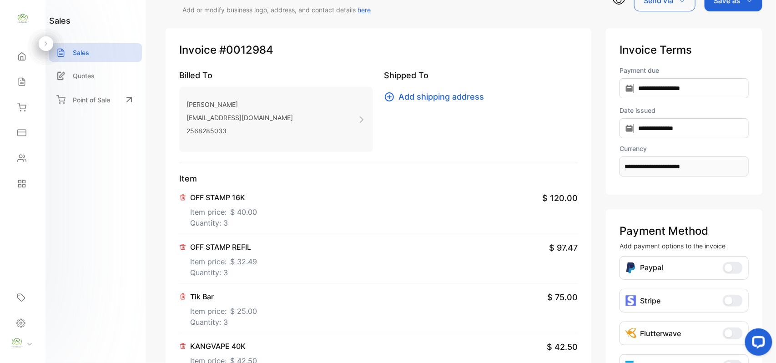
scroll to position [0, 0]
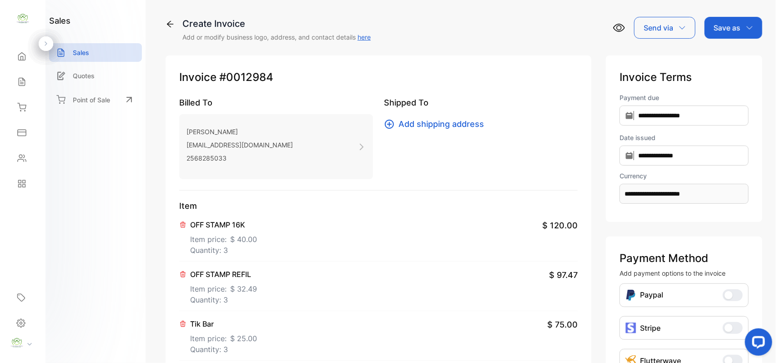
click at [741, 33] on div "Save as" at bounding box center [734, 28] width 58 height 22
click at [719, 53] on div "Invoice" at bounding box center [731, 58] width 52 height 18
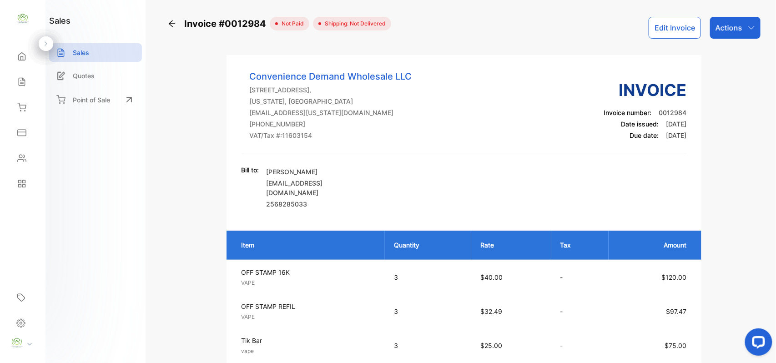
click at [743, 28] on div "Actions" at bounding box center [735, 28] width 51 height 22
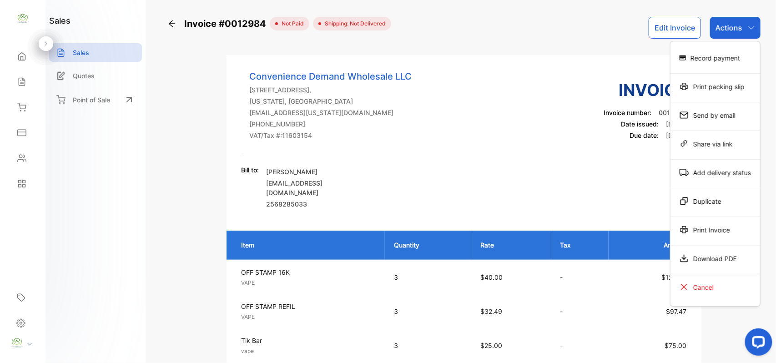
click at [708, 228] on div "Print Invoice" at bounding box center [716, 230] width 90 height 18
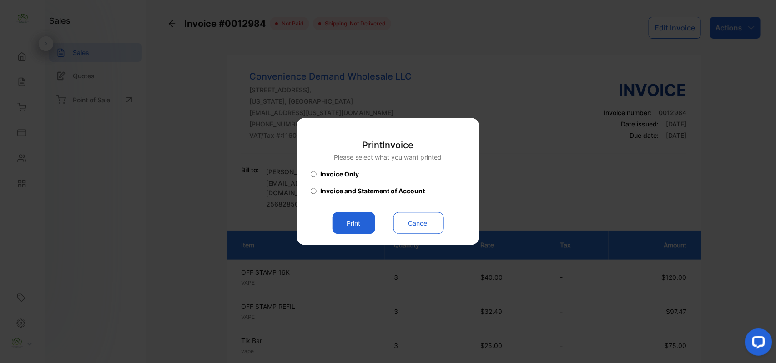
click at [357, 229] on button "Print" at bounding box center [354, 223] width 43 height 22
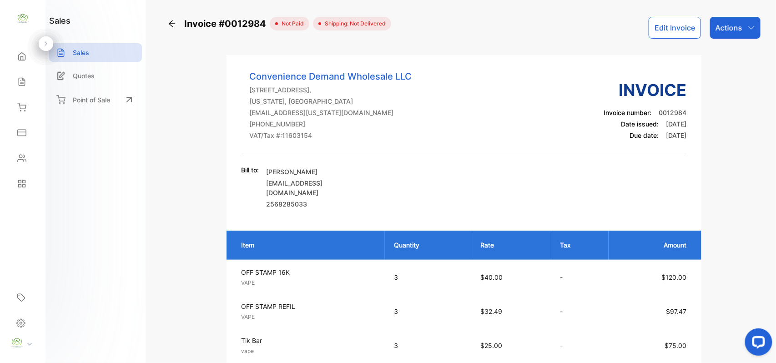
click at [726, 28] on p "Actions" at bounding box center [729, 27] width 27 height 11
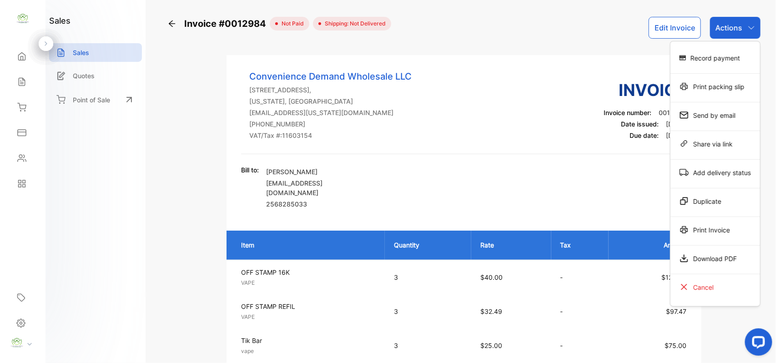
click at [717, 226] on div "Print Invoice" at bounding box center [716, 230] width 90 height 18
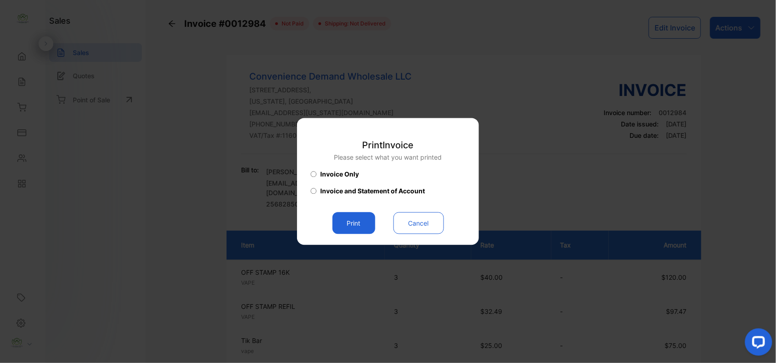
drag, startPoint x: 355, startPoint y: 223, endPoint x: 362, endPoint y: 222, distance: 7.3
click at [359, 223] on button "Print" at bounding box center [354, 223] width 43 height 22
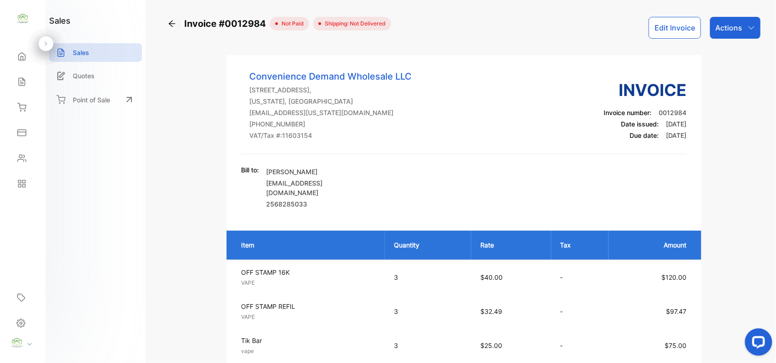
click at [341, 195] on div "Bill to: Kaloud Alrhala Alrhala1972@yahoo.com 2568285033" at bounding box center [463, 188] width 445 height 46
drag, startPoint x: 340, startPoint y: 193, endPoint x: 265, endPoint y: 193, distance: 75.5
click at [265, 193] on div "Bill to: Kaloud Alrhala Alrhala1972@yahoo.com 2568285033" at bounding box center [306, 188] width 130 height 46
copy p "Alrhala1972@yahoo.com"
